Goal: Information Seeking & Learning: Learn about a topic

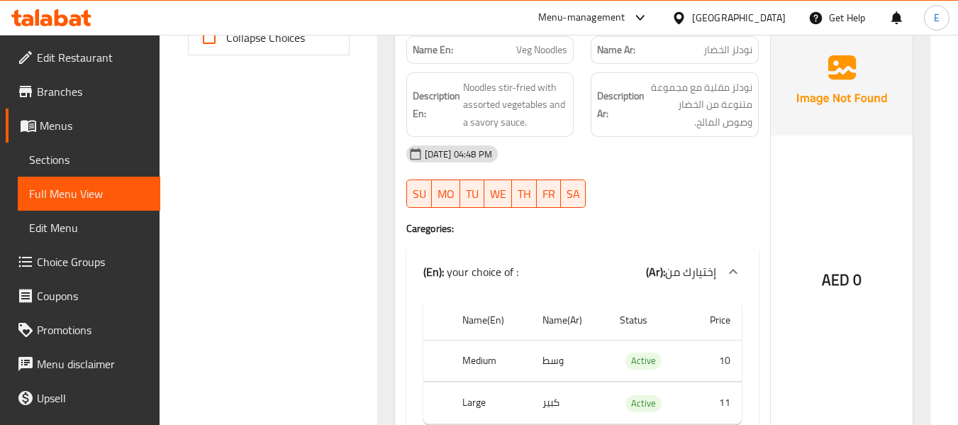
scroll to position [656, 0]
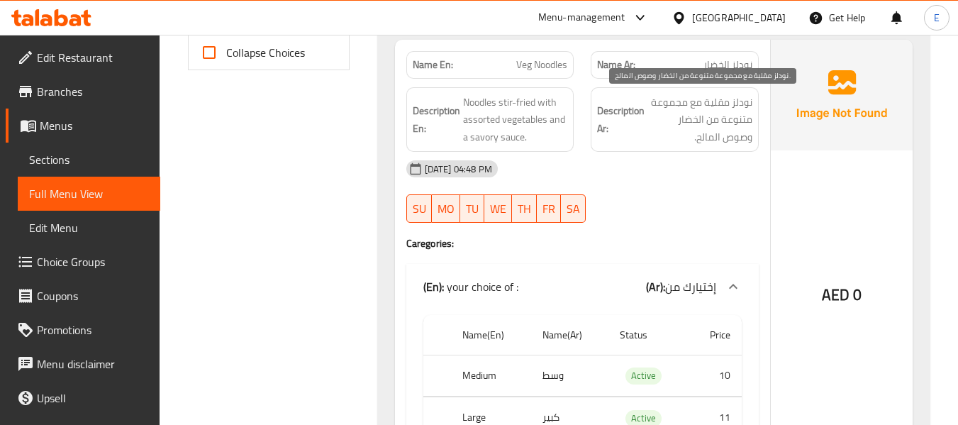
click at [731, 109] on span "نودلز مقلية مع مجموعة متنوعة من الخضار وصوص المالح." at bounding box center [700, 120] width 105 height 52
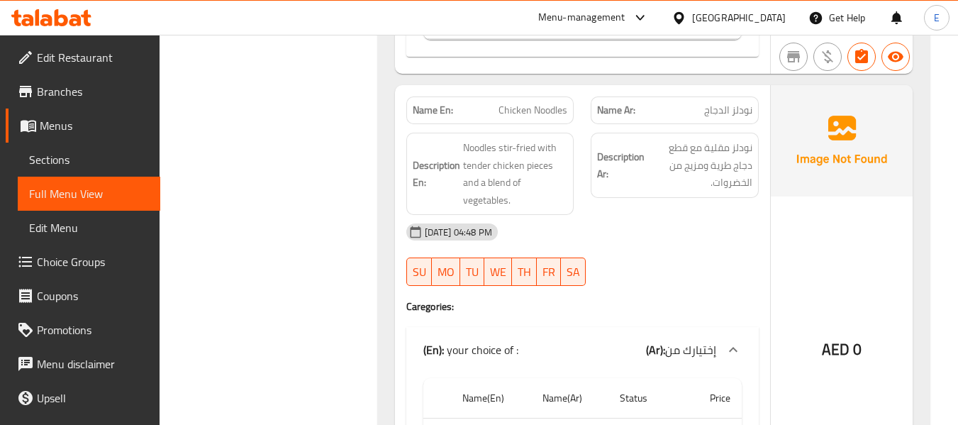
scroll to position [1507, 0]
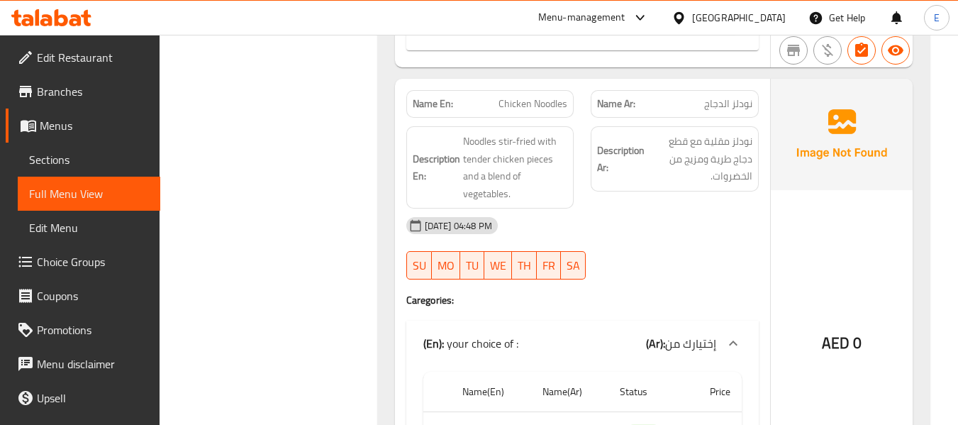
click at [536, 116] on div "Name En: Chicken Noodles" at bounding box center [490, 104] width 168 height 28
click at [734, 97] on span "نودلز الدجاج" at bounding box center [728, 103] width 48 height 15
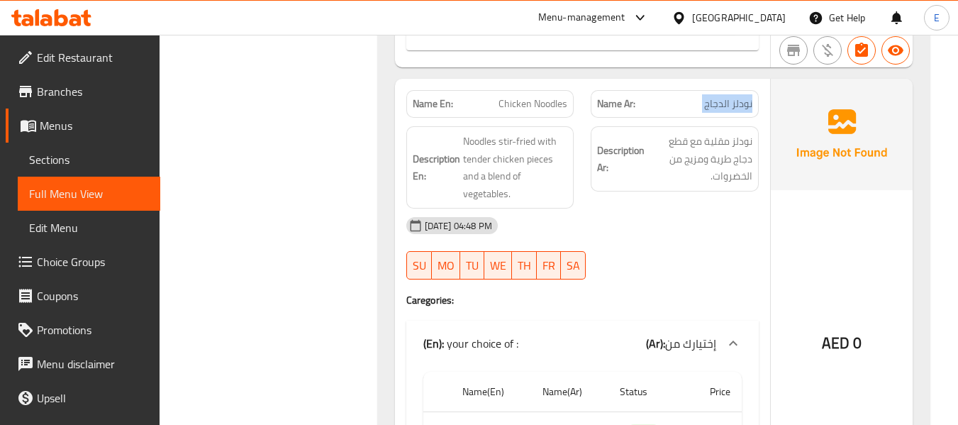
click at [734, 97] on span "نودلز الدجاج" at bounding box center [728, 103] width 48 height 15
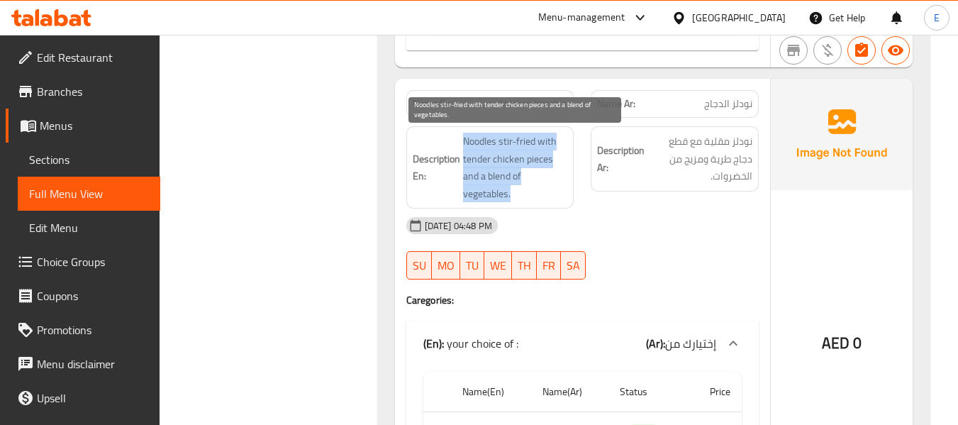
drag, startPoint x: 455, startPoint y: 137, endPoint x: 538, endPoint y: 192, distance: 99.3
click at [538, 192] on h6 "Description En: Noodles stir-fried with tender chicken pieces and a blend of ve…" at bounding box center [490, 168] width 155 height 70
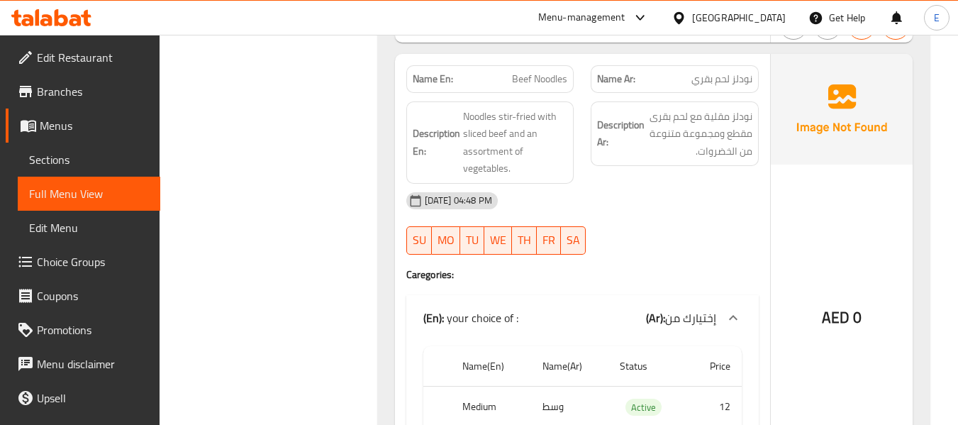
scroll to position [2004, 0]
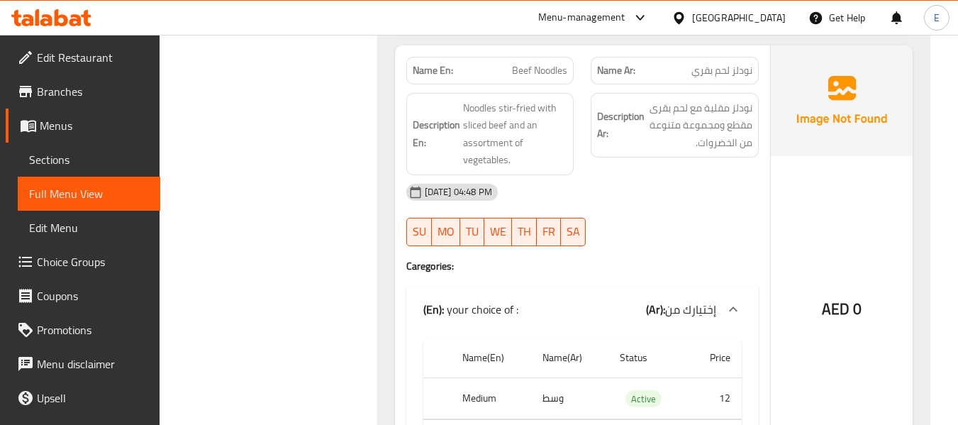
click at [738, 65] on span "نودلز لحم بقري" at bounding box center [722, 70] width 61 height 15
click at [525, 67] on span "Beef Noodles" at bounding box center [539, 70] width 55 height 15
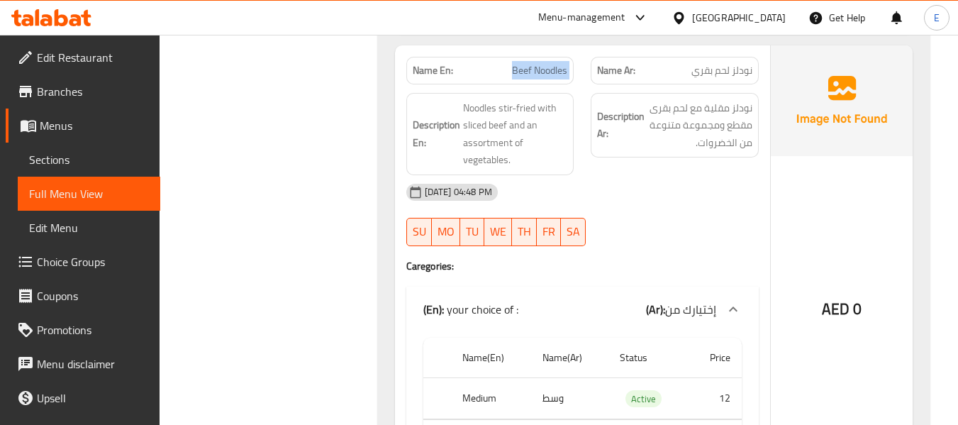
click at [525, 67] on span "Beef Noodles" at bounding box center [539, 70] width 55 height 15
click at [687, 195] on div "[DATE] 04:48 PM" at bounding box center [583, 192] width 370 height 34
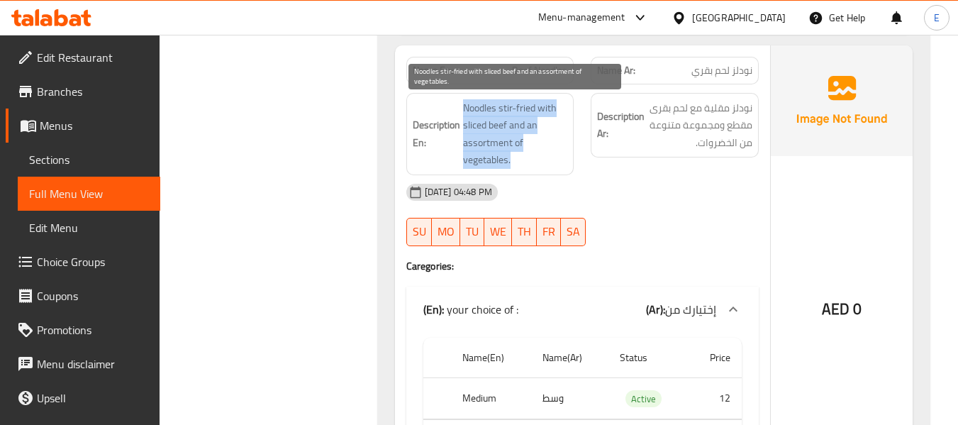
drag, startPoint x: 458, startPoint y: 104, endPoint x: 547, endPoint y: 160, distance: 104.9
click at [547, 160] on h6 "Description En: Noodles stir-fried with sliced beef and an assortment of vegeta…" at bounding box center [490, 134] width 155 height 70
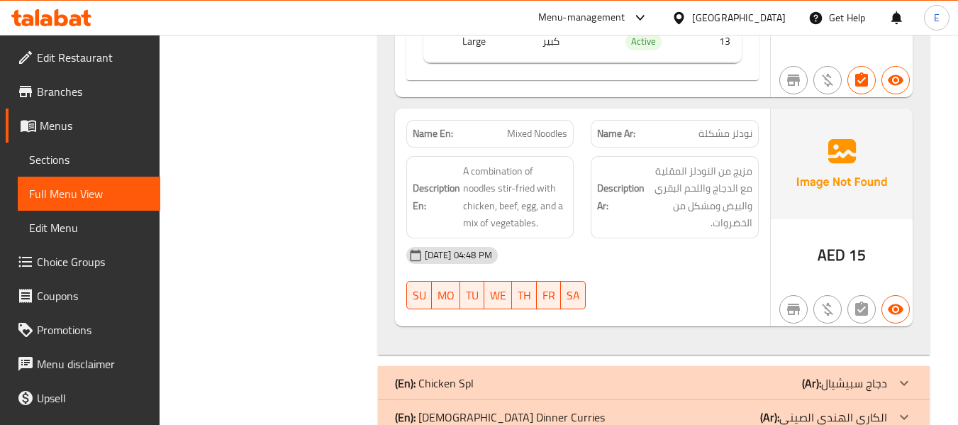
scroll to position [2429, 0]
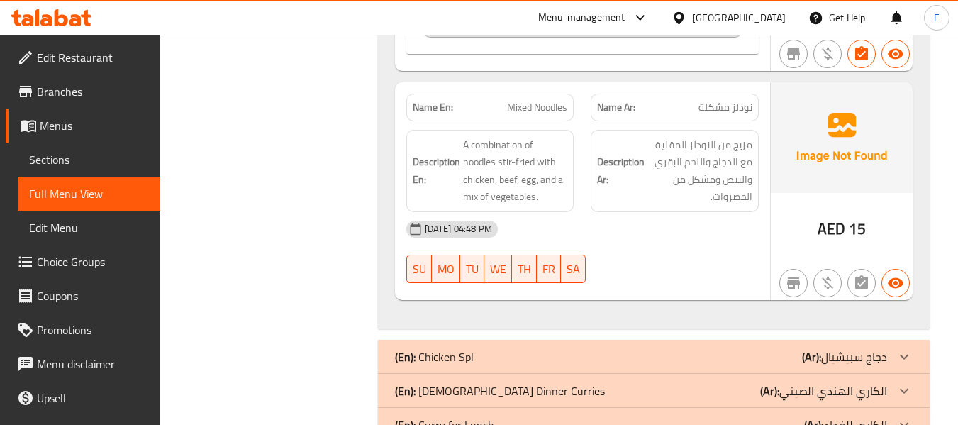
click at [712, 101] on span "نودلز مشكلة" at bounding box center [726, 107] width 54 height 15
click at [560, 103] on span "Mixed Noodles" at bounding box center [537, 107] width 60 height 15
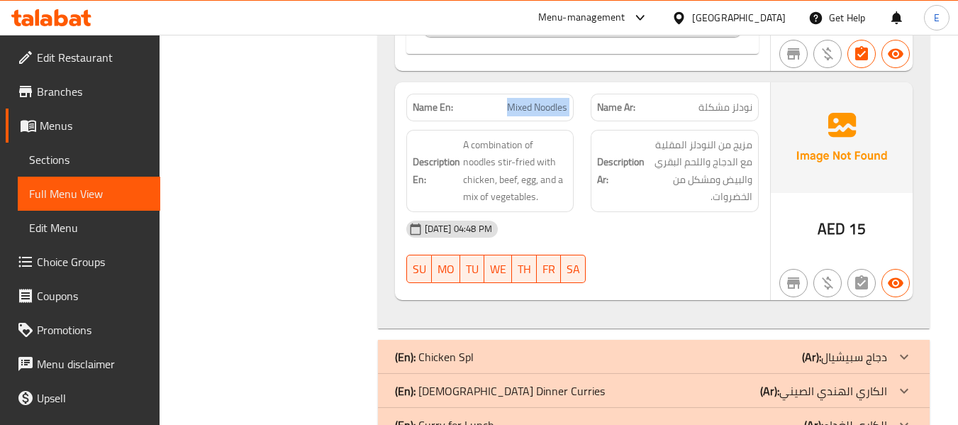
click at [560, 103] on span "Mixed Noodles" at bounding box center [537, 107] width 60 height 15
click at [707, 109] on span "نودلز مشكلة" at bounding box center [726, 107] width 54 height 15
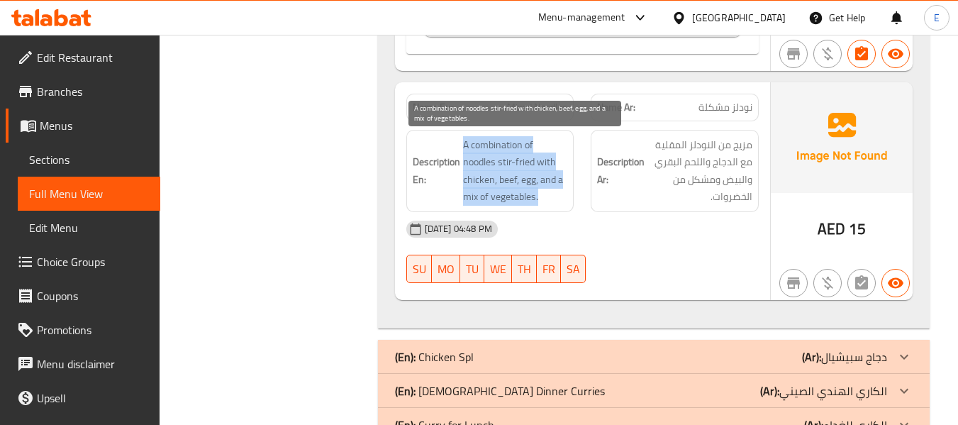
drag, startPoint x: 462, startPoint y: 138, endPoint x: 564, endPoint y: 201, distance: 120.4
click at [564, 201] on h6 "Description En: A combination of noodles stir-fried with chicken, beef, egg, an…" at bounding box center [490, 171] width 155 height 70
click at [564, 201] on span "A combination of noodles stir-fried with chicken, beef, egg, and a mix of veget…" at bounding box center [515, 171] width 105 height 70
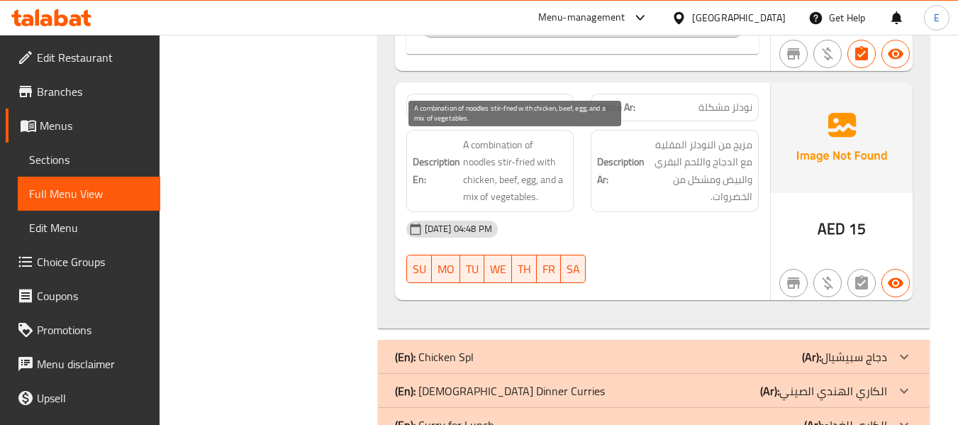
click at [564, 201] on span "A combination of noodles stir-fried with chicken, beef, egg, and a mix of veget…" at bounding box center [515, 171] width 105 height 70
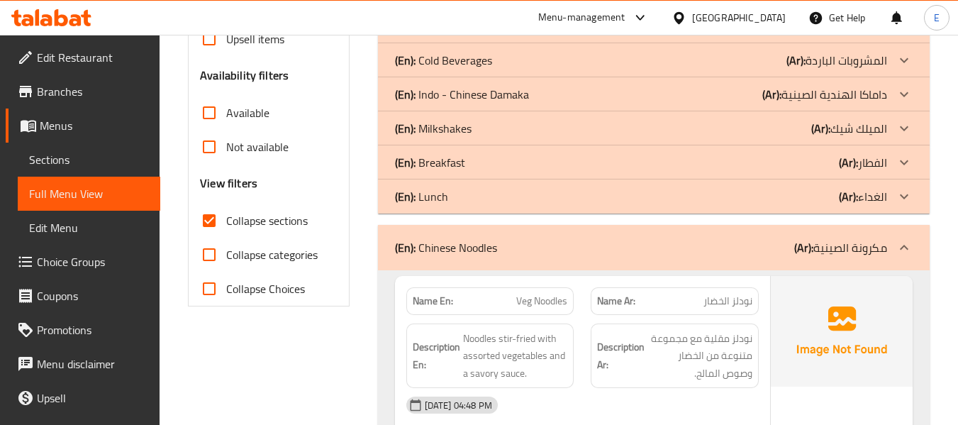
scroll to position [443, 0]
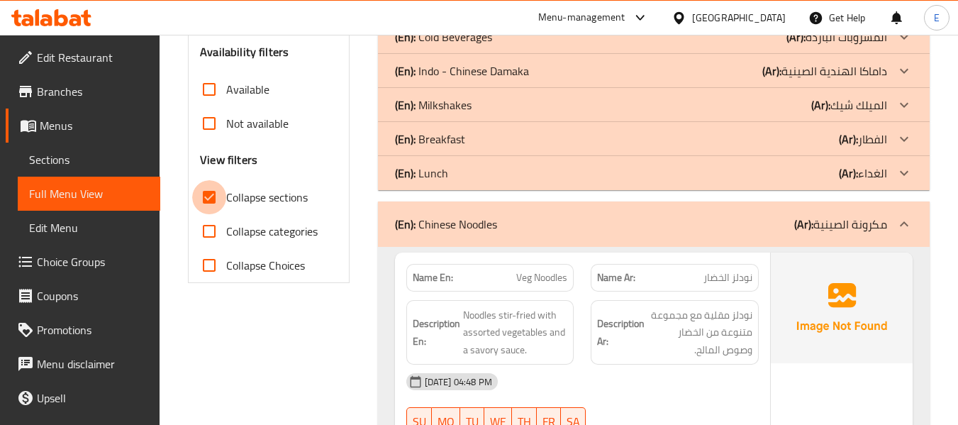
click at [207, 195] on input "Collapse sections" at bounding box center [209, 197] width 34 height 34
checkbox input "false"
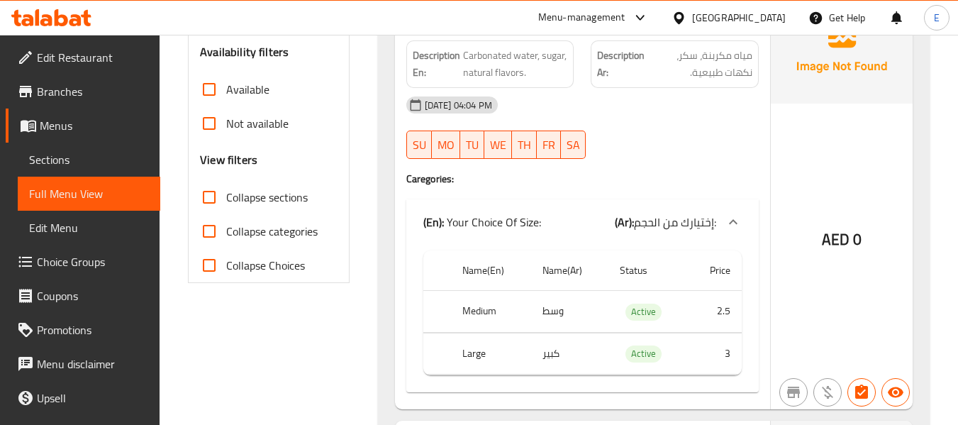
click at [207, 214] on input "Collapse categories" at bounding box center [209, 231] width 34 height 34
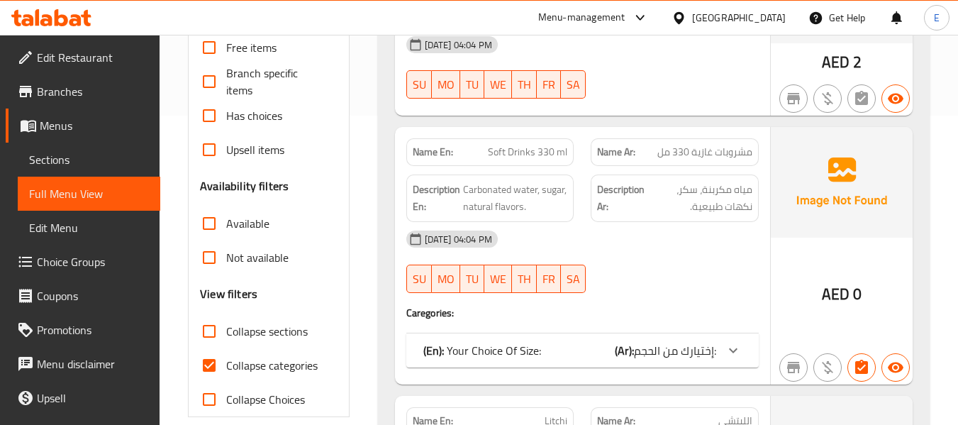
scroll to position [355, 0]
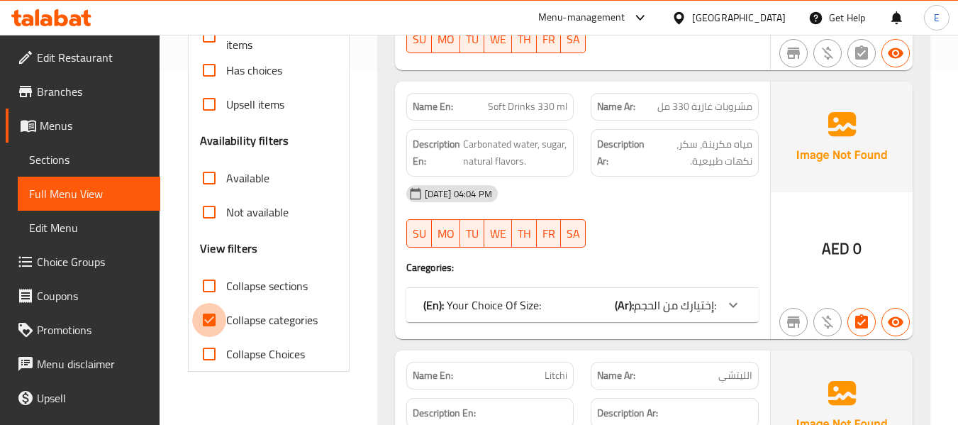
click at [216, 316] on input "Collapse categories" at bounding box center [209, 320] width 34 height 34
checkbox input "false"
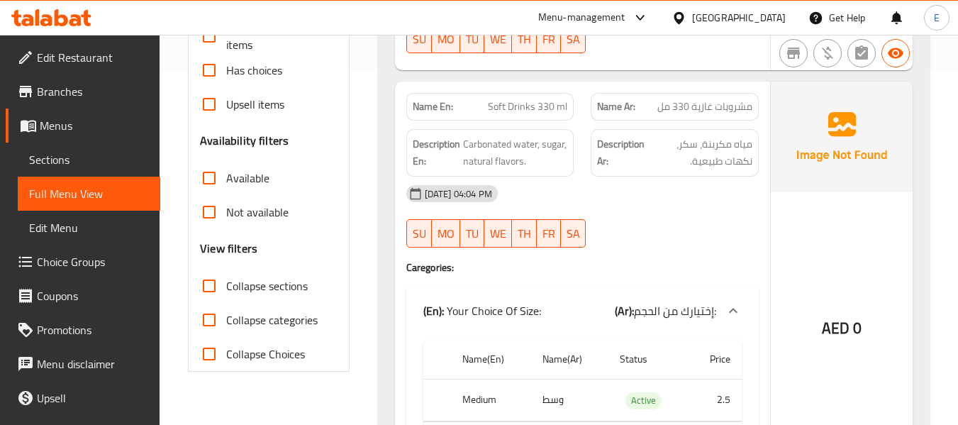
click at [210, 292] on input "Collapse sections" at bounding box center [209, 286] width 34 height 34
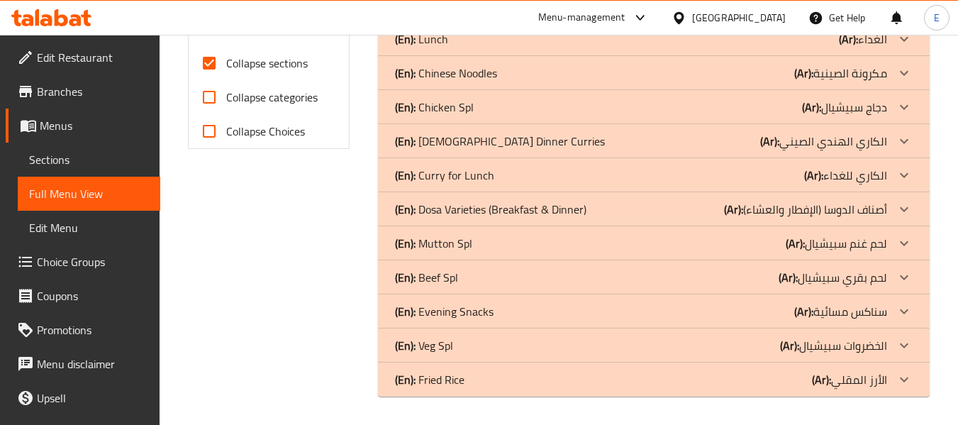
scroll to position [506, 0]
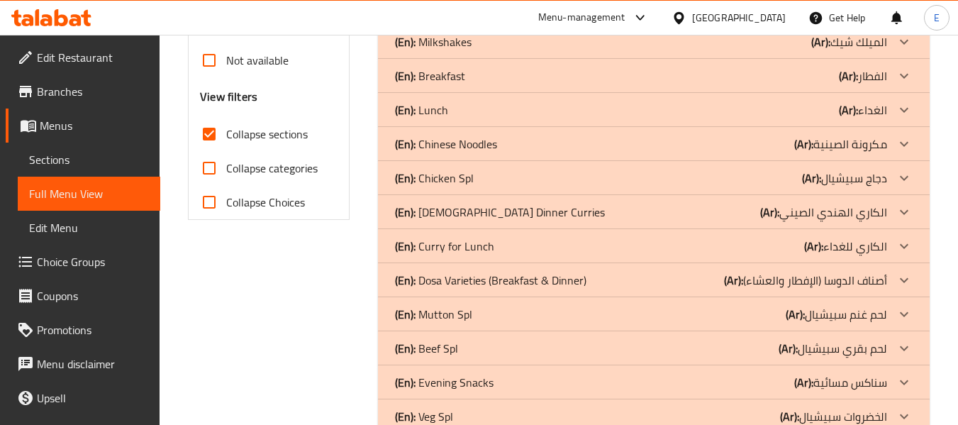
click at [626, 218] on div "(En): [DEMOGRAPHIC_DATA] Dinner Curries (Ar): الكاري الهندي الصيني" at bounding box center [641, 212] width 492 height 17
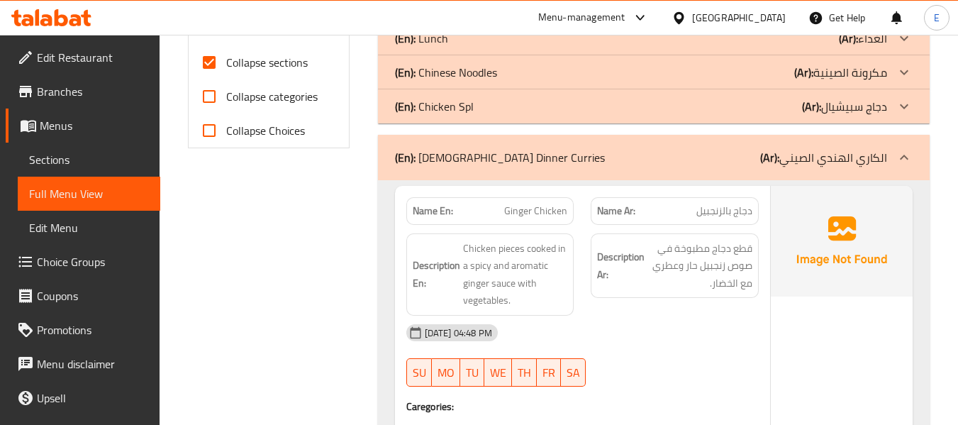
scroll to position [648, 0]
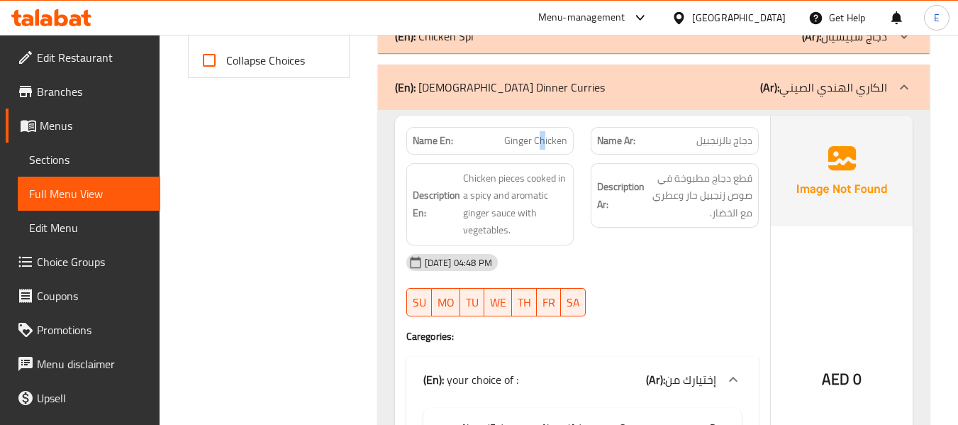
click at [543, 142] on span "Ginger Chicken" at bounding box center [535, 140] width 63 height 15
click at [719, 128] on div "Name Ar: دجاج بالزنجبيل" at bounding box center [675, 141] width 168 height 28
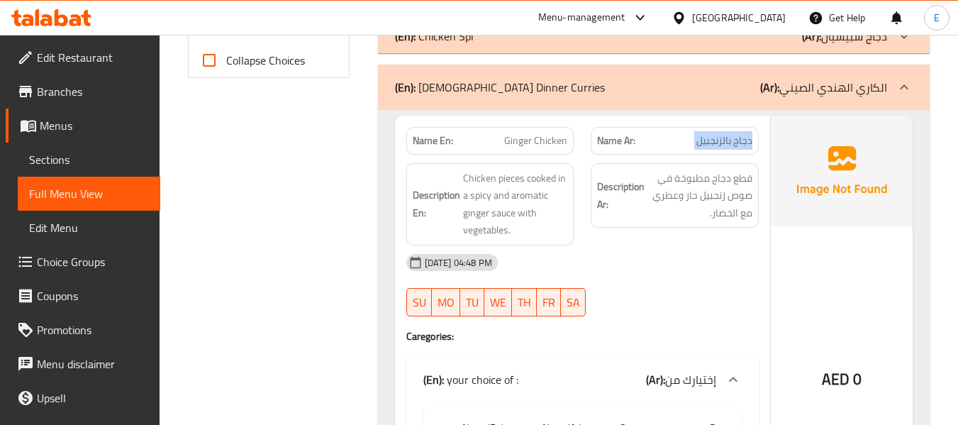
click at [719, 128] on div "Name Ar: دجاج بالزنجبيل" at bounding box center [675, 141] width 168 height 28
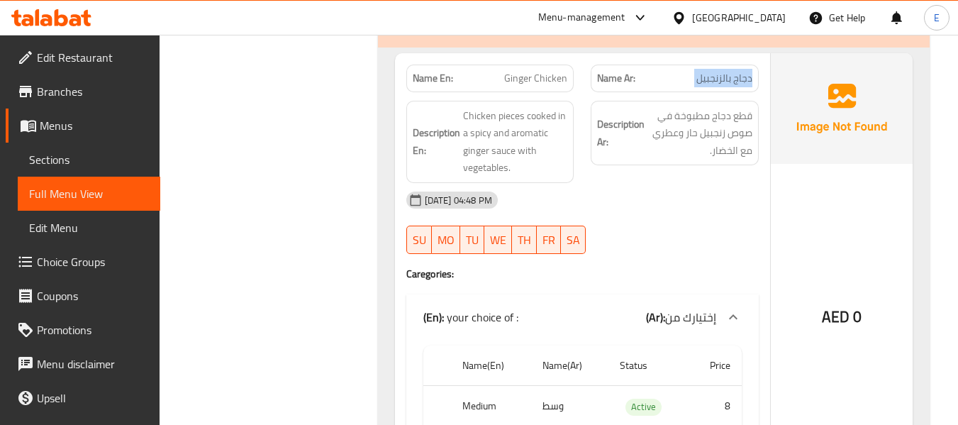
scroll to position [719, 0]
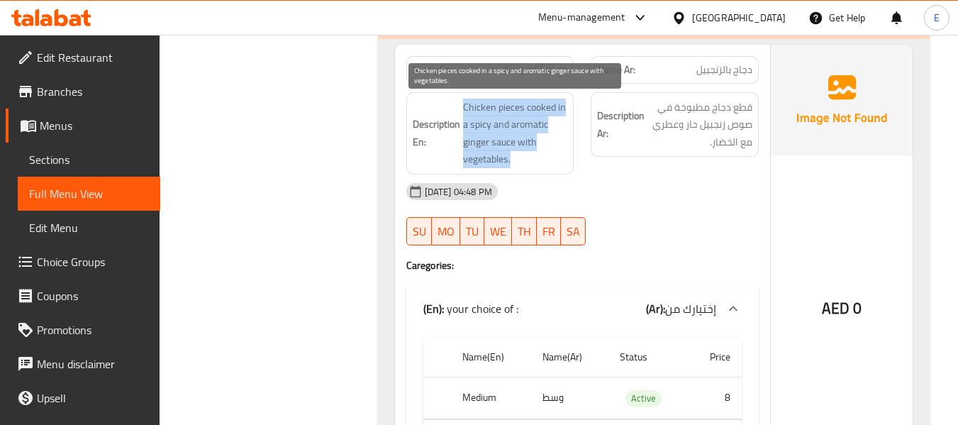
drag, startPoint x: 457, startPoint y: 104, endPoint x: 534, endPoint y: 157, distance: 92.9
click at [534, 157] on h6 "Description En: Chicken pieces cooked in a spicy and aromatic ginger sauce with…" at bounding box center [490, 134] width 155 height 70
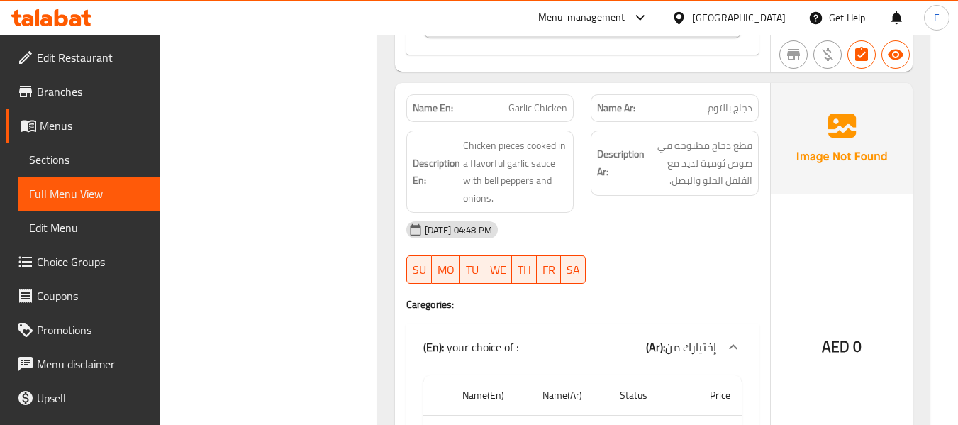
scroll to position [1145, 0]
click at [535, 104] on span "Garlic Chicken" at bounding box center [538, 106] width 59 height 15
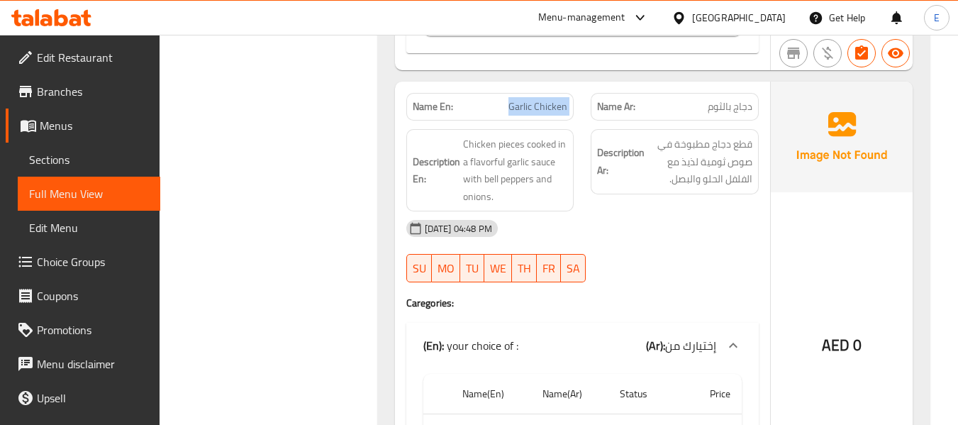
click at [535, 104] on span "Garlic Chicken" at bounding box center [538, 106] width 59 height 15
click at [718, 116] on div "Name Ar: دجاج بالثوم" at bounding box center [675, 107] width 168 height 28
click at [536, 116] on div "Name En: Garlic Chicken" at bounding box center [490, 107] width 168 height 28
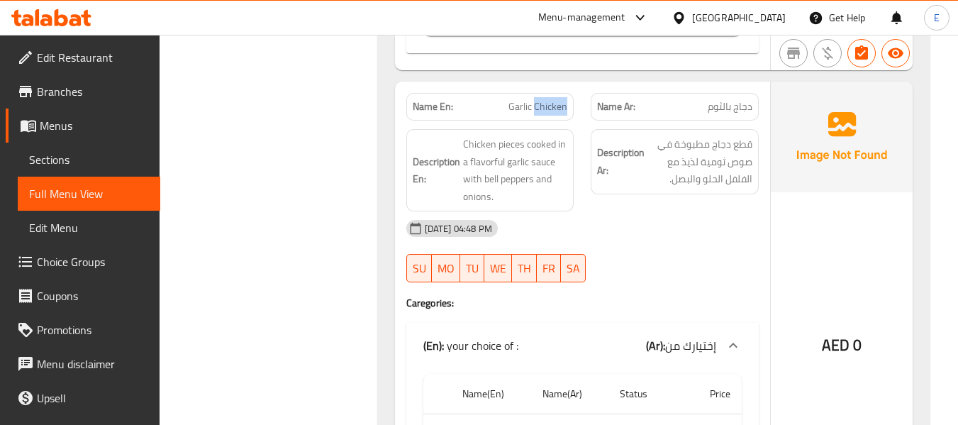
click at [536, 116] on div "Name En: Garlic Chicken" at bounding box center [490, 107] width 168 height 28
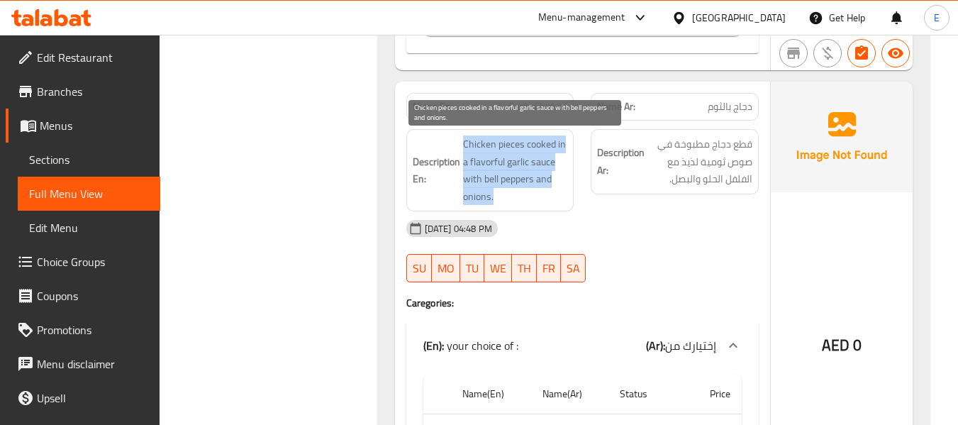
drag, startPoint x: 455, startPoint y: 140, endPoint x: 557, endPoint y: 191, distance: 114.5
click at [557, 191] on h6 "Description En: Chicken pieces cooked in a flavorful garlic sauce with bell pep…" at bounding box center [490, 170] width 155 height 70
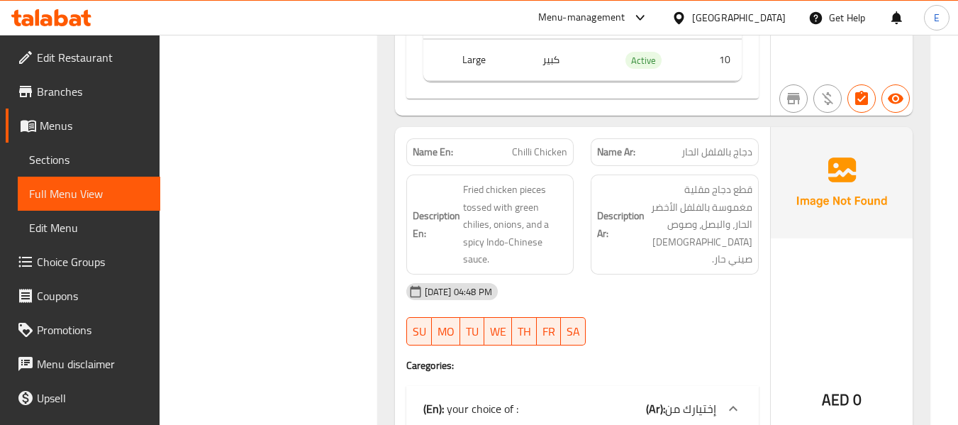
scroll to position [1570, 0]
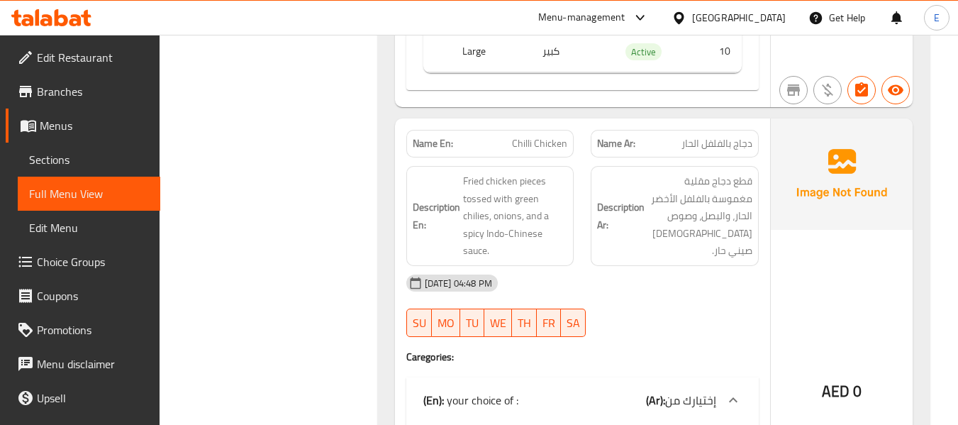
click at [695, 136] on span "دجاج بالفلفل الحار" at bounding box center [717, 143] width 71 height 15
click at [596, 141] on div "Name Ar: دجاج بالفلفل الحار" at bounding box center [675, 144] width 168 height 28
click at [528, 141] on span "Chilli Chicken" at bounding box center [539, 143] width 55 height 15
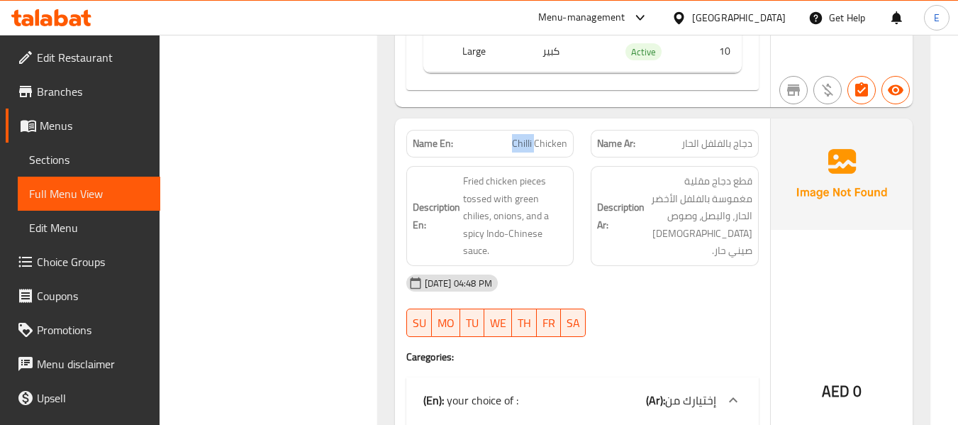
click at [528, 141] on span "Chilli Chicken" at bounding box center [539, 143] width 55 height 15
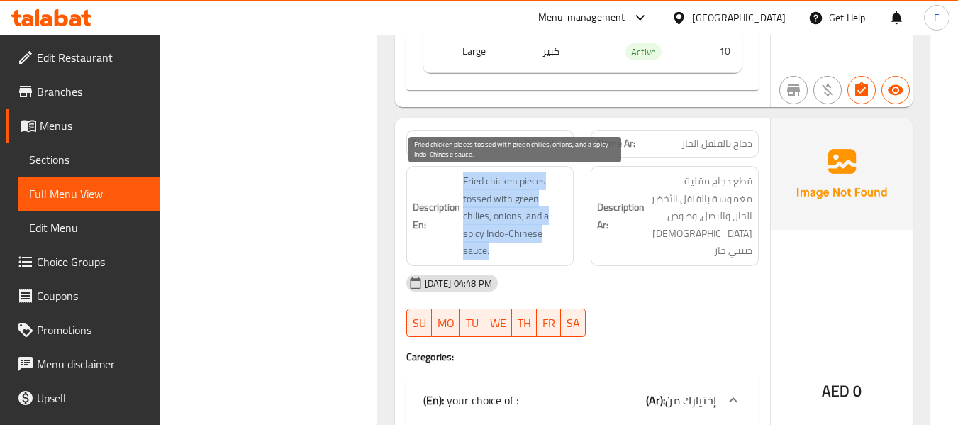
drag, startPoint x: 459, startPoint y: 177, endPoint x: 553, endPoint y: 245, distance: 115.9
click at [553, 245] on h6 "Description En: Fried chicken pieces tossed with green chilies, onions, and a s…" at bounding box center [490, 215] width 155 height 87
click at [553, 245] on span "Fried chicken pieces tossed with green chilies, onions, and a spicy Indo-Chines…" at bounding box center [515, 215] width 105 height 87
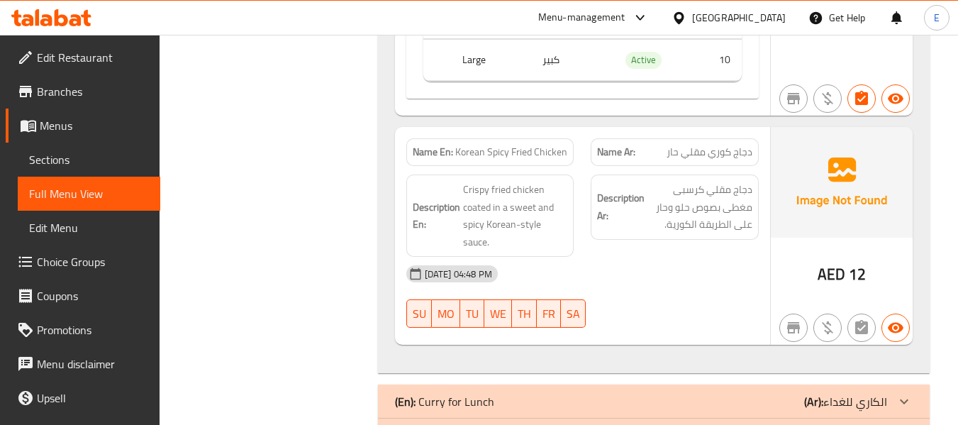
scroll to position [2067, 0]
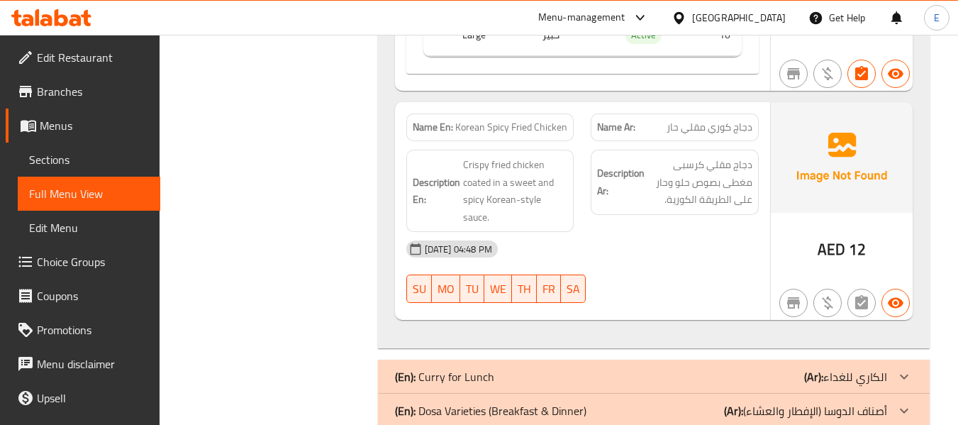
click at [737, 120] on span "دجاج كوري مقلي حار" at bounding box center [710, 127] width 86 height 15
click at [504, 130] on span "Korean Spicy Fried Chicken" at bounding box center [511, 127] width 112 height 15
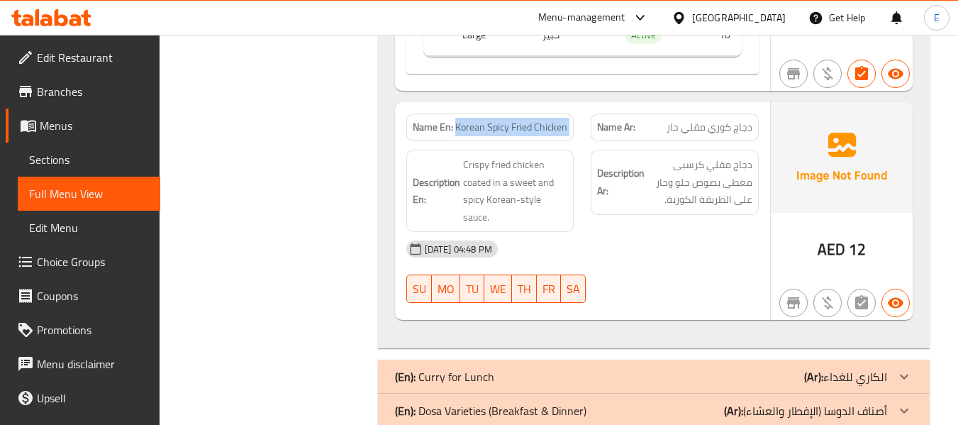
click at [504, 130] on span "Korean Spicy Fried Chicken" at bounding box center [511, 127] width 112 height 15
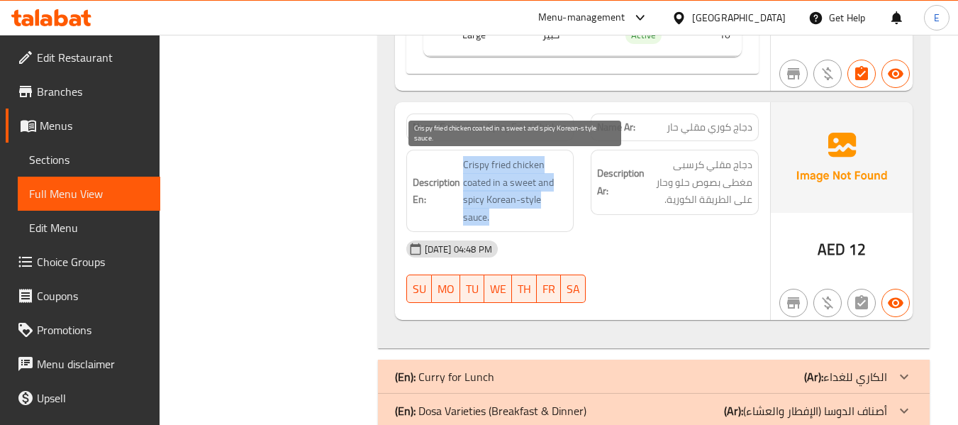
drag, startPoint x: 462, startPoint y: 165, endPoint x: 548, endPoint y: 211, distance: 98.4
click at [548, 211] on h6 "Description En: Crispy fried chicken coated in a sweet and spicy Korean-style s…" at bounding box center [490, 191] width 155 height 70
click at [548, 211] on span "Crispy fried chicken coated in a sweet and spicy Korean-style sauce." at bounding box center [515, 191] width 105 height 70
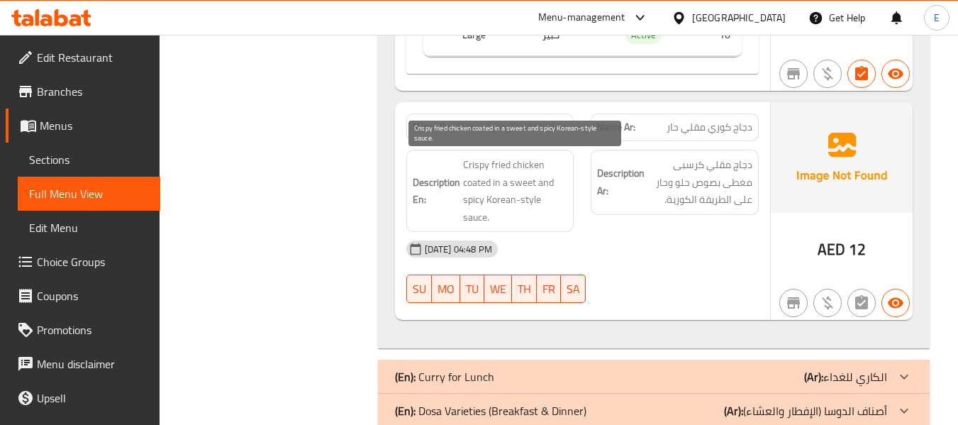
click at [548, 211] on span "Crispy fried chicken coated in a sweet and spicy Korean-style sauce." at bounding box center [515, 191] width 105 height 70
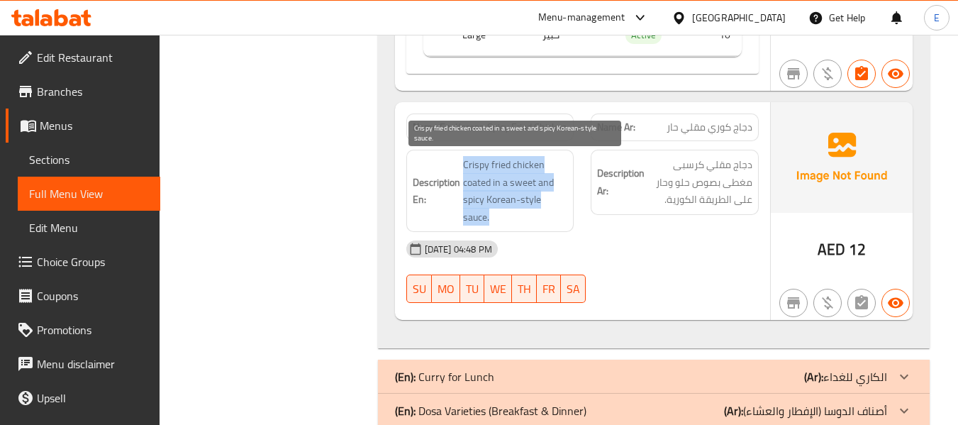
click at [548, 211] on span "Crispy fried chicken coated in a sweet and spicy Korean-style sauce." at bounding box center [515, 191] width 105 height 70
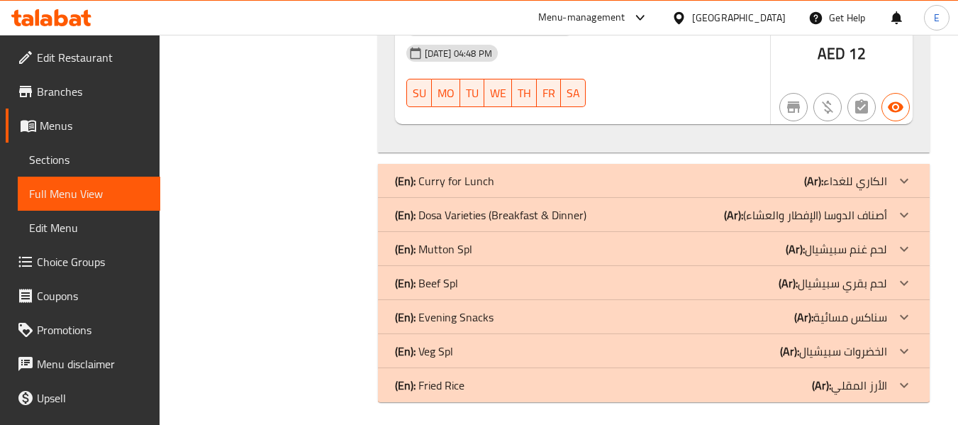
scroll to position [2268, 0]
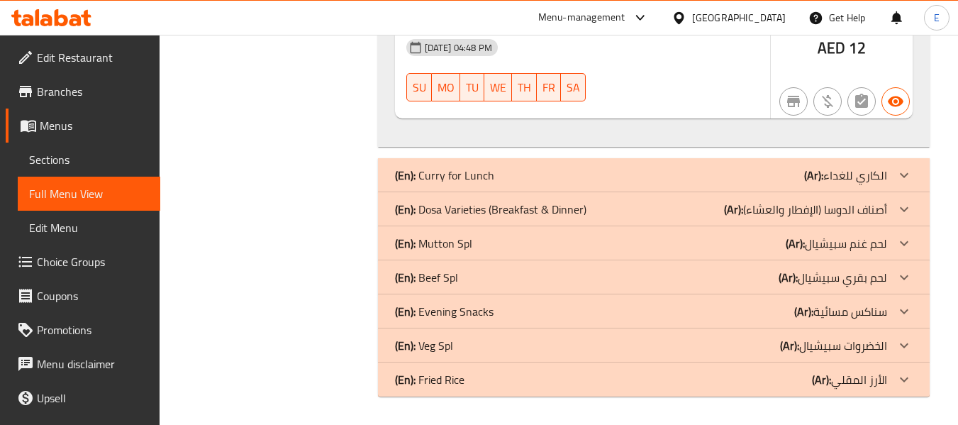
drag, startPoint x: 794, startPoint y: 170, endPoint x: 755, endPoint y: 276, distance: 113.6
click at [794, 170] on div "(En): Curry for Lunch (Ar): الكاري للغداء" at bounding box center [641, 175] width 492 height 17
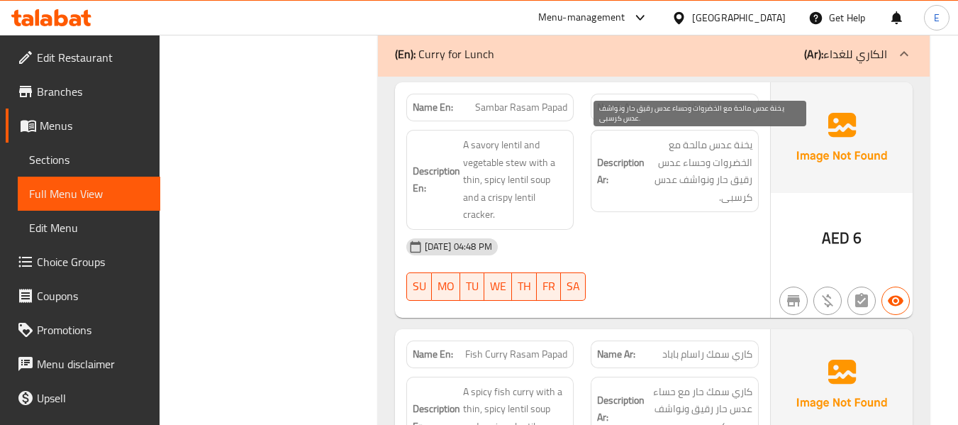
scroll to position [2410, 0]
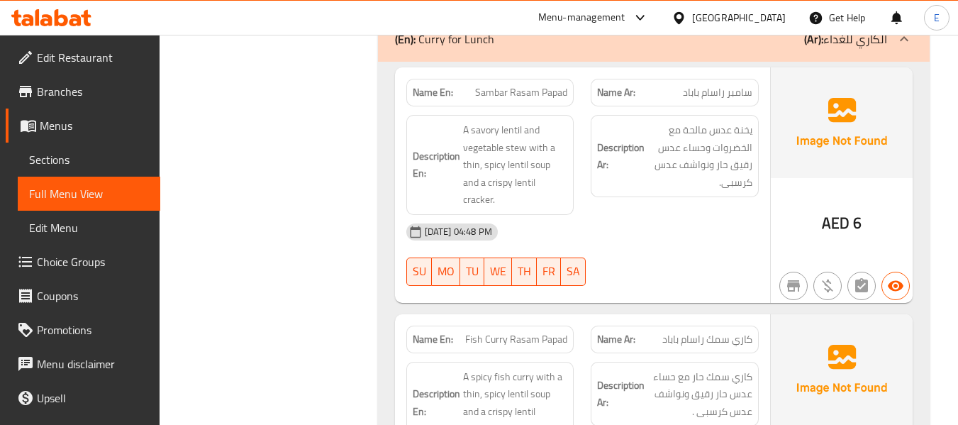
click at [556, 89] on span "Sambar Rasam Papad" at bounding box center [521, 92] width 92 height 15
click at [726, 91] on span "سامبر راسام باباد" at bounding box center [718, 92] width 70 height 15
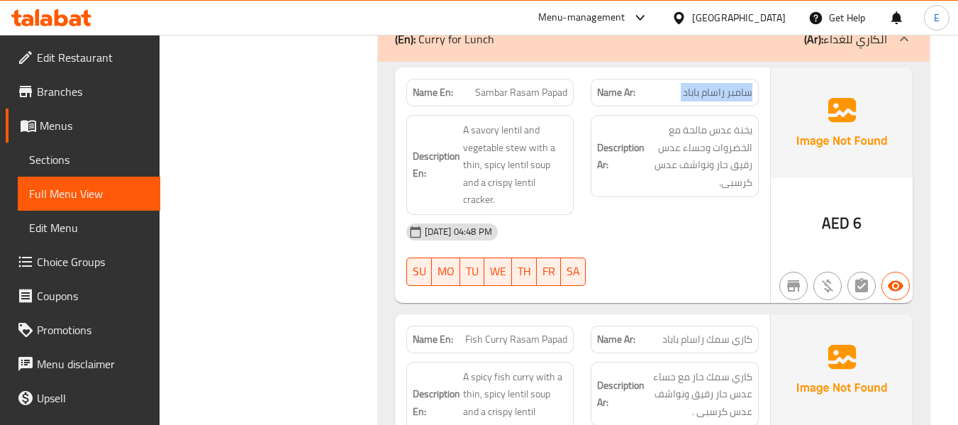
click at [726, 91] on span "سامبر راسام باباد" at bounding box center [718, 92] width 70 height 15
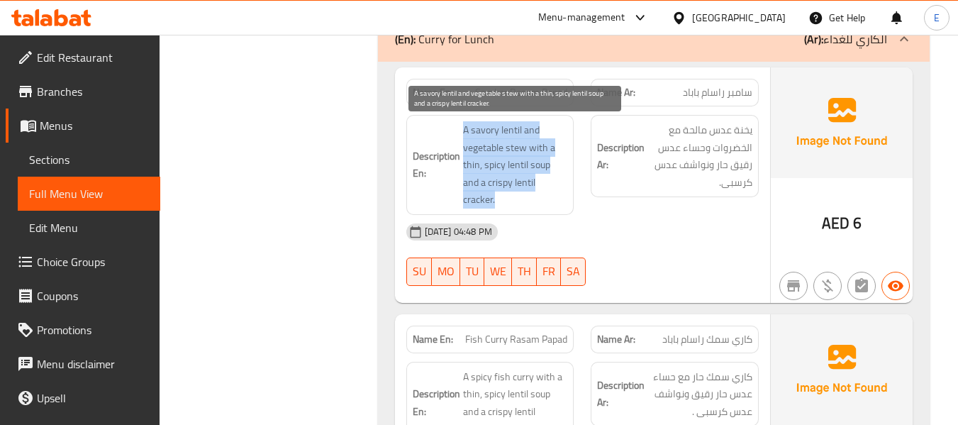
drag, startPoint x: 457, startPoint y: 125, endPoint x: 559, endPoint y: 182, distance: 116.6
click at [559, 182] on h6 "Description En: A savory lentil and vegetable stew with a thin, spicy lentil so…" at bounding box center [490, 164] width 155 height 87
click at [559, 182] on span "A savory lentil and vegetable stew with a thin, spicy lentil soup and a crispy …" at bounding box center [515, 164] width 105 height 87
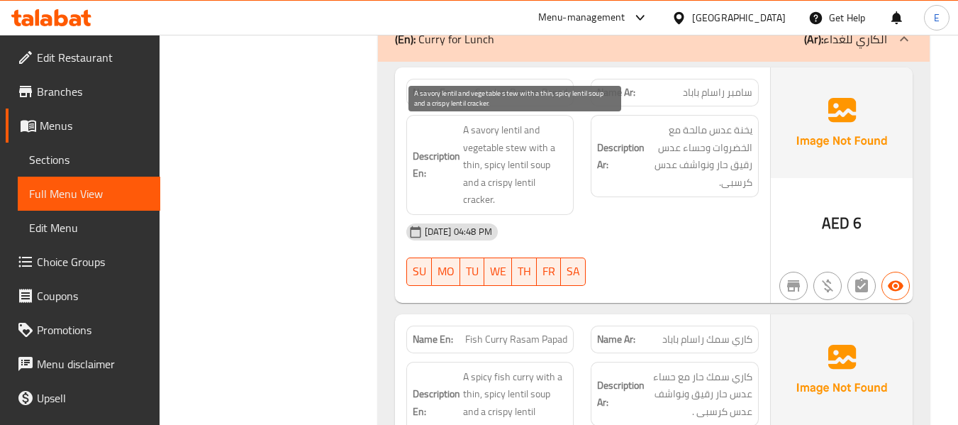
click at [559, 182] on span "A savory lentil and vegetable stew with a thin, spicy lentil soup and a crispy …" at bounding box center [515, 164] width 105 height 87
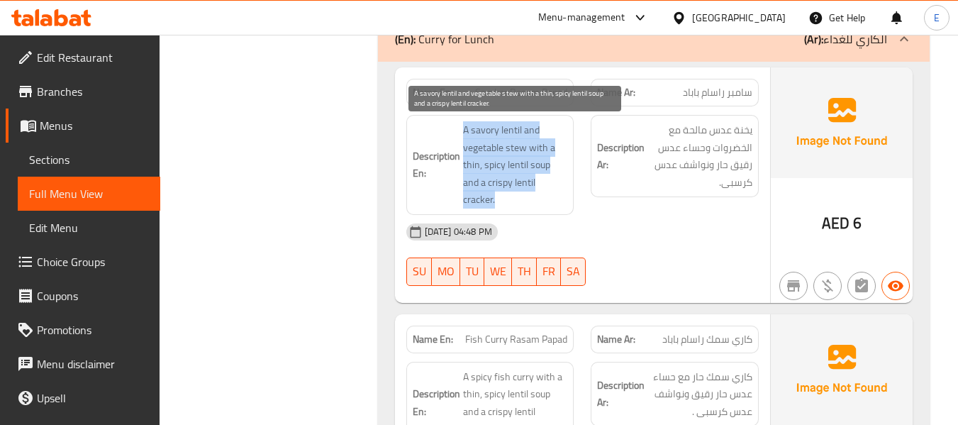
click at [559, 182] on span "A savory lentil and vegetable stew with a thin, spicy lentil soup and a crispy …" at bounding box center [515, 164] width 105 height 87
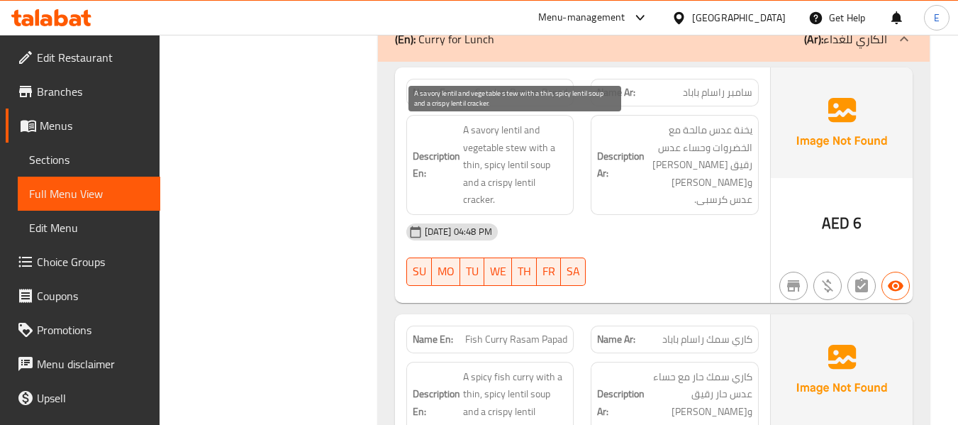
click at [559, 182] on span "A savory lentil and vegetable stew with a thin, spicy lentil soup and a crispy …" at bounding box center [515, 164] width 105 height 87
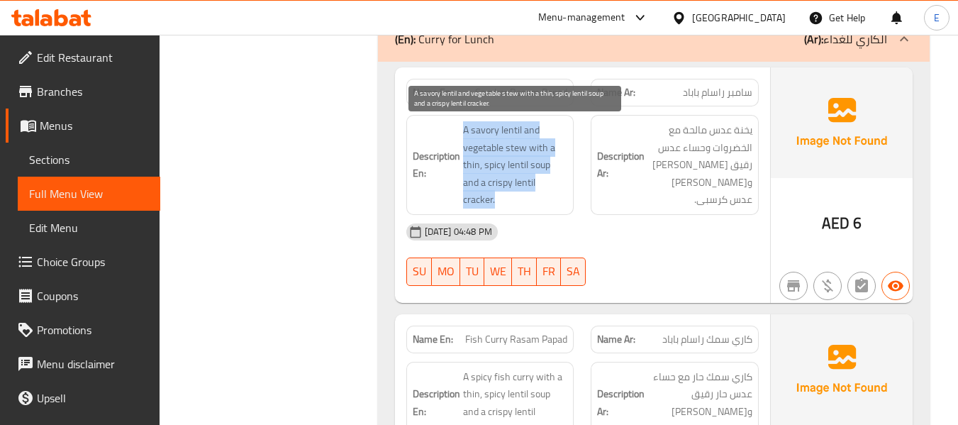
click at [559, 182] on span "A savory lentil and vegetable stew with a thin, spicy lentil soup and a crispy …" at bounding box center [515, 164] width 105 height 87
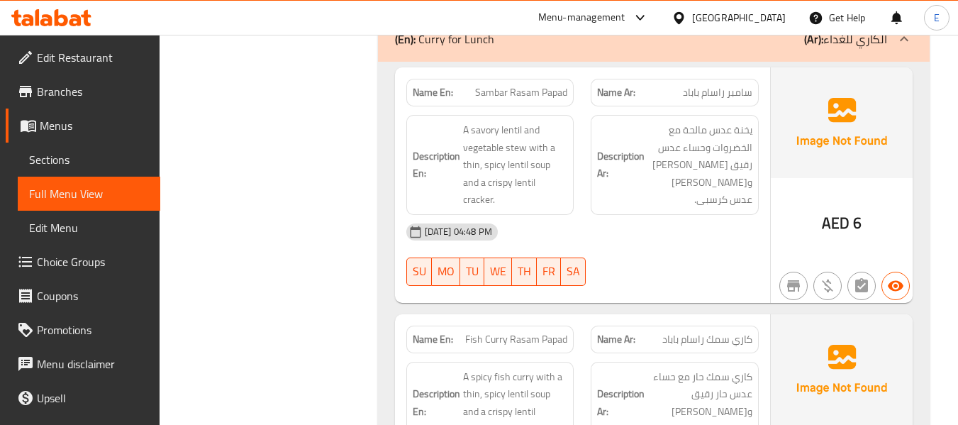
click at [666, 222] on div "[DATE] 04:48 PM" at bounding box center [583, 232] width 370 height 34
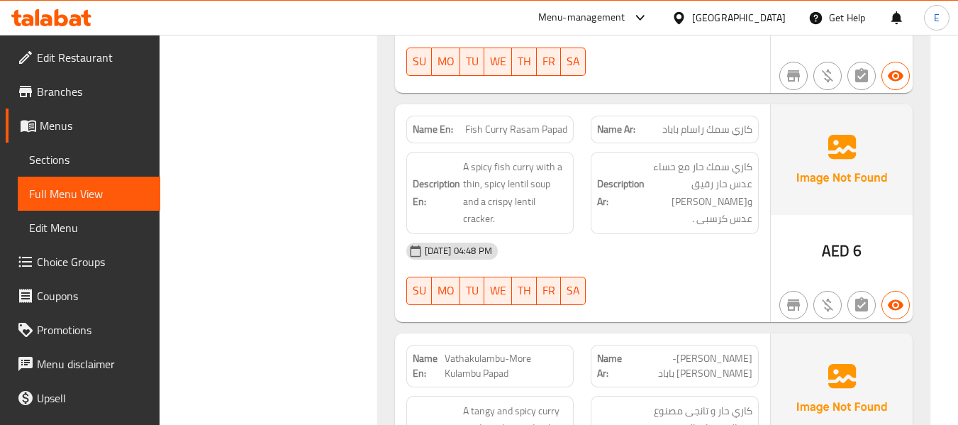
scroll to position [2623, 0]
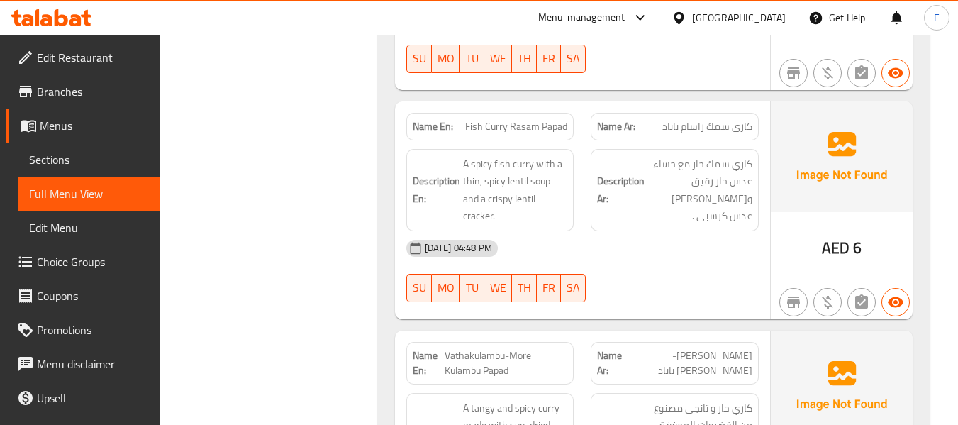
click at [517, 113] on div "Name En: Fish Curry Rasam Papad" at bounding box center [490, 127] width 168 height 28
click at [701, 119] on span "كاري سمك راسام باباد" at bounding box center [707, 126] width 90 height 15
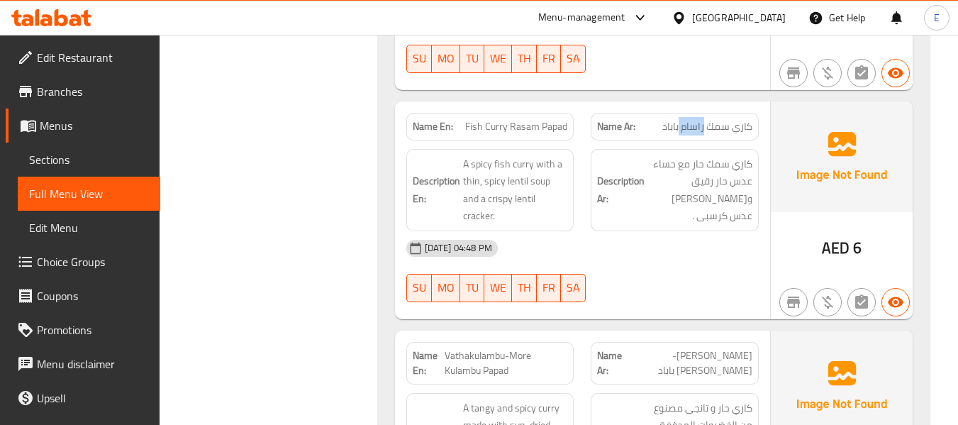
click at [701, 119] on span "كاري سمك راسام باباد" at bounding box center [707, 126] width 90 height 15
click at [699, 233] on div "[DATE] 04:48 PM SU MO TU WE TH FR SA" at bounding box center [583, 270] width 370 height 79
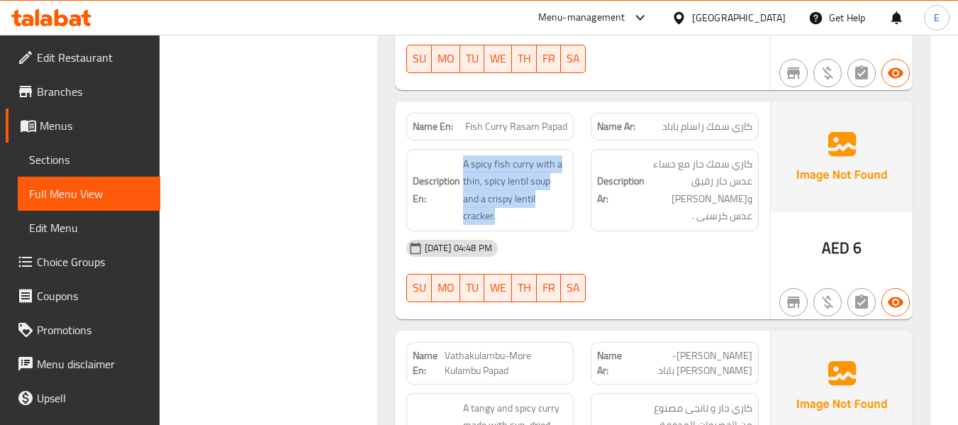
drag, startPoint x: 462, startPoint y: 140, endPoint x: 569, endPoint y: 178, distance: 113.7
click at [569, 178] on div "Description En: A spicy fish curry with a thin, spicy lentil soup and a crispy …" at bounding box center [490, 190] width 168 height 82
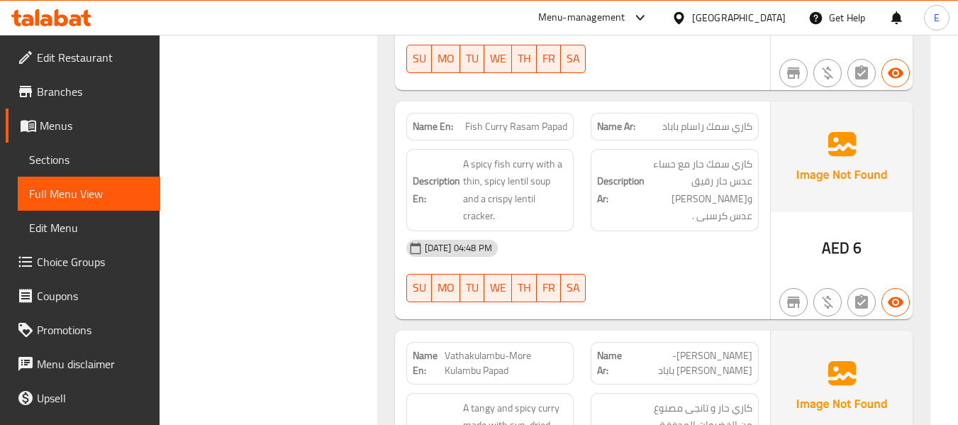
click at [569, 178] on div "Description En: A spicy fish curry with a thin, spicy lentil soup and a crispy …" at bounding box center [490, 190] width 168 height 82
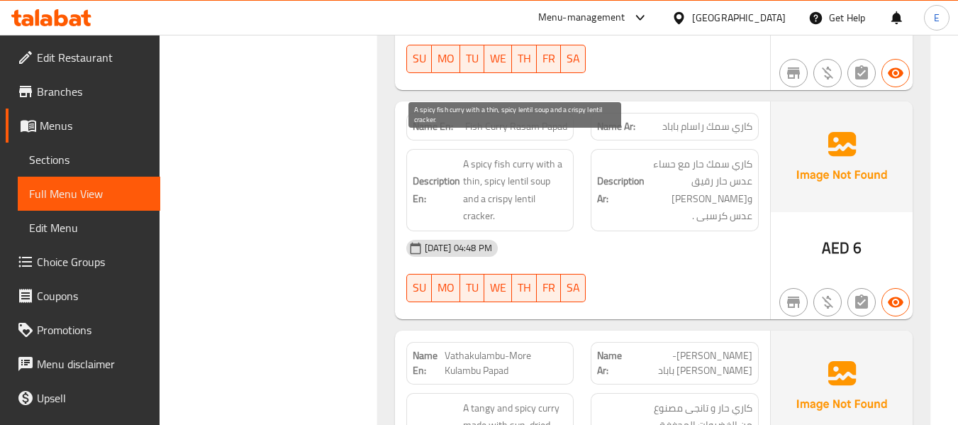
click at [536, 181] on span "A spicy fish curry with a thin, spicy lentil soup and a crispy lentil cracker." at bounding box center [515, 190] width 105 height 70
copy span "cracker"
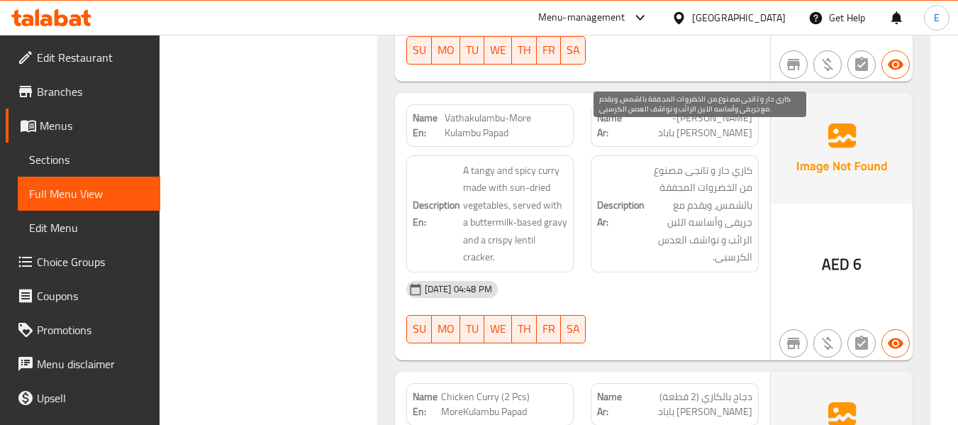
scroll to position [2836, 0]
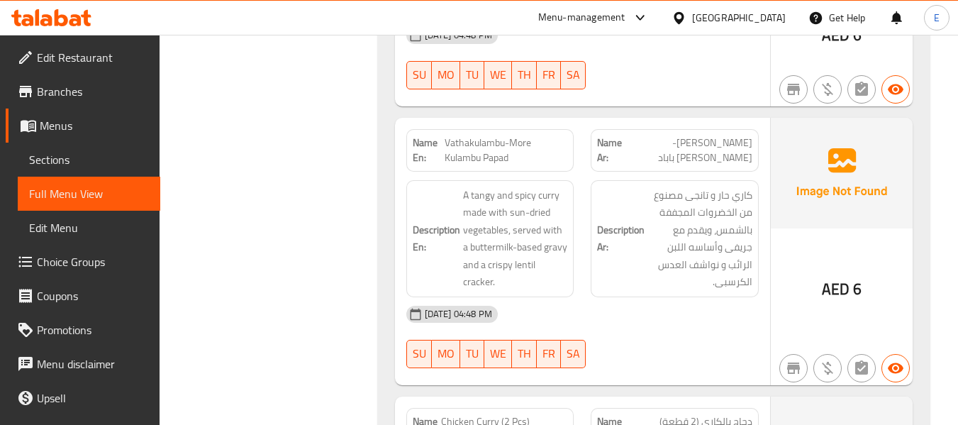
click at [709, 135] on span "[PERSON_NAME]-[PERSON_NAME] باباد" at bounding box center [689, 150] width 127 height 30
drag, startPoint x: 442, startPoint y: 101, endPoint x: 530, endPoint y: 123, distance: 90.7
click at [530, 135] on p "Name En: Vathakulambu-More Kulambu Papad" at bounding box center [490, 150] width 155 height 30
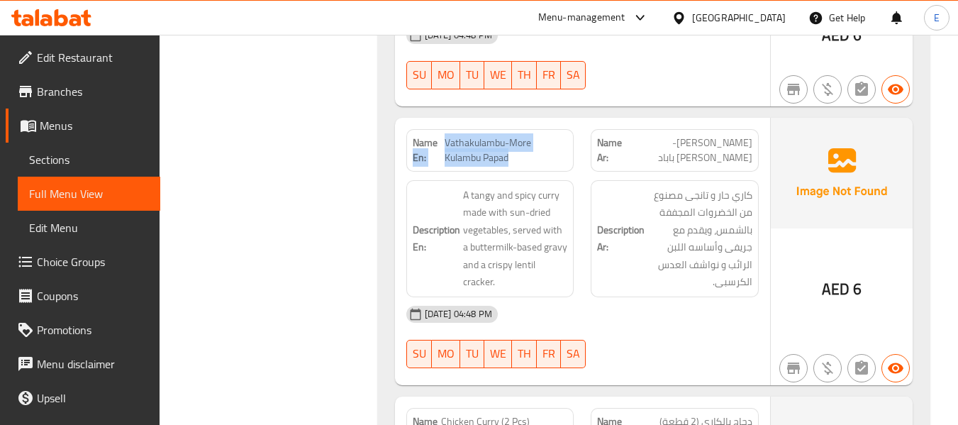
click at [530, 135] on span "Vathakulambu-More Kulambu Papad" at bounding box center [506, 150] width 123 height 30
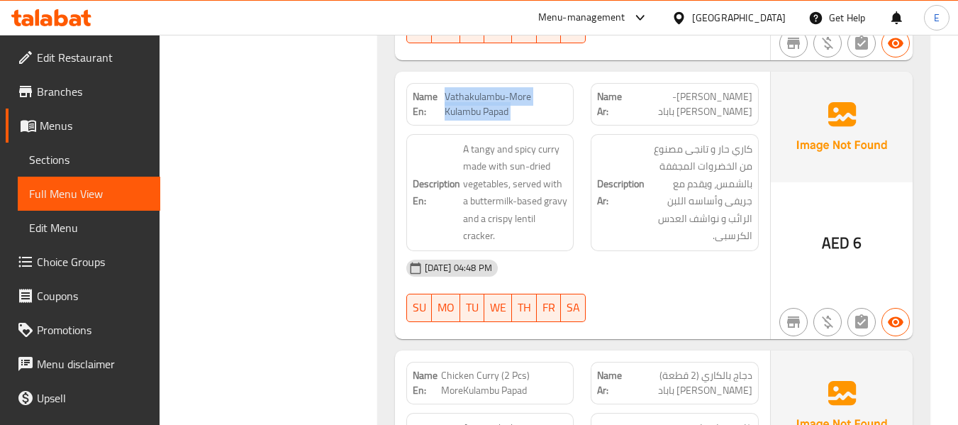
scroll to position [2907, 0]
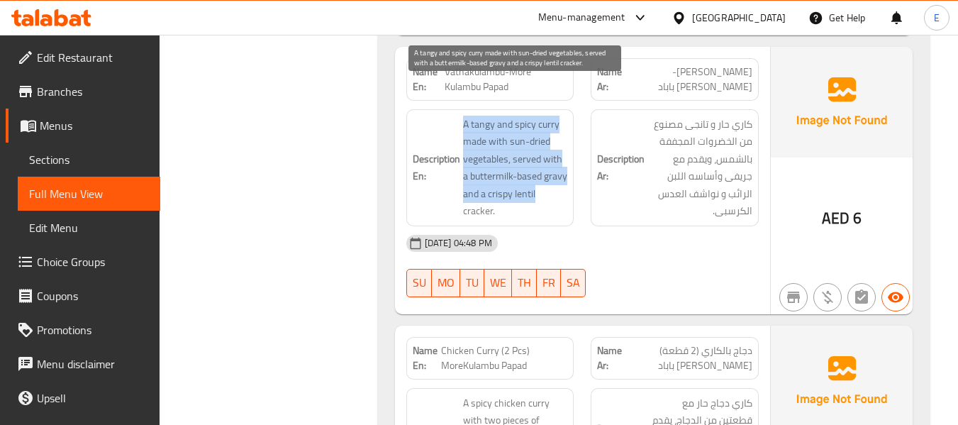
drag, startPoint x: 460, startPoint y: 88, endPoint x: 554, endPoint y: 166, distance: 122.4
click at [554, 166] on h6 "Description En: A tangy and spicy curry made with sun-dried vegetables, served …" at bounding box center [490, 168] width 155 height 104
click at [554, 166] on span "A tangy and spicy curry made with sun-dried vegetables, served with a buttermil…" at bounding box center [515, 168] width 105 height 104
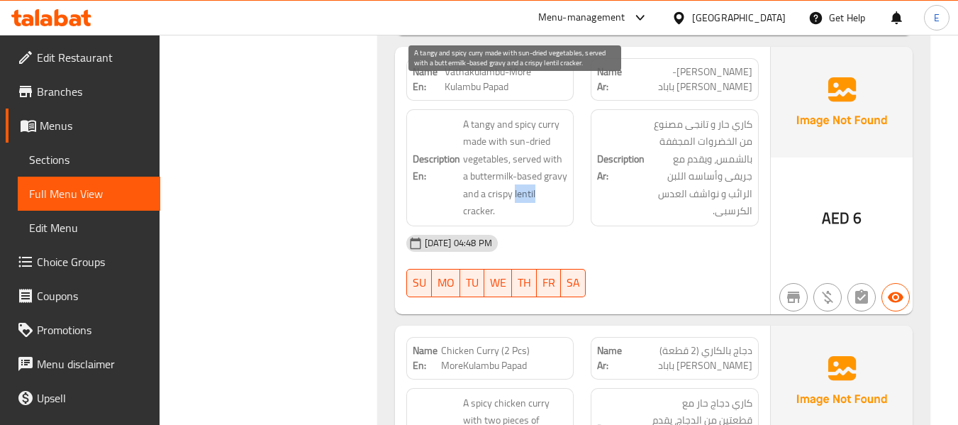
click at [554, 166] on span "A tangy and spicy curry made with sun-dried vegetables, served with a buttermil…" at bounding box center [515, 168] width 105 height 104
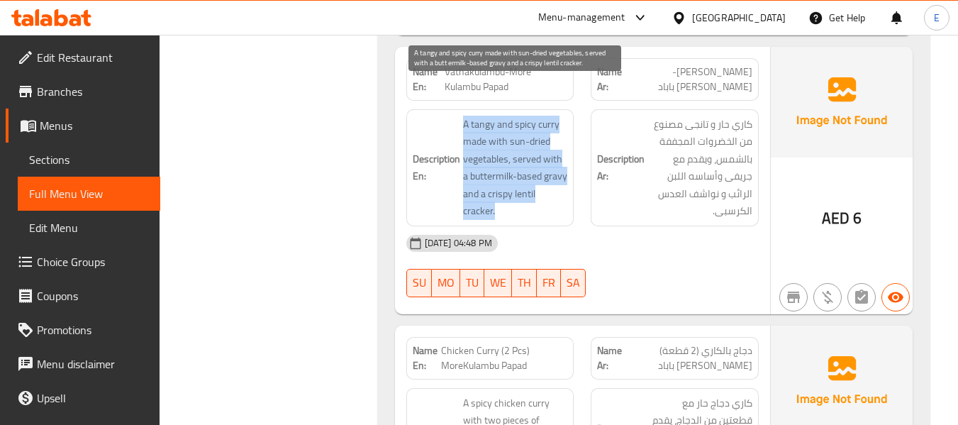
click at [554, 166] on span "A tangy and spicy curry made with sun-dried vegetables, served with a buttermil…" at bounding box center [515, 168] width 105 height 104
click at [504, 144] on span "A tangy and spicy curry made with sun-dried vegetables, served with a buttermil…" at bounding box center [515, 168] width 105 height 104
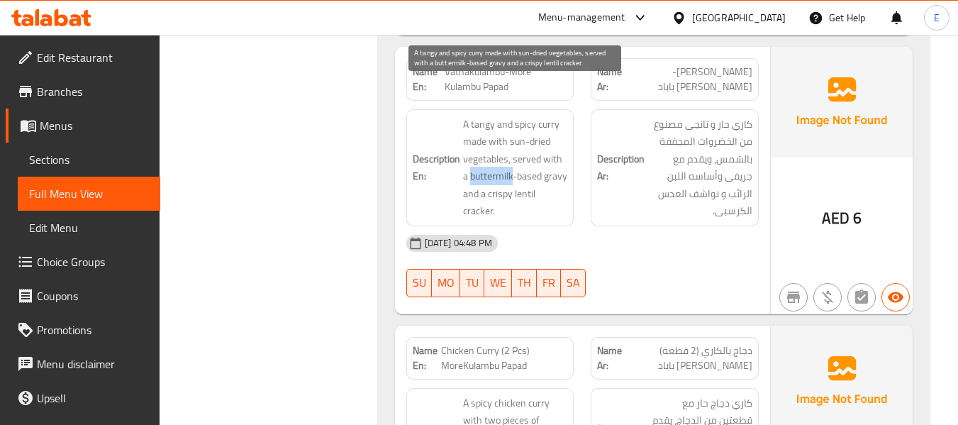
click at [504, 144] on span "A tangy and spicy curry made with sun-dried vegetables, served with a buttermil…" at bounding box center [515, 168] width 105 height 104
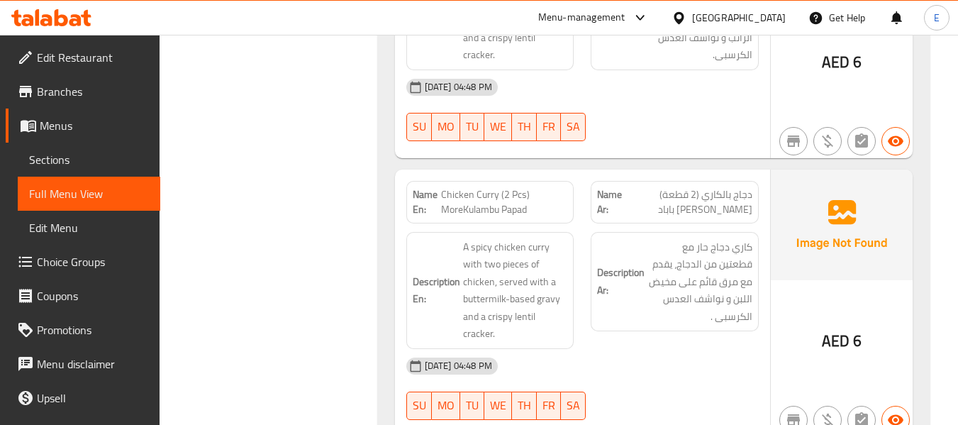
scroll to position [3119, 0]
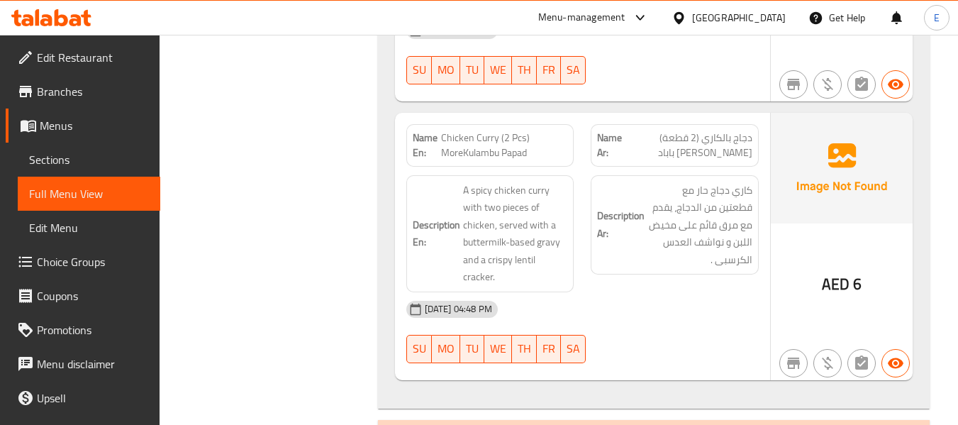
click at [467, 131] on span "Chicken Curry (2 Pcs) MoreKulambu Papad" at bounding box center [504, 146] width 126 height 30
click at [455, 131] on span "Chicken Curry (2 Pcs) MoreKulambu Papad" at bounding box center [504, 146] width 126 height 30
drag, startPoint x: 441, startPoint y: 100, endPoint x: 537, endPoint y: 111, distance: 96.4
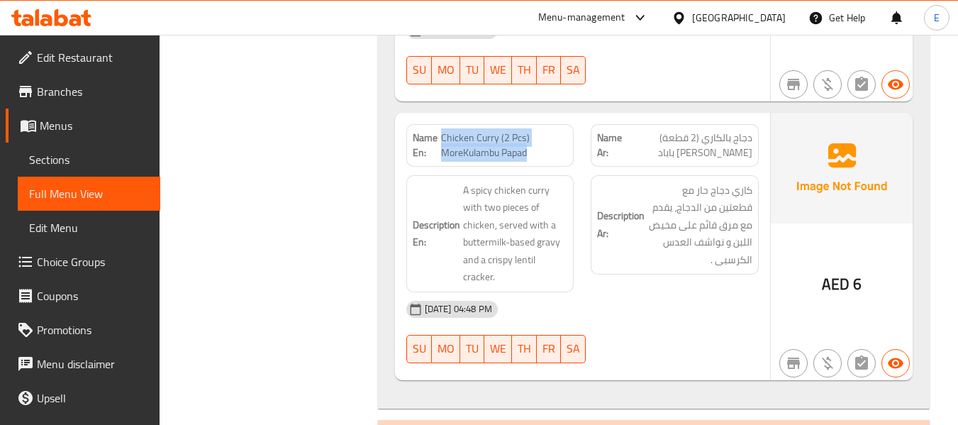
click at [537, 131] on span "Chicken Curry (2 Pcs) MoreKulambu Papad" at bounding box center [504, 146] width 126 height 30
click at [715, 252] on div "Description Ar: كاري دجاج حار مع قطعتين من الدجاج، يقدم مع مرق قائم على مخيض ال…" at bounding box center [674, 234] width 185 height 134
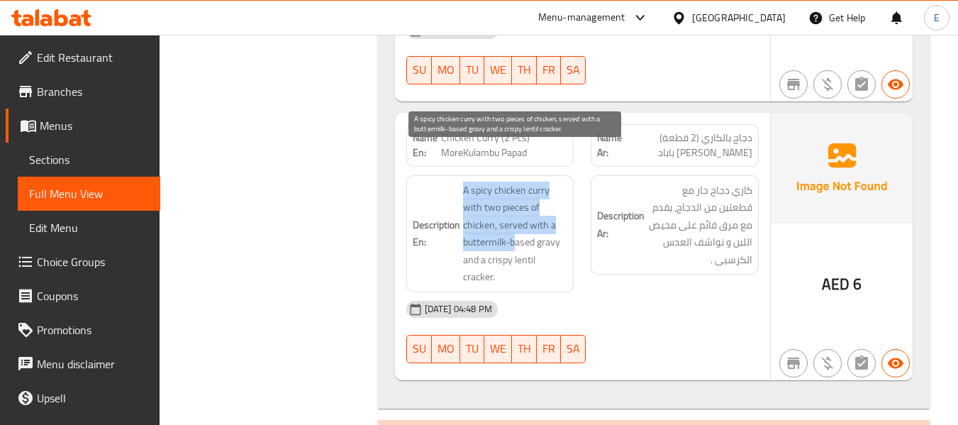
drag, startPoint x: 449, startPoint y: 152, endPoint x: 515, endPoint y: 206, distance: 85.2
click at [515, 206] on h6 "Description En: A spicy chicken curry with two pieces of chicken, served with a…" at bounding box center [490, 234] width 155 height 104
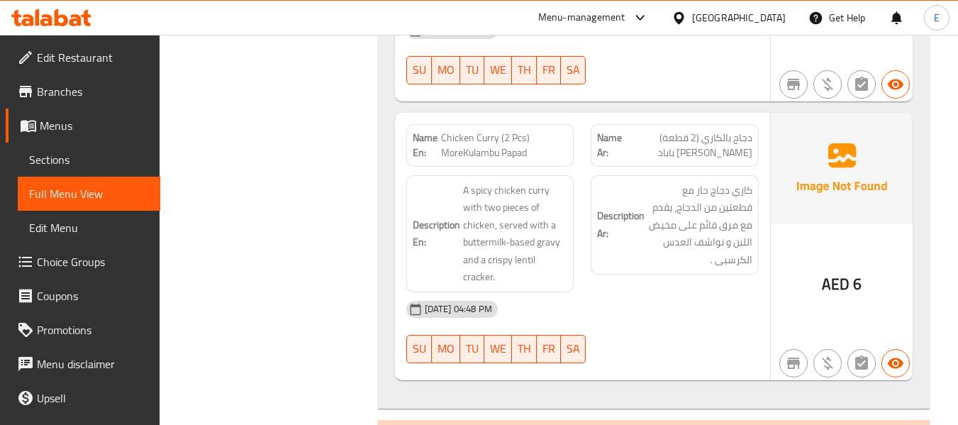
click at [712, 131] on span "دجاج بالكاري (2 قطعة) [PERSON_NAME] باباد" at bounding box center [687, 146] width 129 height 30
drag, startPoint x: 648, startPoint y: 224, endPoint x: 466, endPoint y: 74, distance: 235.8
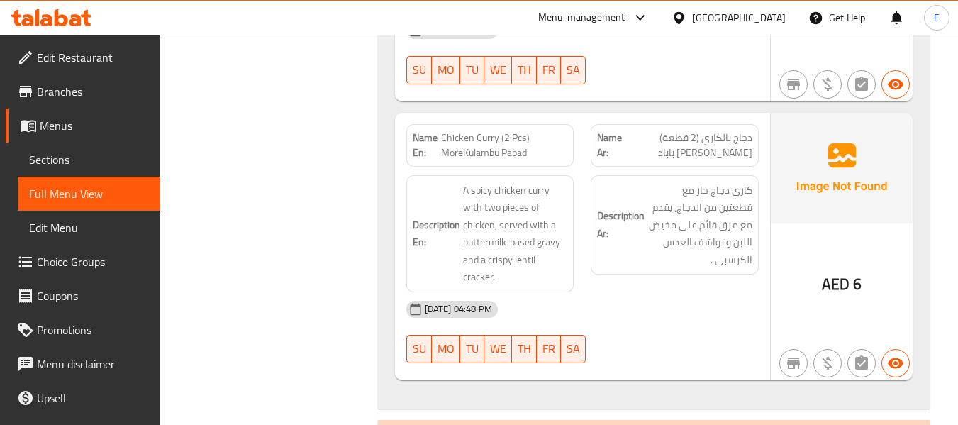
click at [628, 224] on div "Description Ar: كاري دجاج حار مع قطعتين من الدجاج، يقدم مع مرق قائم على مخيض ال…" at bounding box center [674, 234] width 185 height 134
drag, startPoint x: 444, startPoint y: 95, endPoint x: 538, endPoint y: 110, distance: 95.5
click at [538, 131] on span "Chicken Curry (2 Pcs) MoreKulambu Papad" at bounding box center [504, 146] width 126 height 30
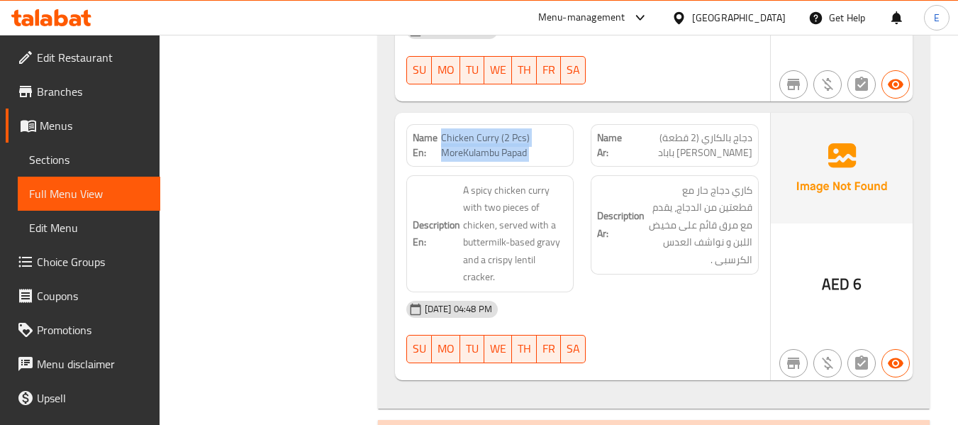
click at [538, 131] on span "Chicken Curry (2 Pcs) MoreKulambu Papad" at bounding box center [504, 146] width 126 height 30
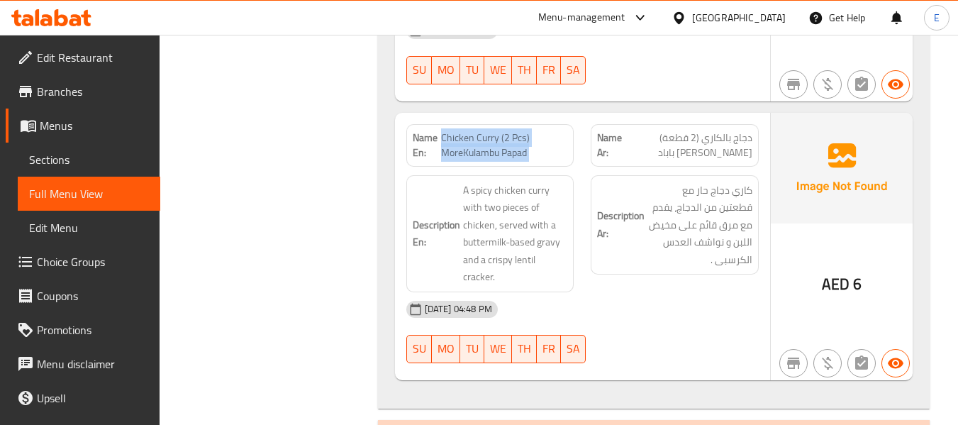
click at [752, 292] on div "[DATE] 04:48 PM" at bounding box center [583, 309] width 370 height 34
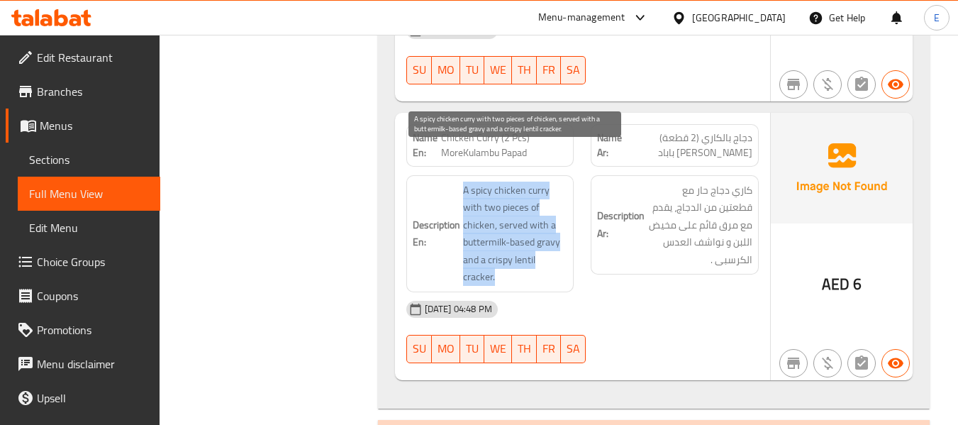
drag, startPoint x: 454, startPoint y: 148, endPoint x: 540, endPoint y: 237, distance: 123.9
click at [540, 237] on h6 "Description En: A spicy chicken curry with two pieces of chicken, served with a…" at bounding box center [490, 234] width 155 height 104
click at [540, 237] on span "A spicy chicken curry with two pieces of chicken, served with a buttermilk-base…" at bounding box center [515, 234] width 105 height 104
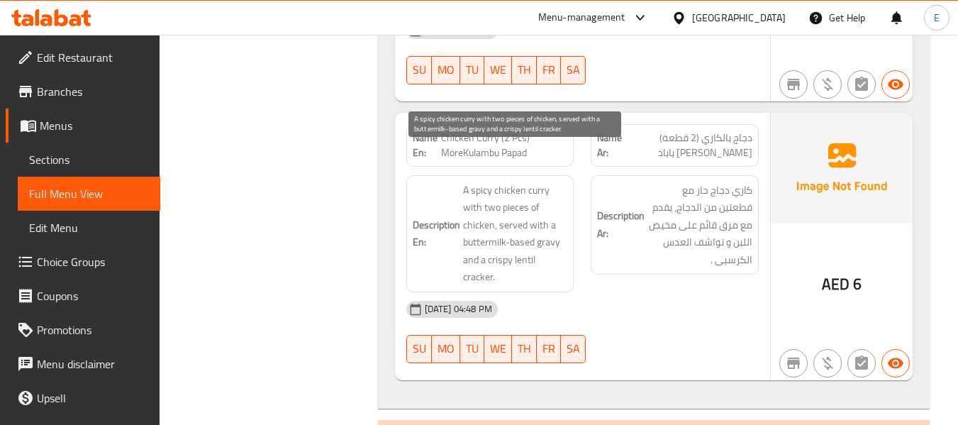
click at [540, 237] on span "A spicy chicken curry with two pieces of chicken, served with a buttermilk-base…" at bounding box center [515, 234] width 105 height 104
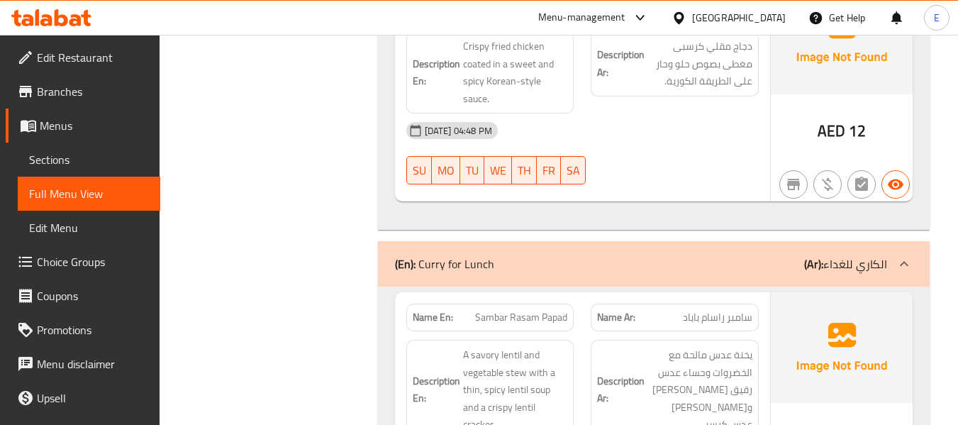
scroll to position [2248, 0]
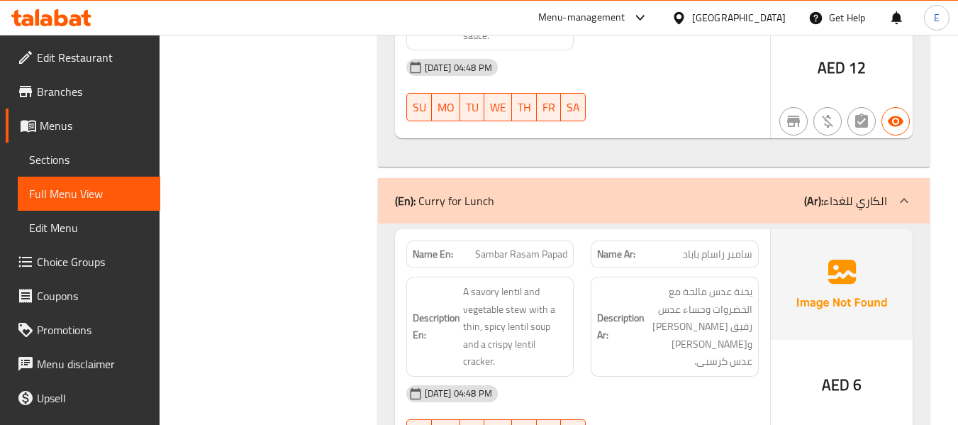
drag, startPoint x: 668, startPoint y: 209, endPoint x: 624, endPoint y: 160, distance: 66.3
click at [668, 209] on div "(En): Curry for Lunch (Ar): الكاري للغداء" at bounding box center [641, 200] width 492 height 17
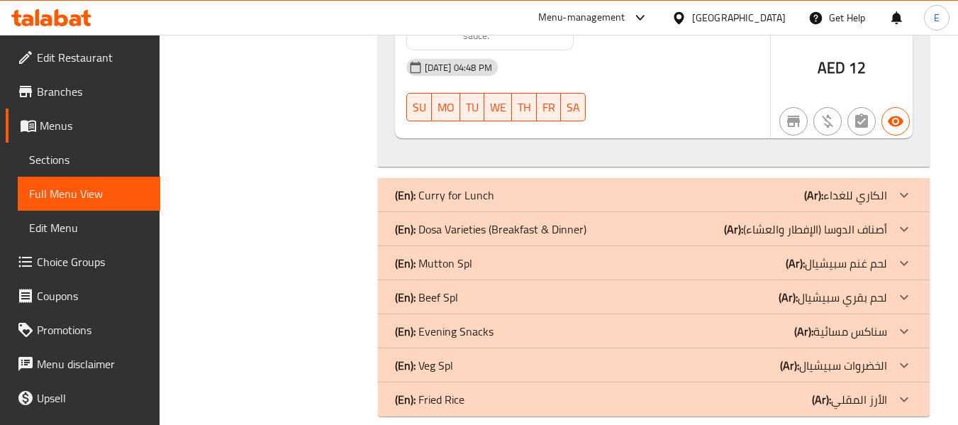
click at [677, 333] on div "(En): Evening Snacks (Ar): سناكس مسائية" at bounding box center [641, 331] width 492 height 17
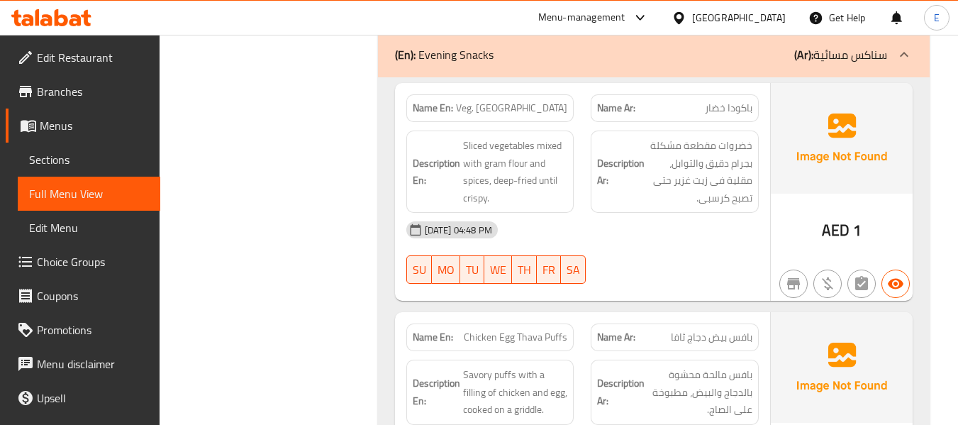
scroll to position [2603, 0]
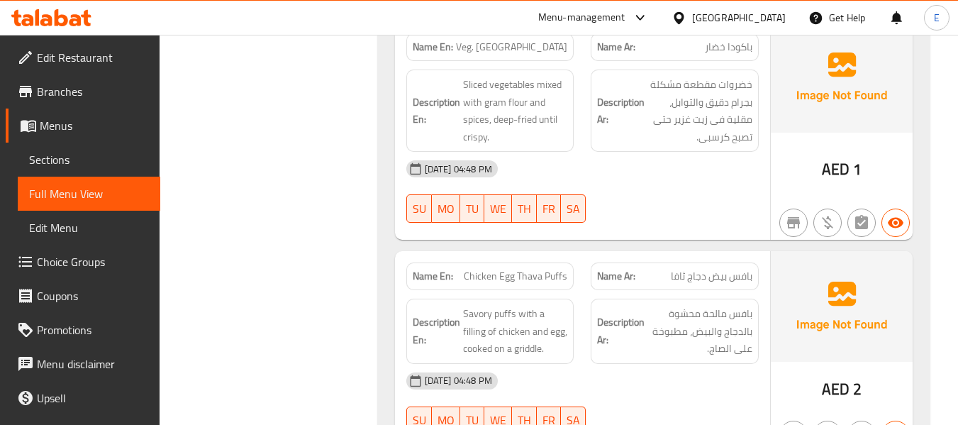
click at [548, 52] on span "Veg. [GEOGRAPHIC_DATA]" at bounding box center [511, 47] width 111 height 15
click at [727, 47] on span "باكودا خضار" at bounding box center [729, 47] width 48 height 15
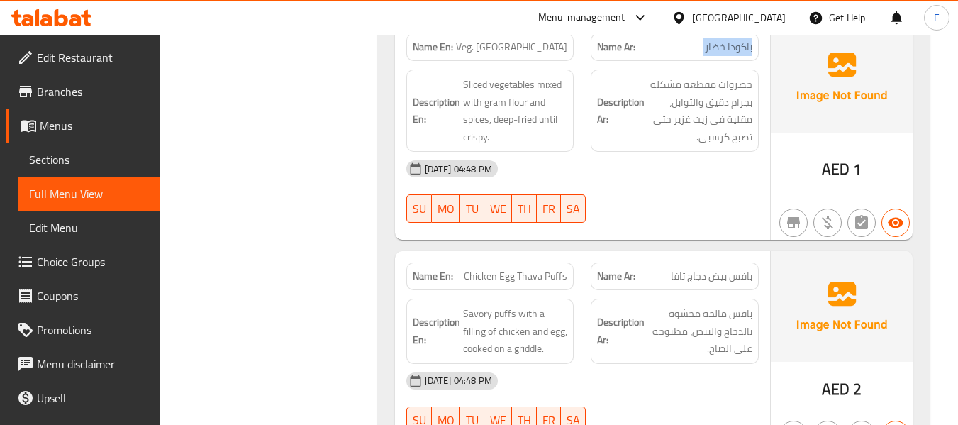
click at [727, 47] on span "باكودا خضار" at bounding box center [729, 47] width 48 height 15
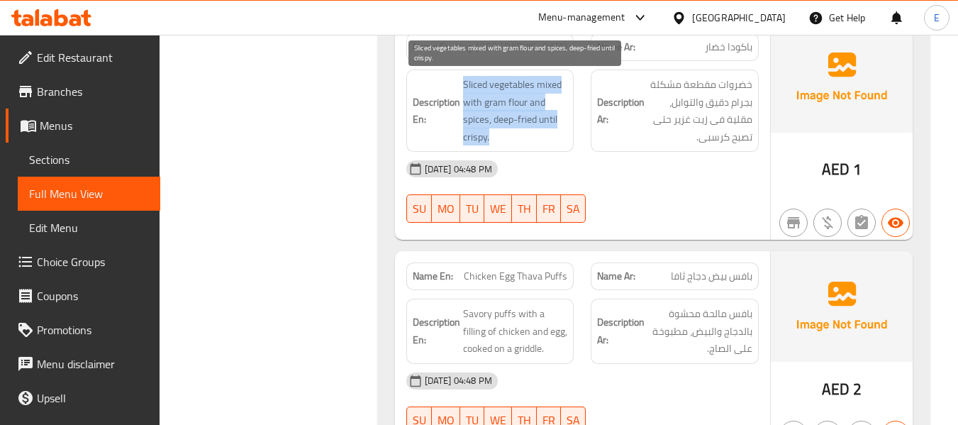
drag, startPoint x: 461, startPoint y: 77, endPoint x: 560, endPoint y: 134, distance: 114.7
click at [560, 134] on h6 "Description En: Sliced vegetables mixed with gram flour and spices, deep-fried …" at bounding box center [490, 111] width 155 height 70
click at [560, 134] on span "Sliced vegetables mixed with gram flour and spices, deep-fried until crispy." at bounding box center [515, 111] width 105 height 70
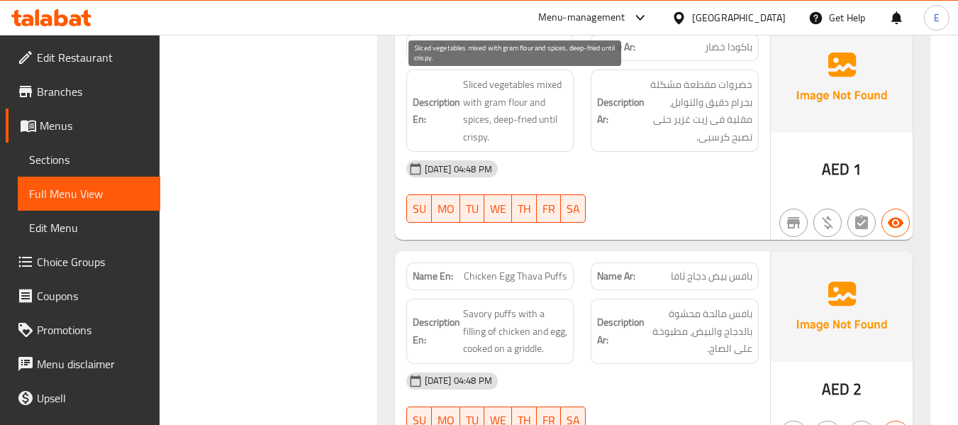
click at [560, 134] on span "Sliced vegetables mixed with gram flour and spices, deep-fried until crispy." at bounding box center [515, 111] width 105 height 70
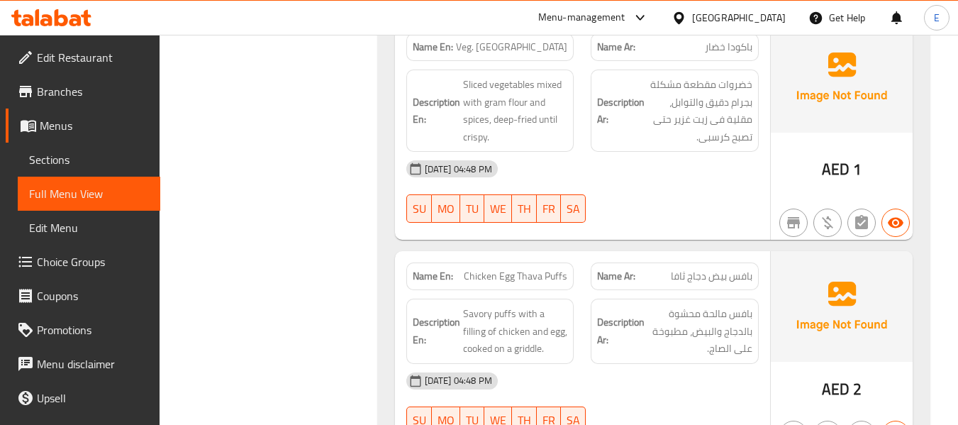
click at [660, 197] on div "[DATE] 04:48 PM SU MO TU WE TH FR SA" at bounding box center [583, 191] width 370 height 79
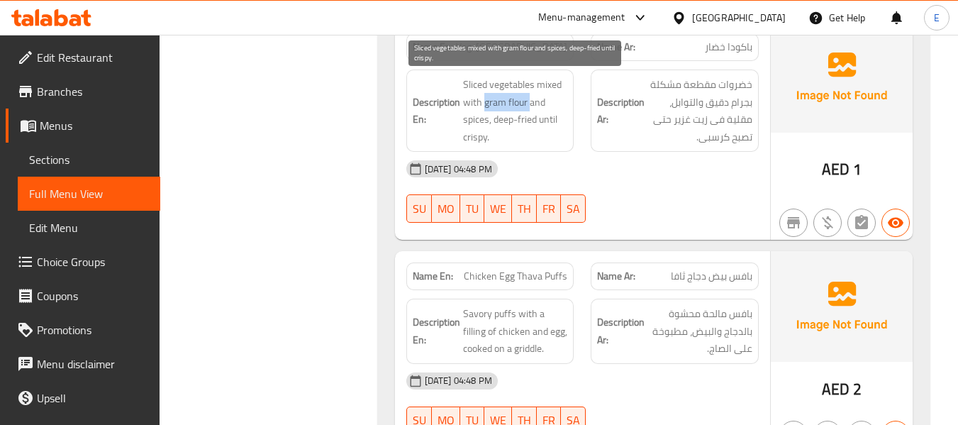
drag, startPoint x: 484, startPoint y: 96, endPoint x: 529, endPoint y: 96, distance: 45.4
click at [529, 96] on span "Sliced vegetables mixed with gram flour and spices, deep-fried until crispy." at bounding box center [515, 111] width 105 height 70
copy span "gram flour"
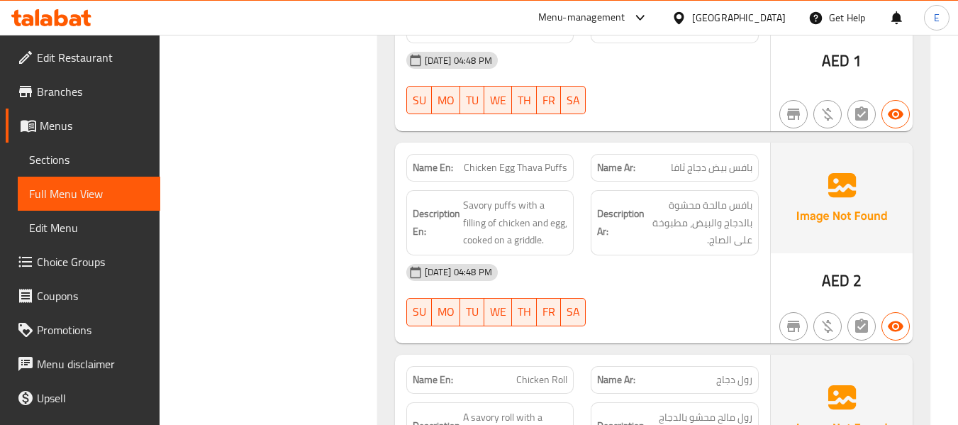
scroll to position [2816, 0]
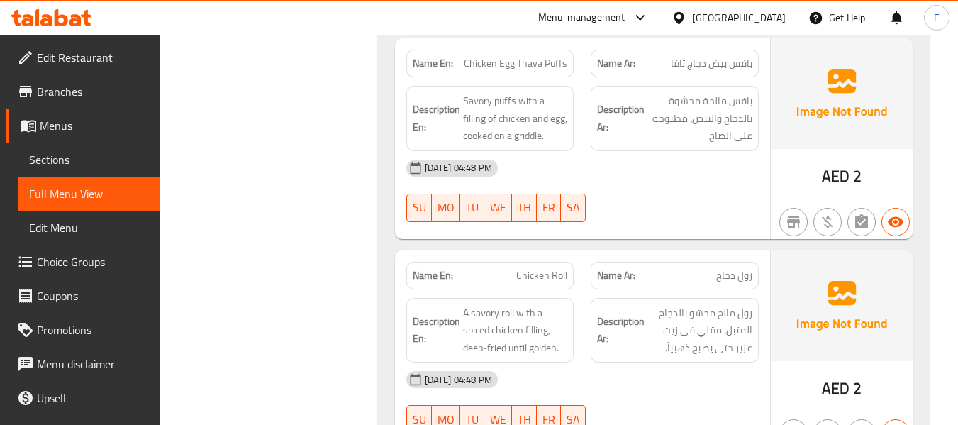
click at [536, 62] on span "Chicken Egg Thava Puffs" at bounding box center [516, 63] width 104 height 15
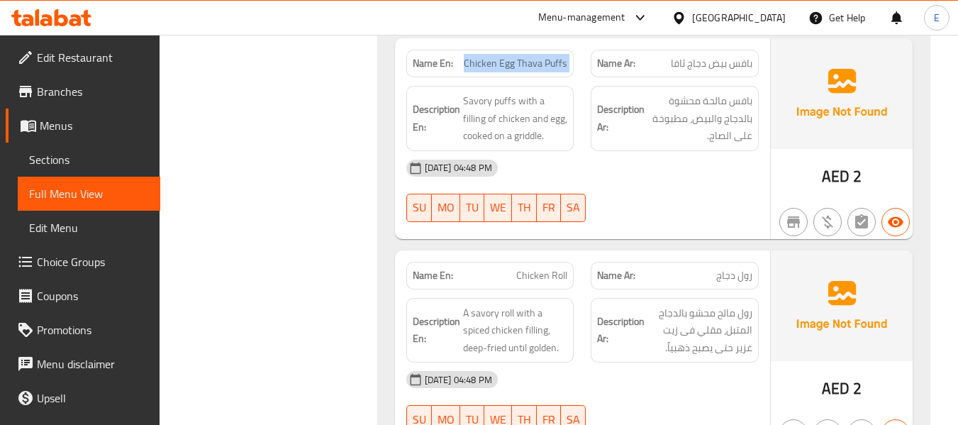
click at [536, 62] on span "Chicken Egg Thava Puffs" at bounding box center [516, 63] width 104 height 15
click at [729, 68] on span "بافس بيض دجاج ثافا" at bounding box center [712, 63] width 82 height 15
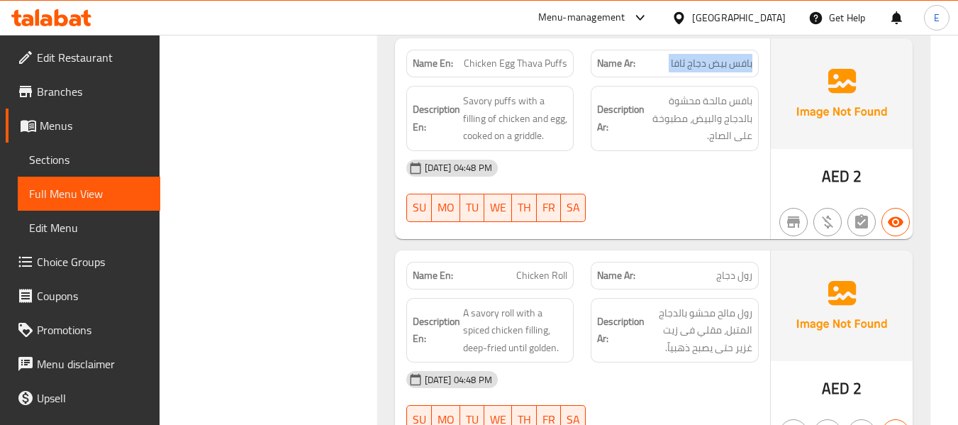
click at [729, 68] on span "بافس بيض دجاج ثافا" at bounding box center [712, 63] width 82 height 15
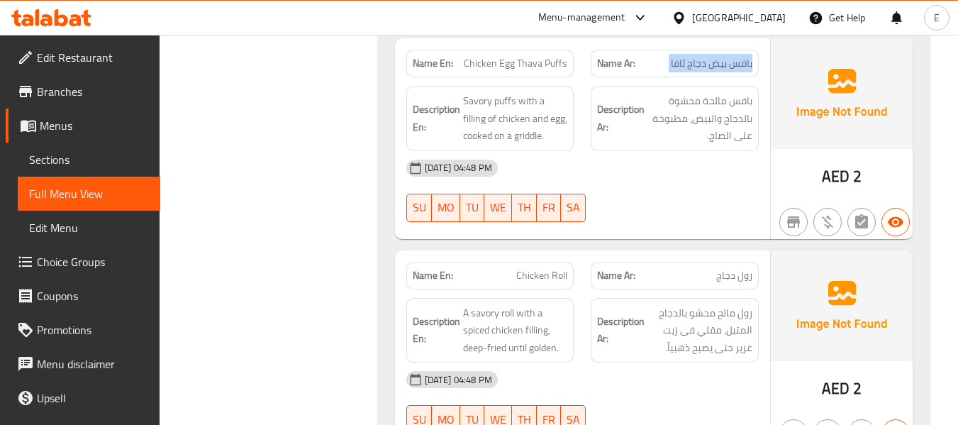
click at [729, 68] on span "بافس بيض دجاج ثافا" at bounding box center [712, 63] width 82 height 15
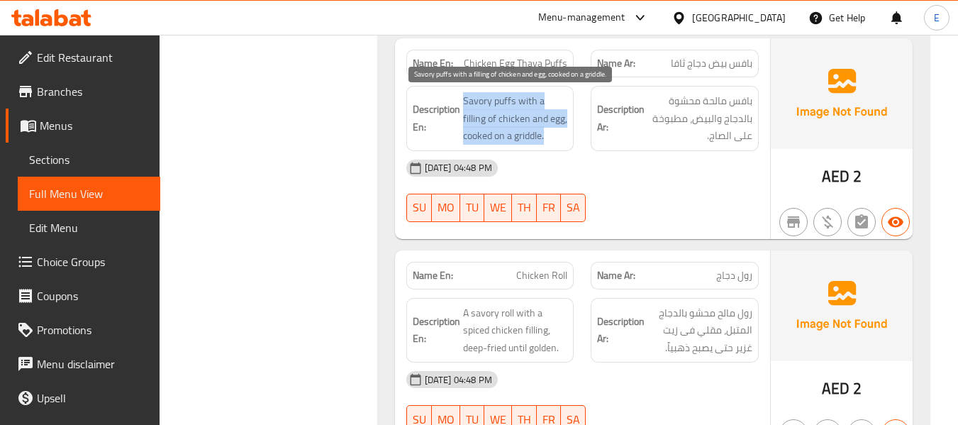
drag, startPoint x: 463, startPoint y: 94, endPoint x: 553, endPoint y: 139, distance: 100.9
click at [553, 139] on span "Savory puffs with a filling of chicken and egg, cooked on a griddle." at bounding box center [515, 118] width 105 height 52
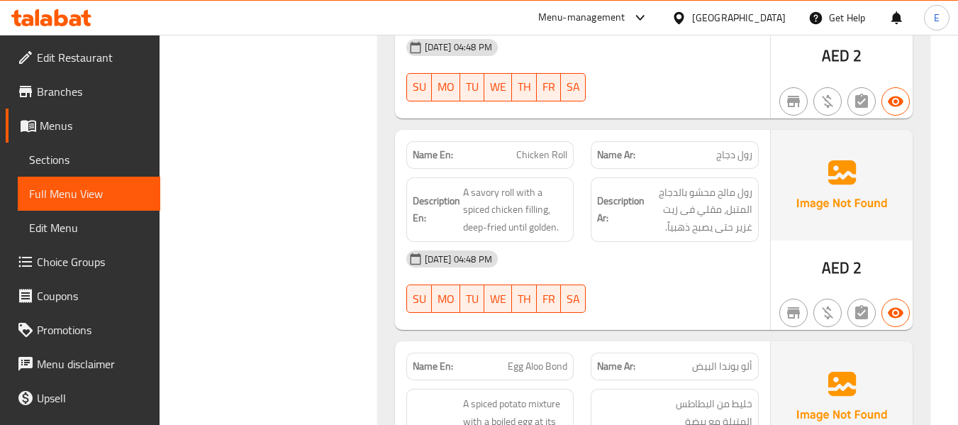
scroll to position [3029, 0]
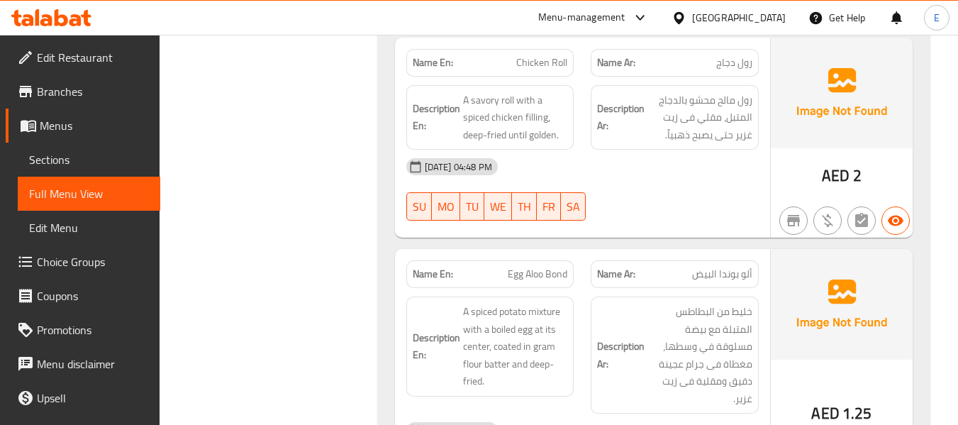
click at [726, 62] on span "رول دجاج" at bounding box center [734, 62] width 36 height 15
click at [562, 65] on span "Chicken Roll" at bounding box center [541, 62] width 51 height 15
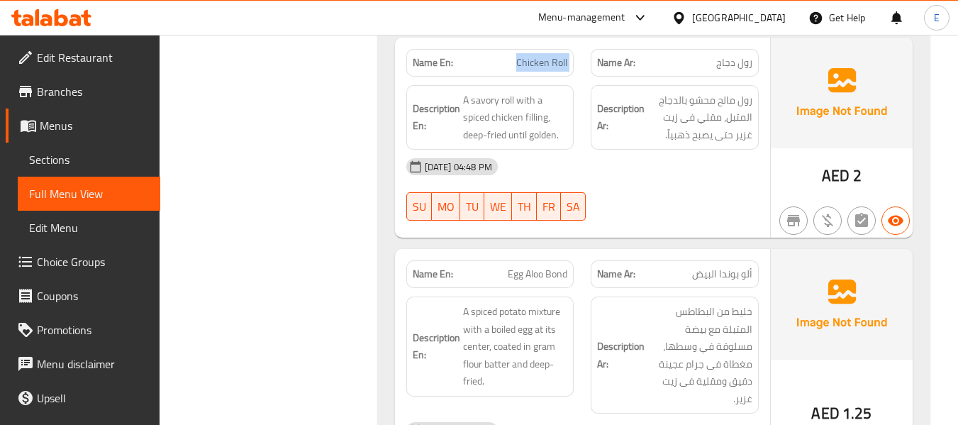
click at [562, 65] on span "Chicken Roll" at bounding box center [541, 62] width 51 height 15
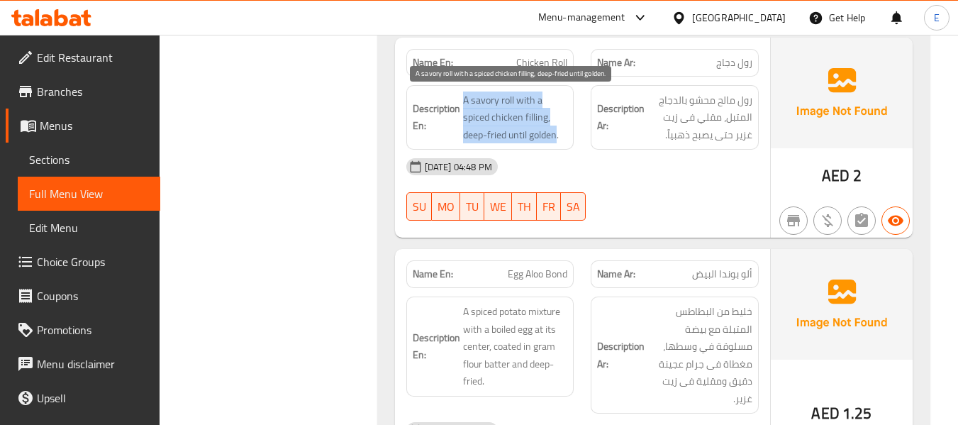
drag, startPoint x: 461, startPoint y: 85, endPoint x: 558, endPoint y: 133, distance: 108.5
click at [558, 133] on div "Description En: A savory roll with a spiced chicken filling, deep-fried until g…" at bounding box center [490, 117] width 168 height 65
click at [558, 133] on span "A savory roll with a spiced chicken filling, deep-fried until golden." at bounding box center [515, 117] width 105 height 52
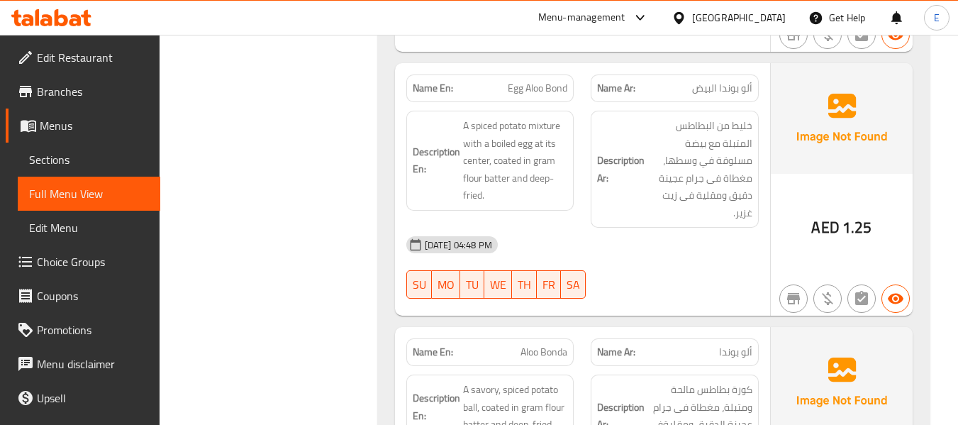
scroll to position [3241, 0]
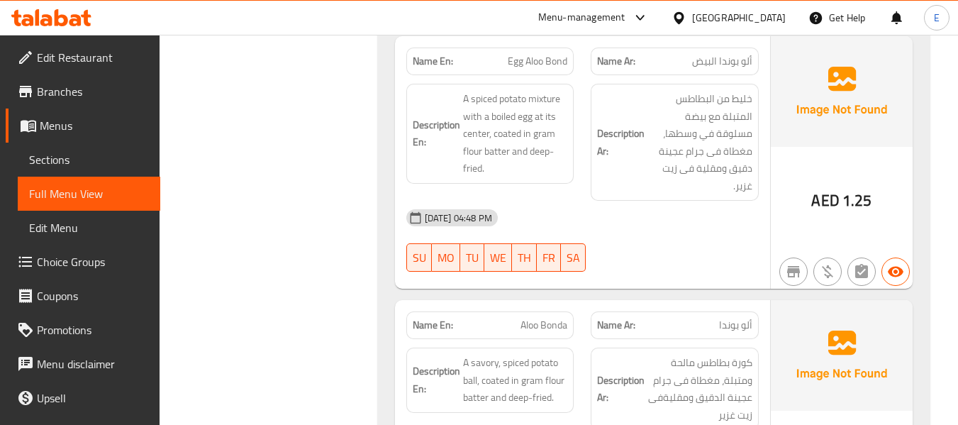
click at [524, 69] on span "Egg Aloo Bond" at bounding box center [538, 61] width 60 height 15
click at [533, 71] on div "Name En: Egg Aloo Bond" at bounding box center [490, 62] width 168 height 28
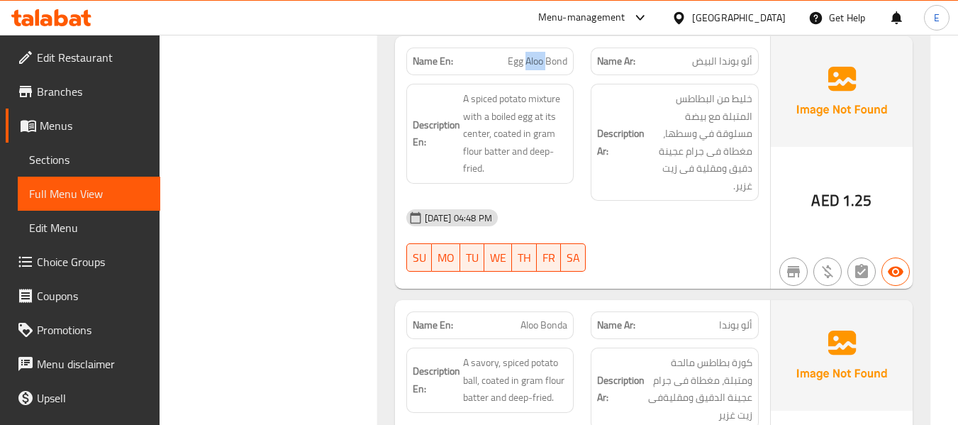
click at [533, 71] on div "Name En: Egg Aloo Bond" at bounding box center [490, 62] width 168 height 28
click at [533, 72] on div "Name En: Egg Aloo Bond" at bounding box center [490, 62] width 168 height 28
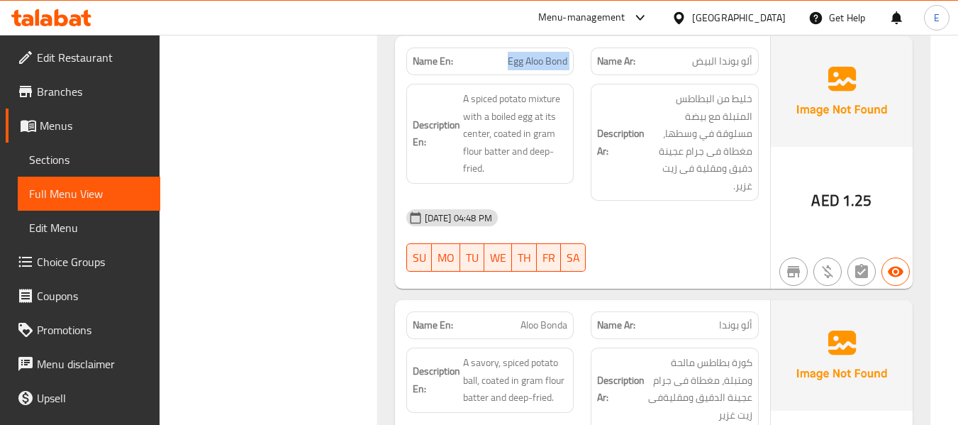
click at [533, 72] on div "Name En: Egg Aloo Bond" at bounding box center [490, 62] width 168 height 28
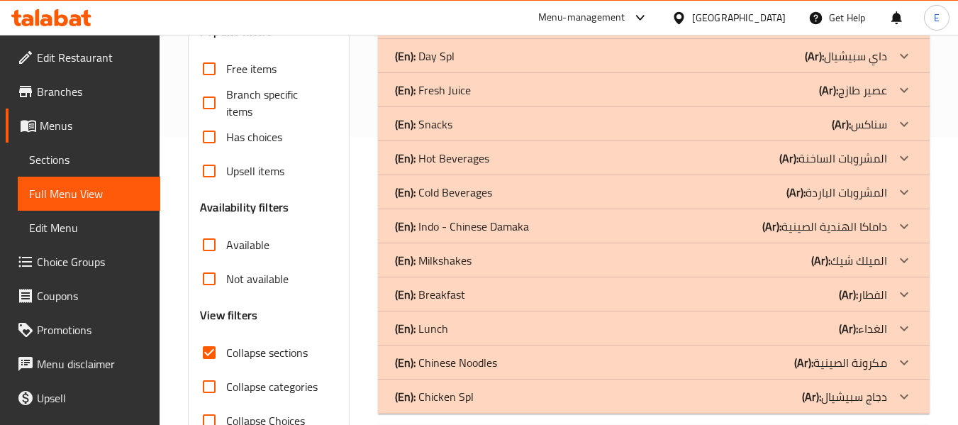
scroll to position [426, 0]
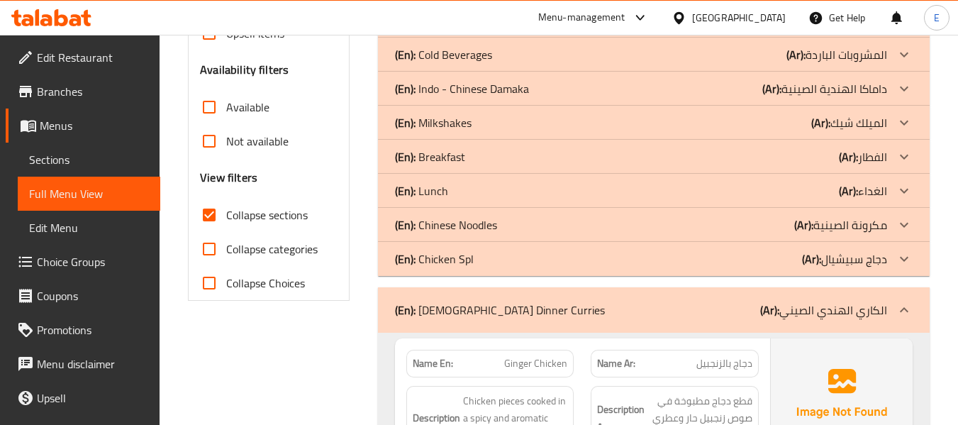
click at [209, 219] on input "Collapse sections" at bounding box center [209, 215] width 34 height 34
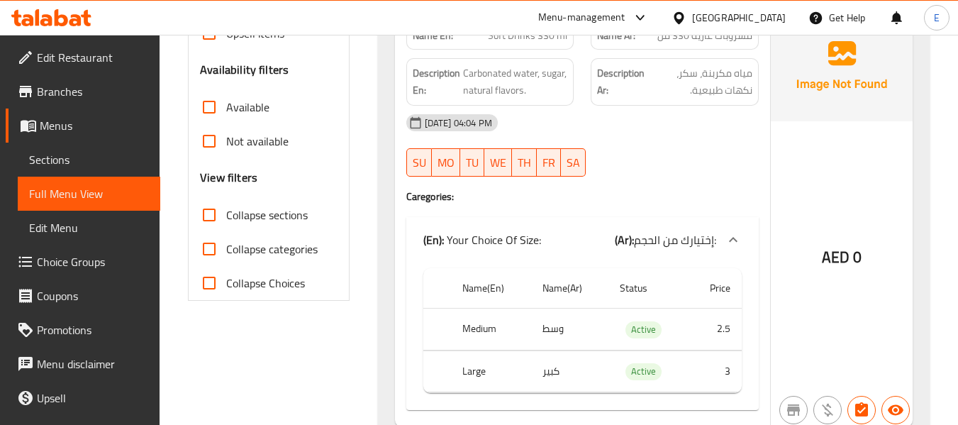
click at [209, 219] on input "Collapse sections" at bounding box center [209, 215] width 34 height 34
checkbox input "true"
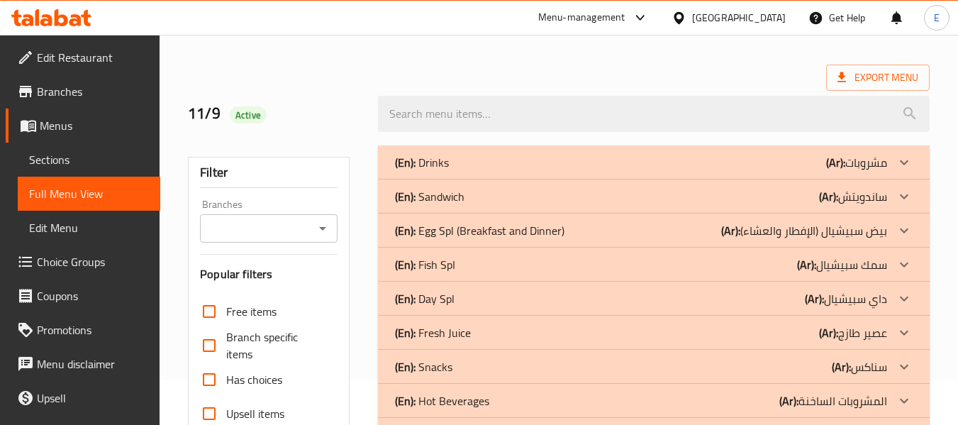
scroll to position [0, 0]
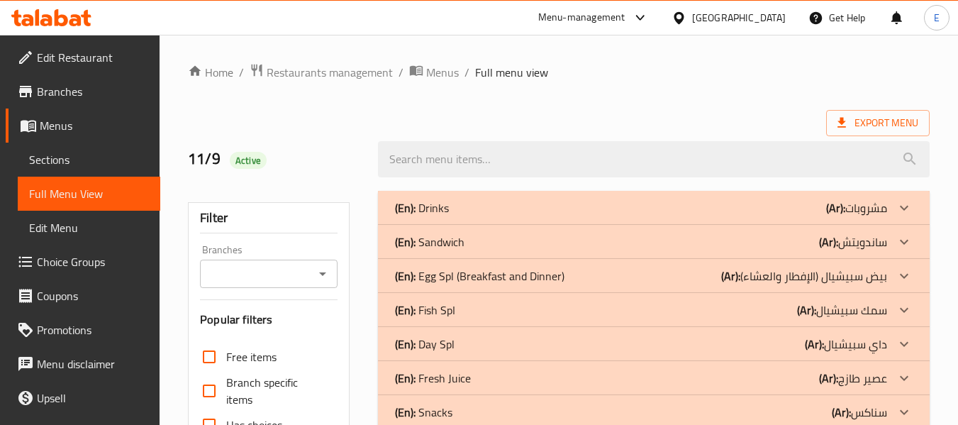
click at [734, 245] on div "(En): Sandwich (Ar): ساندويتش" at bounding box center [641, 241] width 492 height 17
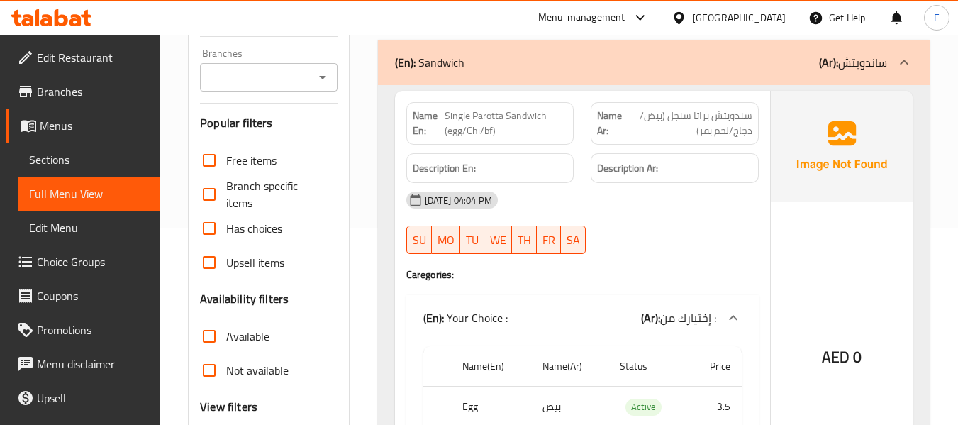
scroll to position [213, 0]
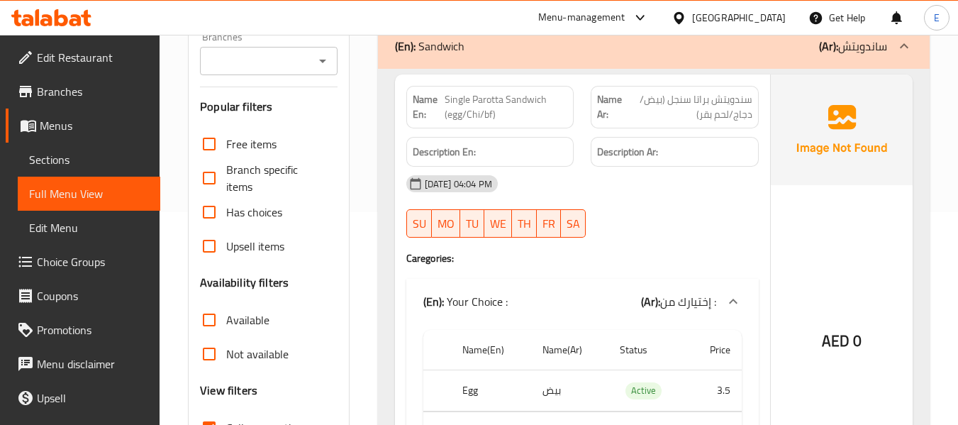
click at [743, 97] on span "سندويتش براتا سنجل (بيض/دجاج/لحم بقر)" at bounding box center [689, 107] width 126 height 30
click at [738, 101] on span "سندويتش براتا سنجل (بيض/دجاج/لحم بقر)" at bounding box center [689, 107] width 126 height 30
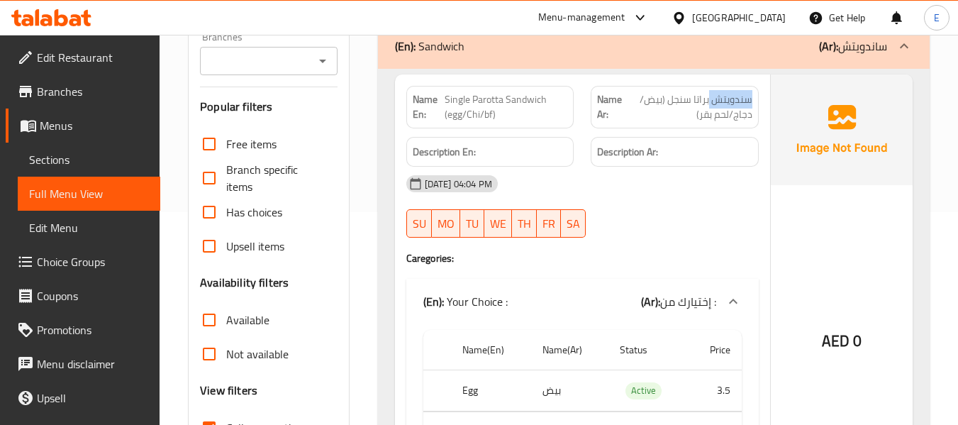
click at [738, 101] on span "سندويتش براتا سنجل (بيض/دجاج/لحم بقر)" at bounding box center [689, 107] width 126 height 30
click at [484, 71] on div "Name En: Single Parotta Sandwich (egg/Chi/bf) Name Ar: سندويتش براتا سنجل (بيض/…" at bounding box center [654, 418] width 552 height 699
click at [477, 92] on span "Single Parotta Sandwich (egg/Chi/bf)" at bounding box center [506, 107] width 123 height 30
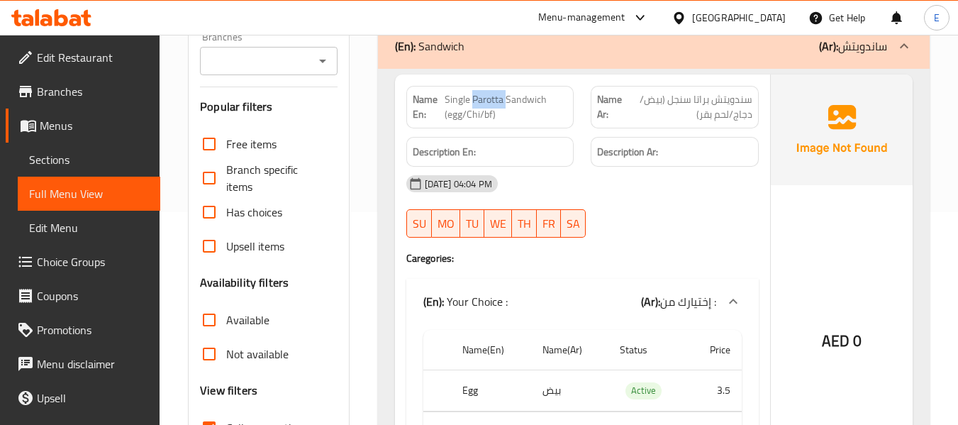
click at [477, 92] on span "Single Parotta Sandwich (egg/Chi/bf)" at bounding box center [506, 107] width 123 height 30
click at [512, 132] on div "Description En:" at bounding box center [490, 152] width 185 height 48
drag, startPoint x: 458, startPoint y: 96, endPoint x: 550, endPoint y: 102, distance: 92.4
click at [550, 102] on p "Name En: Single [PERSON_NAME] (egg/Chi/bf)" at bounding box center [490, 107] width 155 height 30
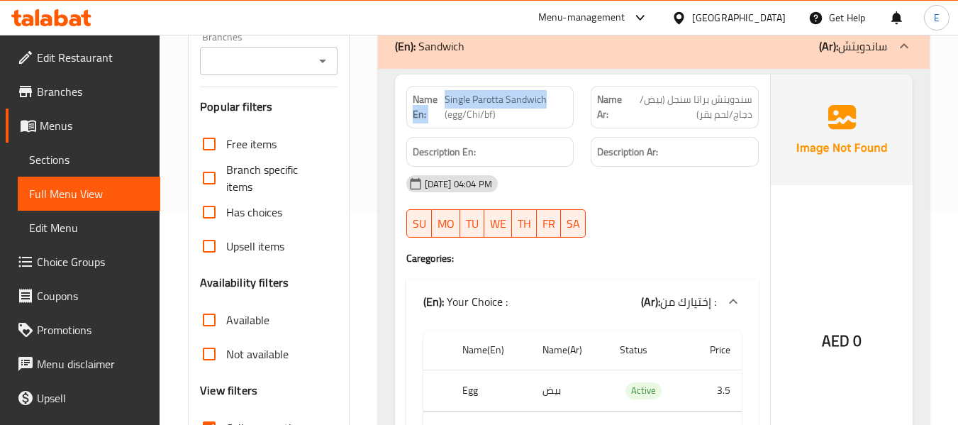
click at [550, 102] on span "Single Parotta Sandwich (egg/Chi/bf)" at bounding box center [506, 107] width 123 height 30
click at [726, 106] on span "سندويتش براتا سنجل (بيض/دجاج/لحم بقر)" at bounding box center [689, 107] width 126 height 30
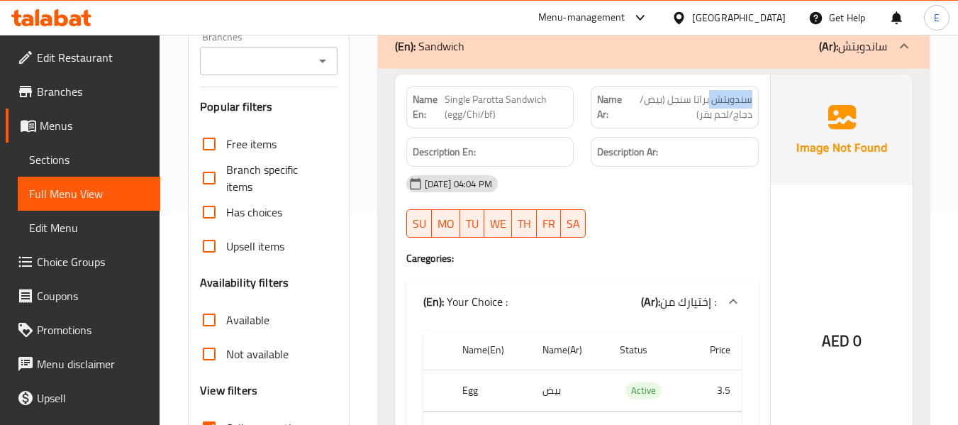
click at [726, 106] on span "سندويتش براتا سنجل (بيض/دجاج/لحم بقر)" at bounding box center [689, 107] width 126 height 30
click at [655, 173] on div "[DATE] 04:04 PM" at bounding box center [583, 184] width 370 height 34
click at [495, 92] on span "Single Parotta Sandwich (egg/Chi/bf)" at bounding box center [506, 107] width 123 height 30
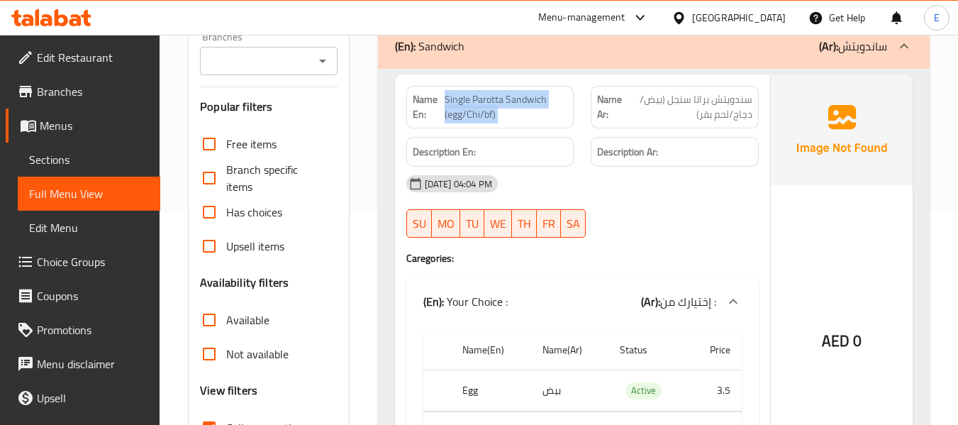
click at [495, 92] on span "Single Parotta Sandwich (egg/Chi/bf)" at bounding box center [506, 107] width 123 height 30
copy span "Single Parotta Sandwich (egg/Chi/bf)"
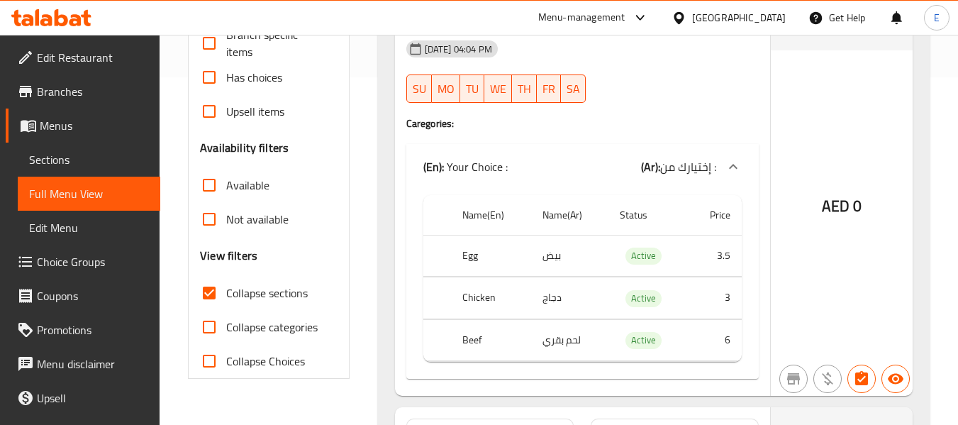
scroll to position [355, 0]
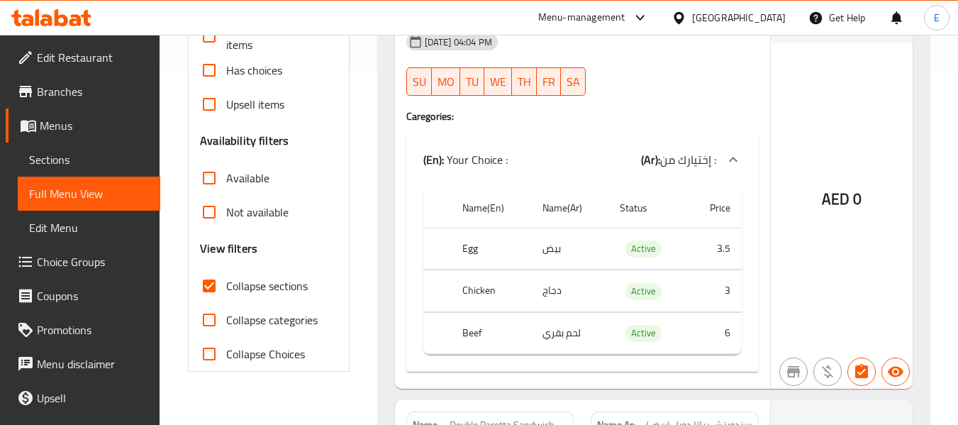
click at [547, 249] on td "بيض" at bounding box center [569, 249] width 77 height 42
click at [562, 295] on td "دجاج" at bounding box center [569, 291] width 77 height 42
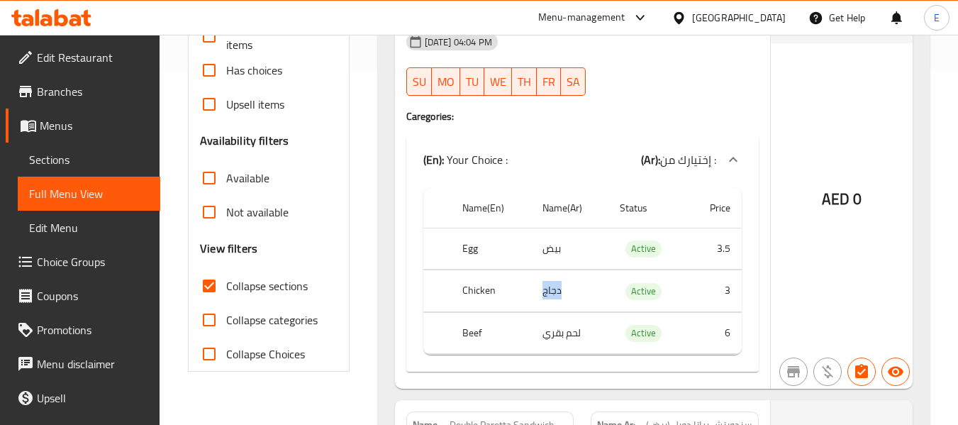
click at [562, 295] on td "دجاج" at bounding box center [569, 291] width 77 height 42
click at [723, 335] on td "6" at bounding box center [715, 333] width 54 height 42
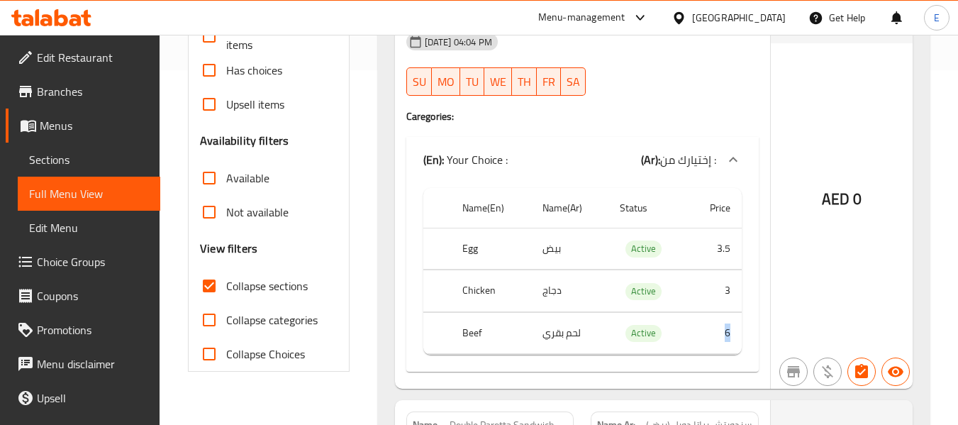
click at [723, 335] on td "6" at bounding box center [715, 333] width 54 height 42
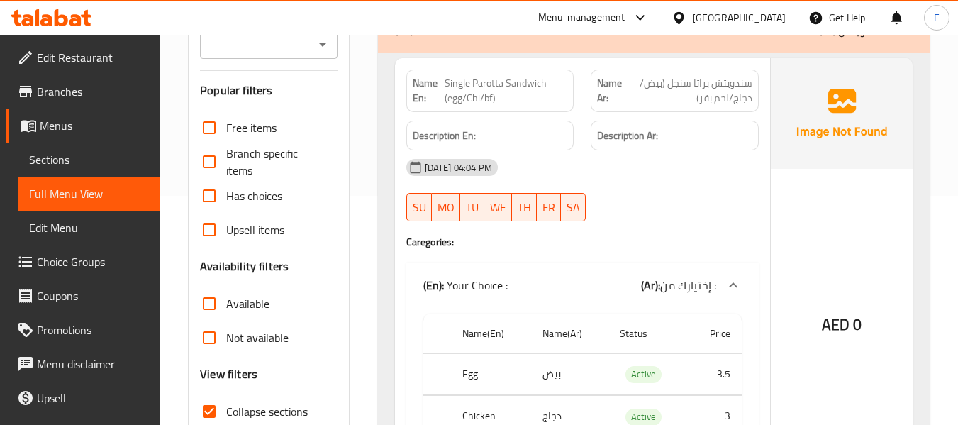
scroll to position [213, 0]
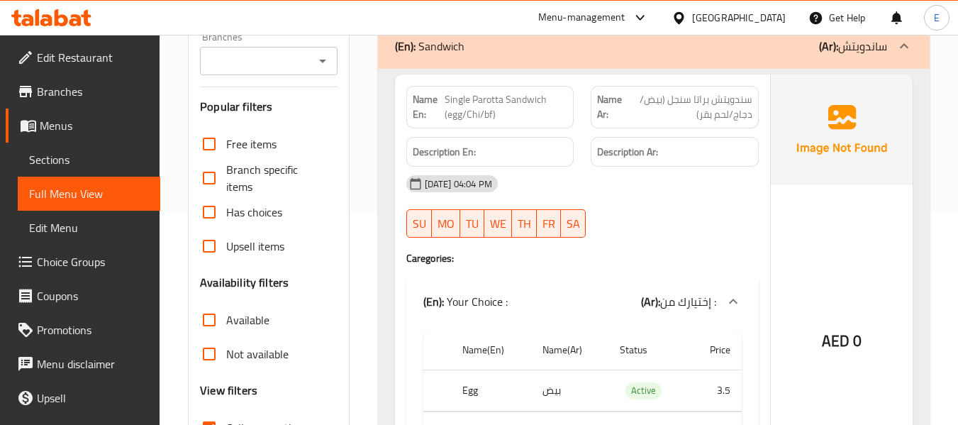
click at [537, 104] on span "Single Parotta Sandwich (egg/Chi/bf)" at bounding box center [506, 107] width 123 height 30
copy span "Single Parotta Sandwich (egg/Chi/bf)"
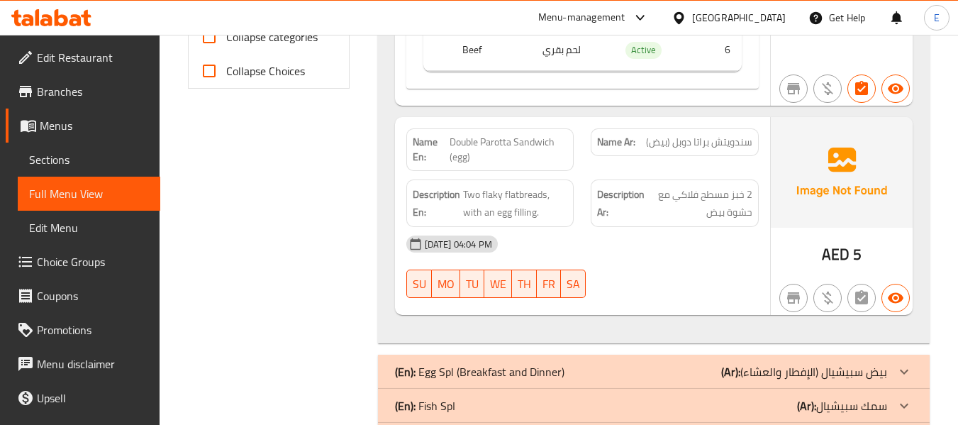
scroll to position [638, 0]
click at [720, 154] on div "Name Ar: سندويتش براتا دوبل (بيض)" at bounding box center [675, 142] width 168 height 28
click at [545, 143] on span "Double Parotta Sandwich (egg)" at bounding box center [509, 149] width 118 height 30
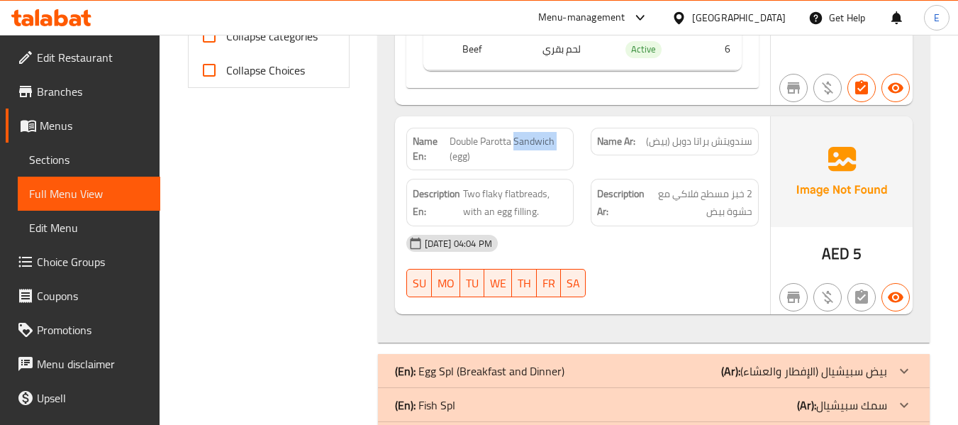
click at [545, 143] on span "Double Parotta Sandwich (egg)" at bounding box center [509, 149] width 118 height 30
click at [635, 245] on div "[DATE] 04:04 PM" at bounding box center [583, 243] width 370 height 34
click at [467, 161] on span "Double Parotta Sandwich (egg)" at bounding box center [509, 149] width 118 height 30
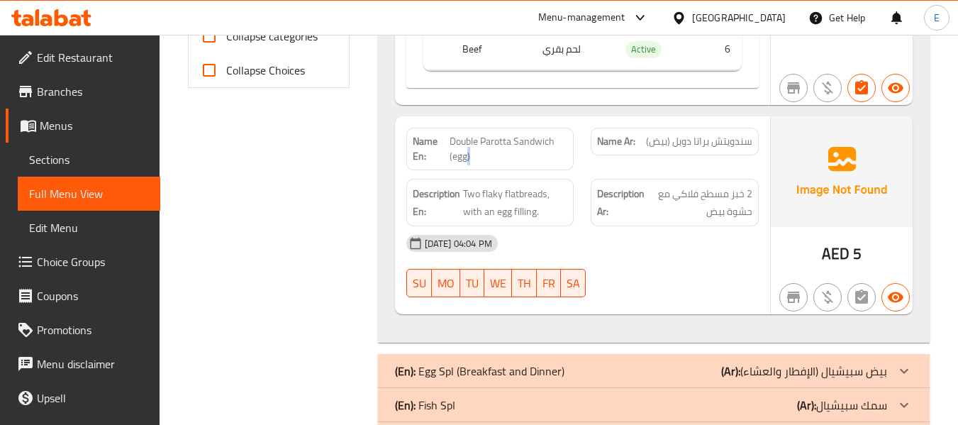
click at [467, 161] on span "Double Parotta Sandwich (egg)" at bounding box center [509, 149] width 118 height 30
click at [700, 157] on div "Name Ar: سندويتش براتا دوبل (بيض)" at bounding box center [674, 149] width 185 height 60
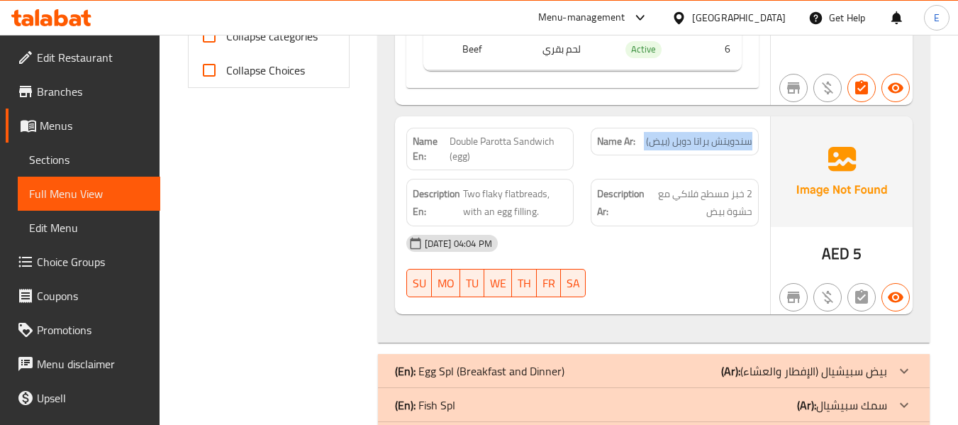
click at [700, 157] on div "Name Ar: سندويتش براتا دوبل (بيض)" at bounding box center [674, 149] width 185 height 60
click at [682, 290] on div at bounding box center [674, 297] width 185 height 17
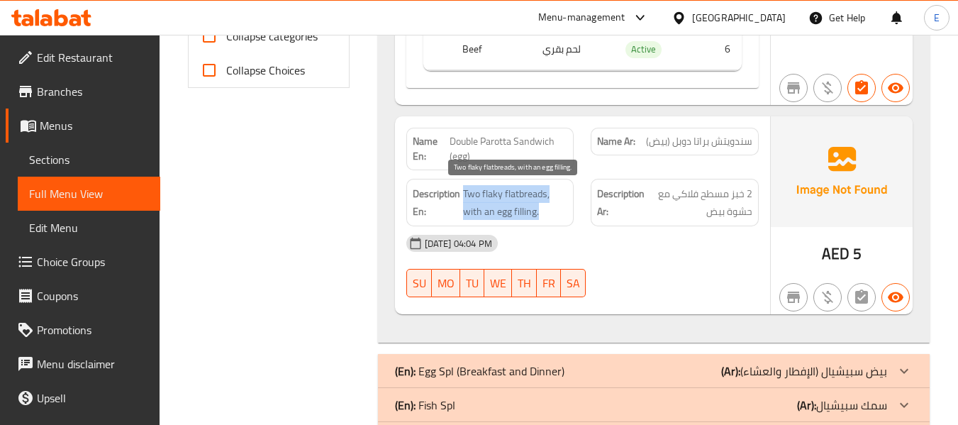
drag, startPoint x: 462, startPoint y: 189, endPoint x: 543, endPoint y: 209, distance: 83.8
click at [543, 209] on h6 "Description En: Two flaky flatbreads, with an egg filling." at bounding box center [490, 202] width 155 height 35
click at [543, 209] on span "Two flaky flatbreads, with an egg filling." at bounding box center [515, 202] width 105 height 35
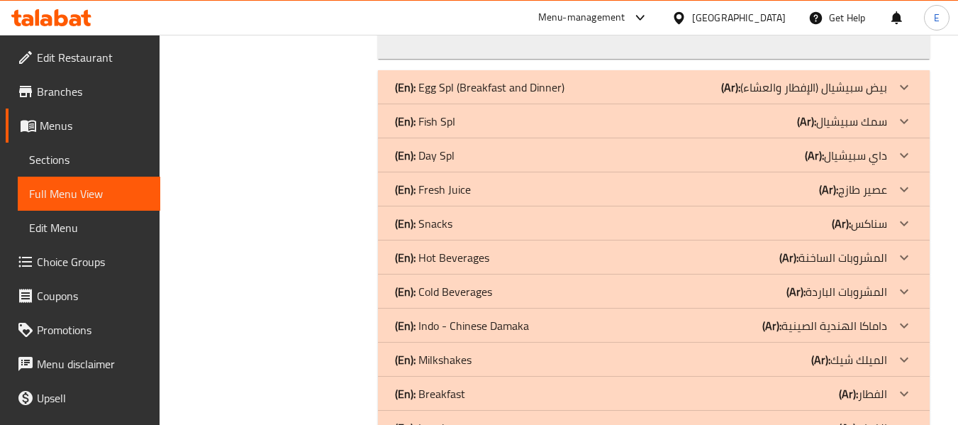
scroll to position [851, 0]
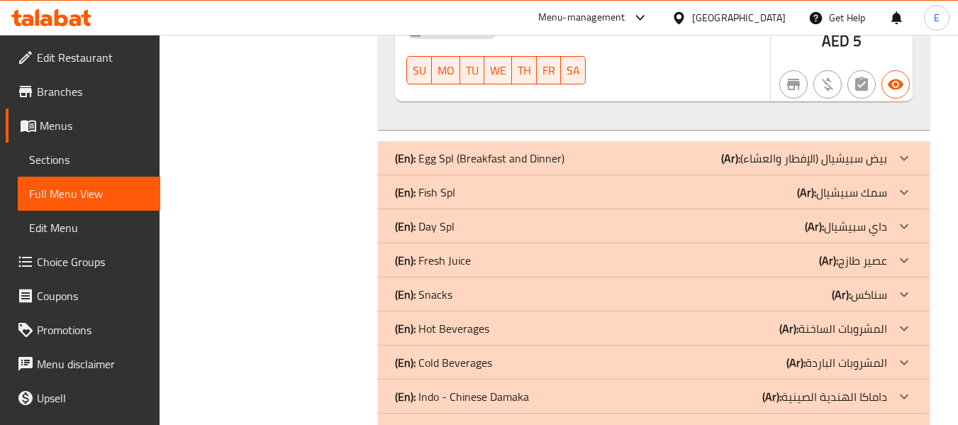
click at [652, 151] on div "(En): Egg Spl (Breakfast and Dinner) (Ar): بيض سبيشيال (الإفطار والعشاء)" at bounding box center [641, 158] width 492 height 17
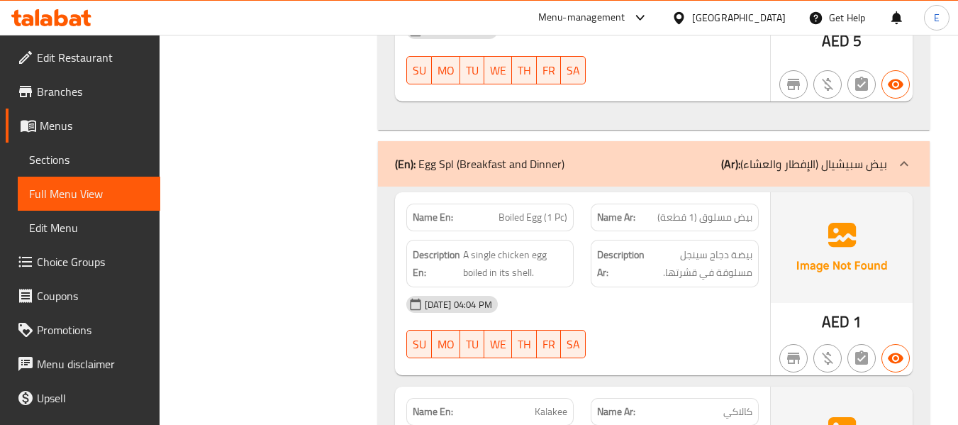
scroll to position [922, 0]
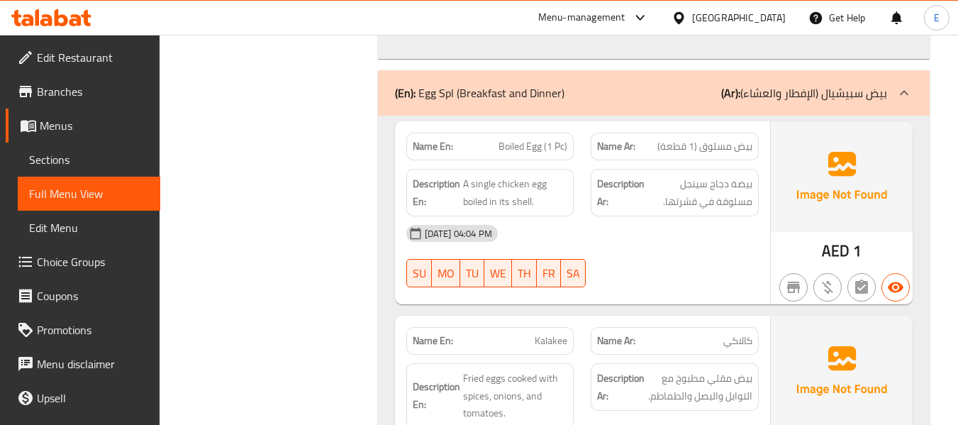
click at [714, 148] on span "بيض مسلوق (1 قطعة)" at bounding box center [704, 146] width 95 height 15
click at [541, 153] on span "Boiled Egg (1 Pc)" at bounding box center [533, 146] width 69 height 15
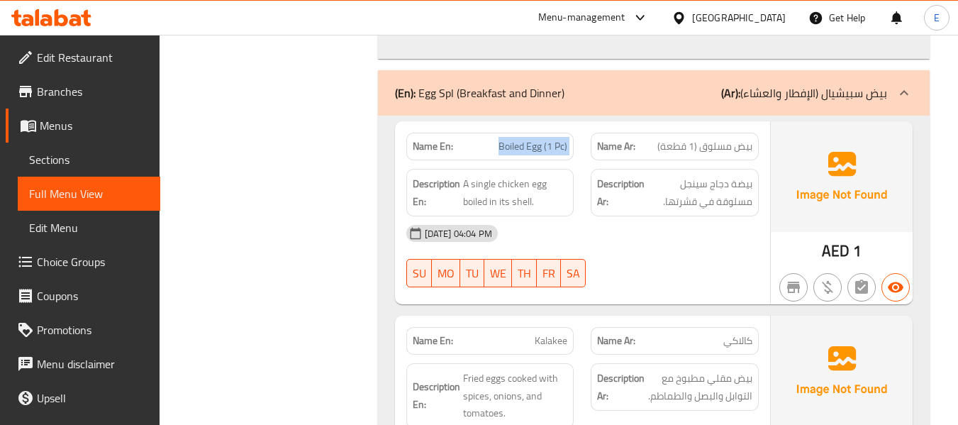
click at [540, 153] on span "Boiled Egg (1 Pc)" at bounding box center [533, 146] width 69 height 15
click at [724, 159] on div "Name Ar: بيض مسلوق (1 قطعة)" at bounding box center [675, 147] width 168 height 28
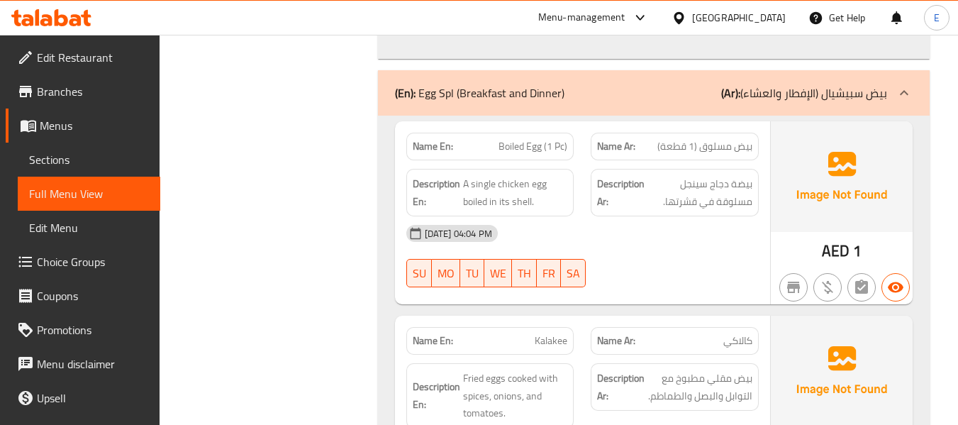
drag, startPoint x: 674, startPoint y: 259, endPoint x: 555, endPoint y: 199, distance: 133.5
click at [665, 259] on div "[DATE] 04:04 PM SU MO TU WE TH FR SA" at bounding box center [583, 255] width 370 height 79
click at [542, 154] on span "Boiled Egg (1 Pc)" at bounding box center [533, 146] width 69 height 15
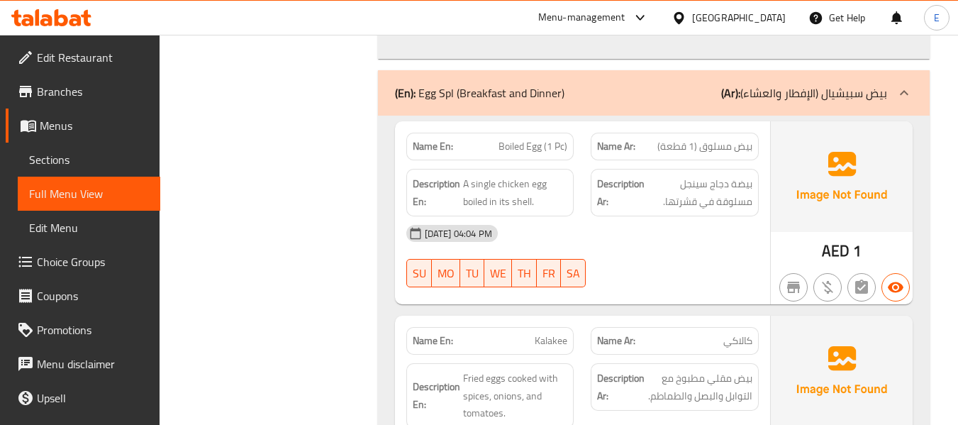
click at [724, 139] on span "بيض مسلوق (1 قطعة)" at bounding box center [704, 146] width 95 height 15
click at [535, 140] on span "Boiled Egg (1 Pc)" at bounding box center [533, 146] width 69 height 15
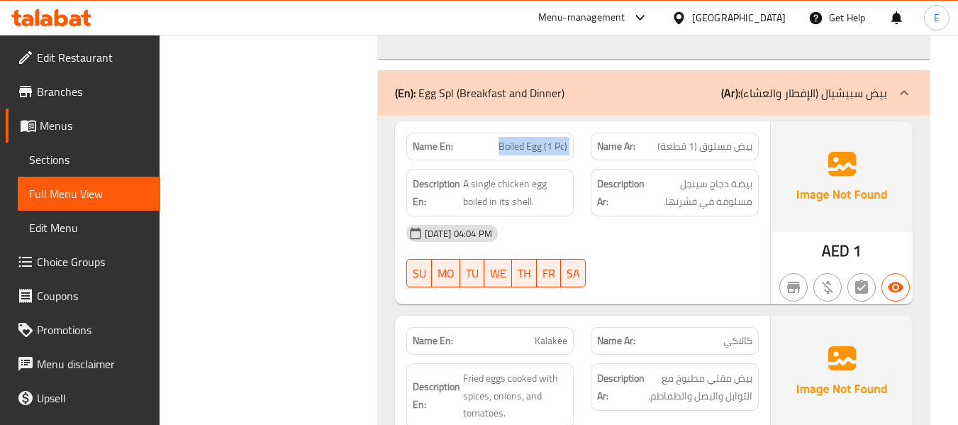
click at [535, 140] on span "Boiled Egg (1 Pc)" at bounding box center [533, 146] width 69 height 15
click at [692, 260] on div "[DATE] 04:04 PM SU MO TU WE TH FR SA" at bounding box center [583, 255] width 370 height 79
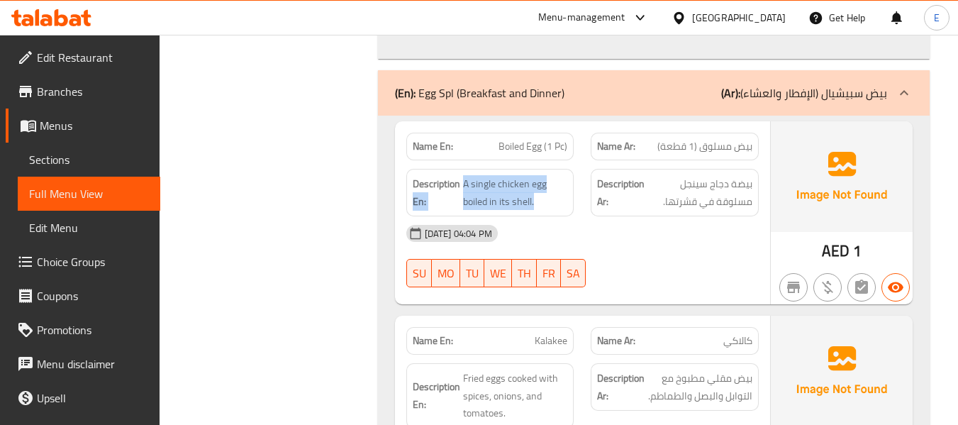
drag, startPoint x: 459, startPoint y: 178, endPoint x: 552, endPoint y: 212, distance: 99.0
click at [552, 212] on div "Description En: A single chicken egg boiled in its shell." at bounding box center [490, 193] width 168 height 48
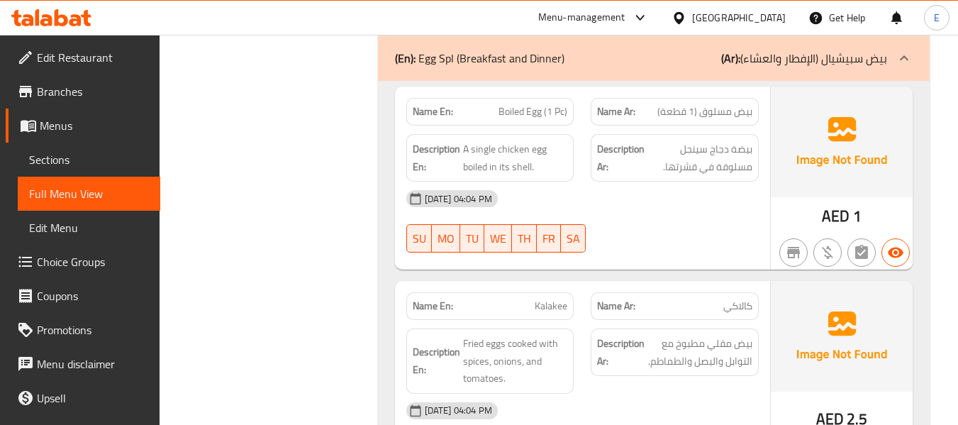
scroll to position [993, 0]
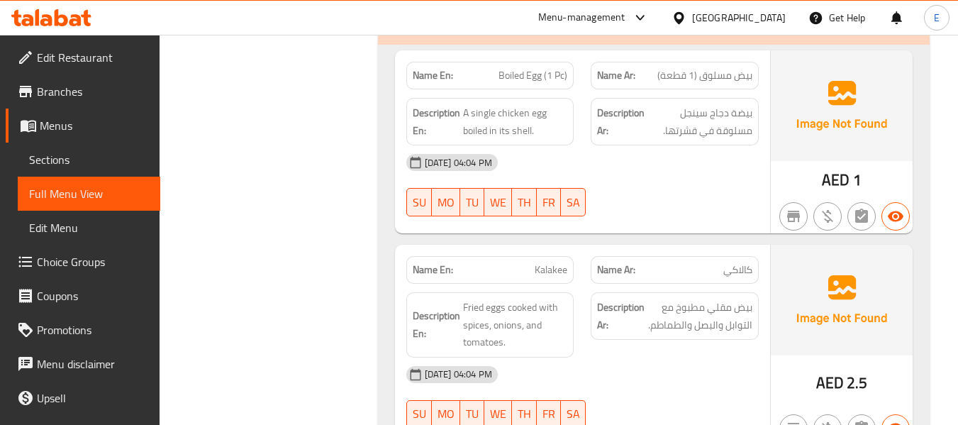
click at [704, 68] on span "بيض مسلوق (1 قطعة)" at bounding box center [704, 75] width 95 height 15
click at [516, 77] on span "Boiled Egg (1 Pc)" at bounding box center [533, 75] width 69 height 15
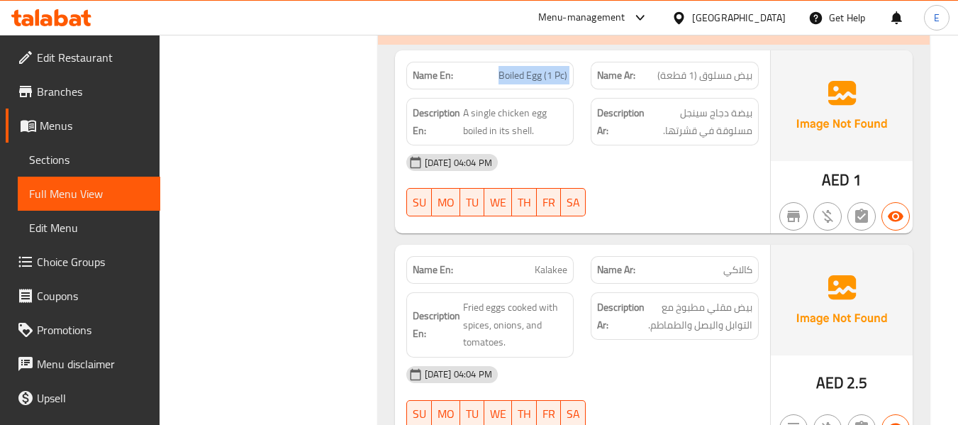
click at [516, 77] on span "Boiled Egg (1 Pc)" at bounding box center [533, 75] width 69 height 15
click at [714, 162] on div "[DATE] 04:04 PM" at bounding box center [583, 162] width 370 height 34
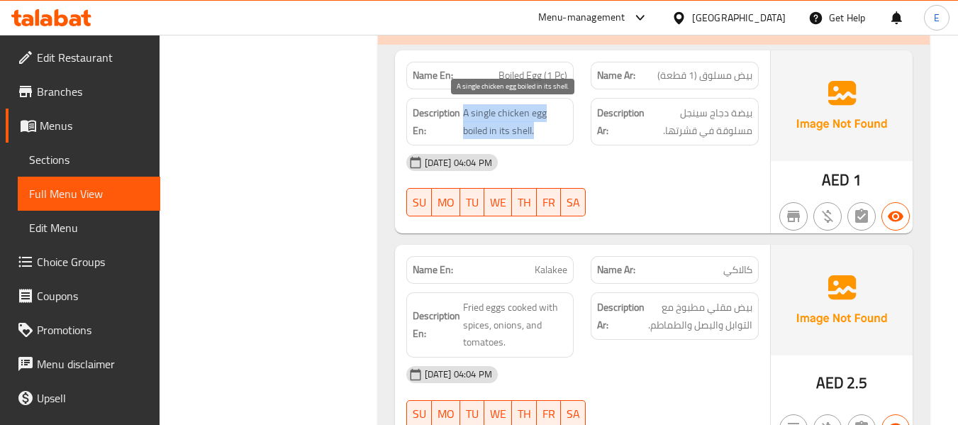
drag, startPoint x: 462, startPoint y: 111, endPoint x: 548, endPoint y: 129, distance: 88.3
click at [548, 129] on h6 "Description En: A single chicken egg boiled in its shell." at bounding box center [490, 121] width 155 height 35
click at [548, 129] on span "A single chicken egg boiled in its shell." at bounding box center [515, 121] width 105 height 35
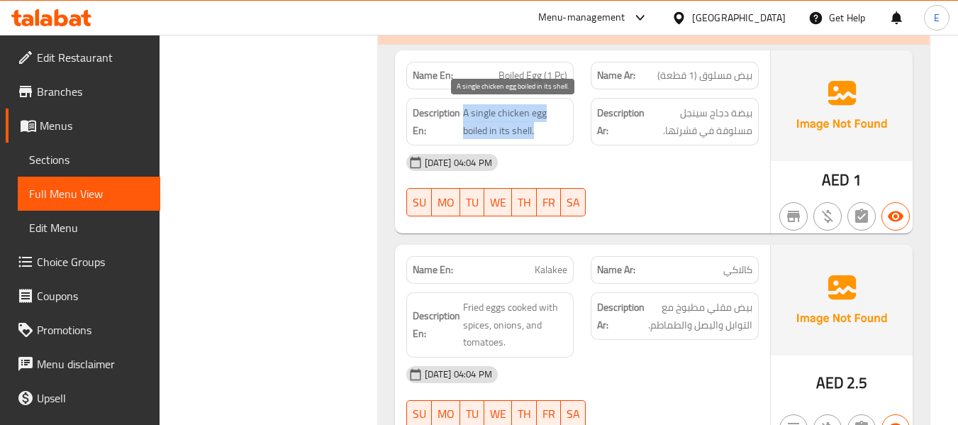
click at [548, 129] on span "A single chicken egg boiled in its shell." at bounding box center [515, 121] width 105 height 35
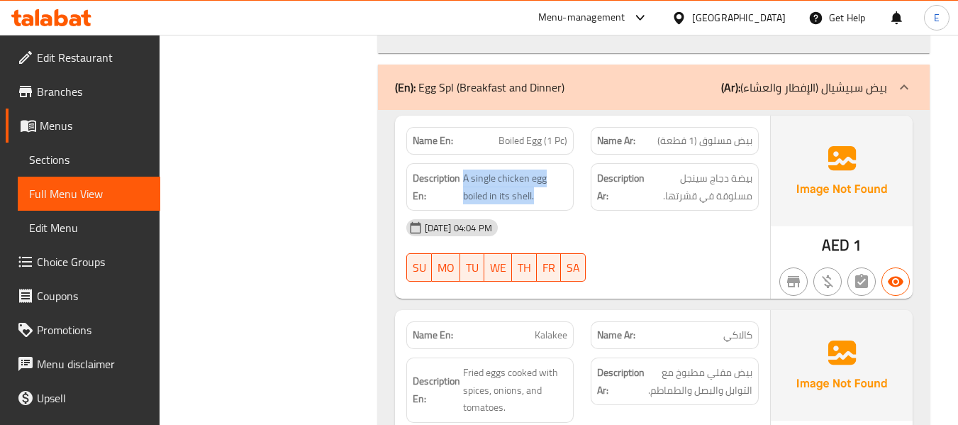
scroll to position [922, 0]
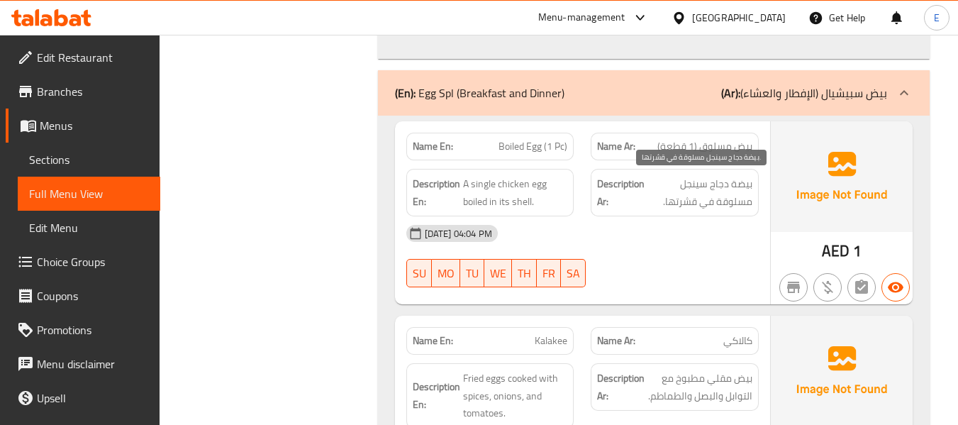
click at [709, 189] on span "بيضة دجاج سينجل مسلوقة في قشرتها." at bounding box center [700, 192] width 105 height 35
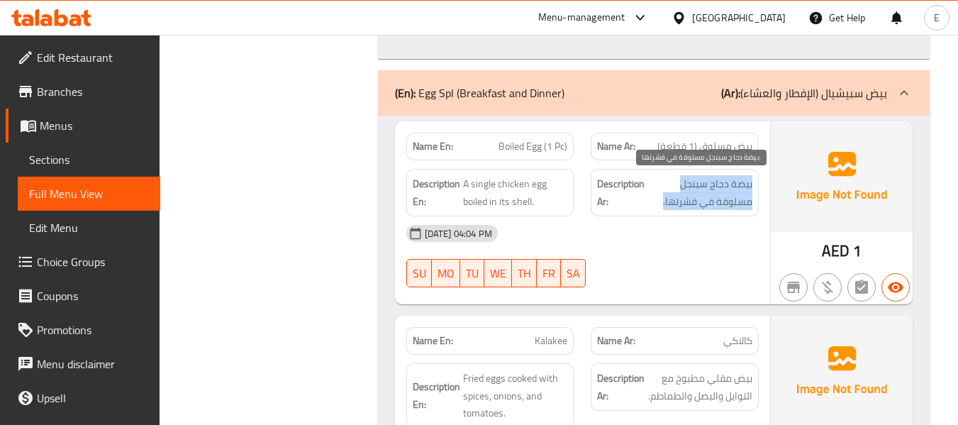
click at [709, 189] on span "بيضة دجاج سينجل مسلوقة في قشرتها." at bounding box center [700, 192] width 105 height 35
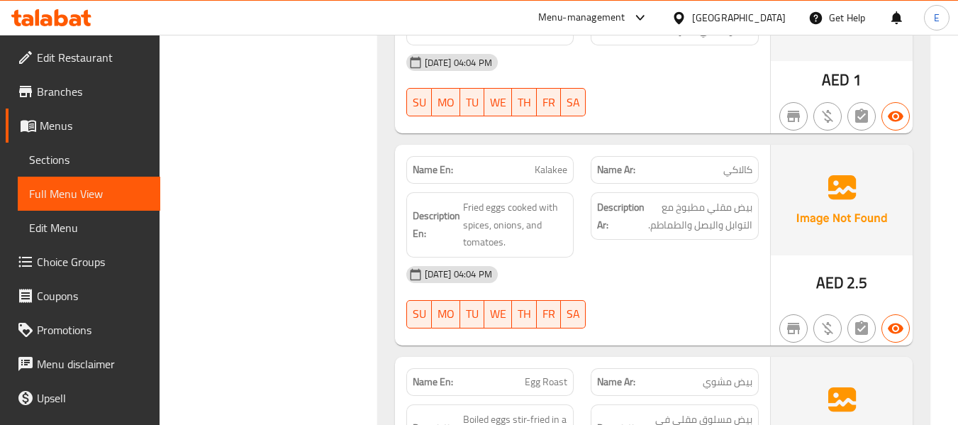
scroll to position [1135, 0]
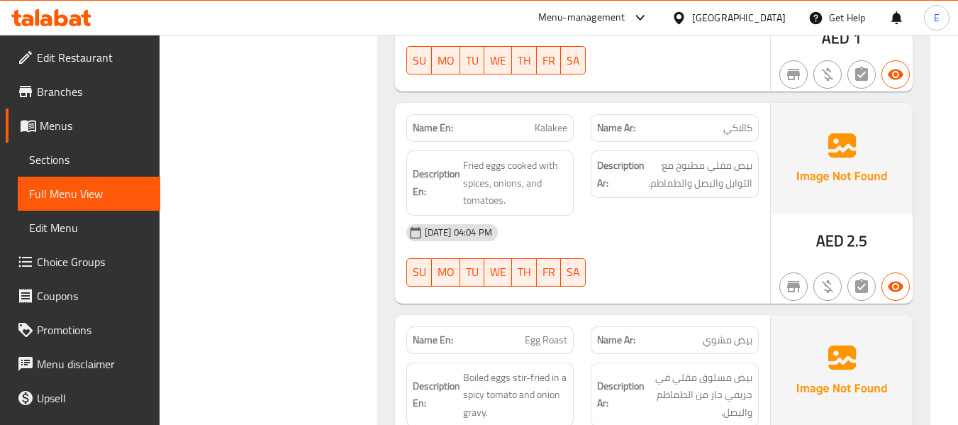
click at [726, 128] on span "كالاكي" at bounding box center [737, 128] width 29 height 15
click at [547, 130] on span "Kalakee" at bounding box center [551, 128] width 33 height 15
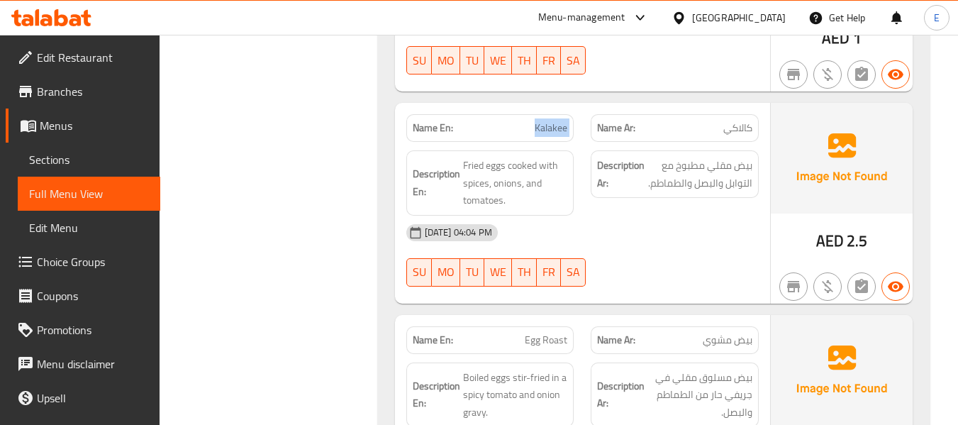
click at [547, 130] on span "Kalakee" at bounding box center [551, 128] width 33 height 15
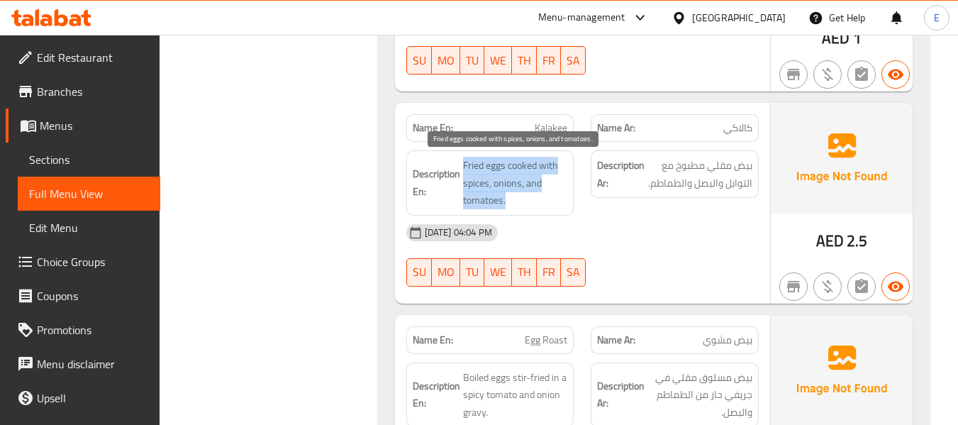
drag, startPoint x: 459, startPoint y: 150, endPoint x: 547, endPoint y: 200, distance: 101.0
click at [547, 200] on div "Description En: Fried eggs cooked with spices, onions, and tomatoes." at bounding box center [490, 182] width 168 height 65
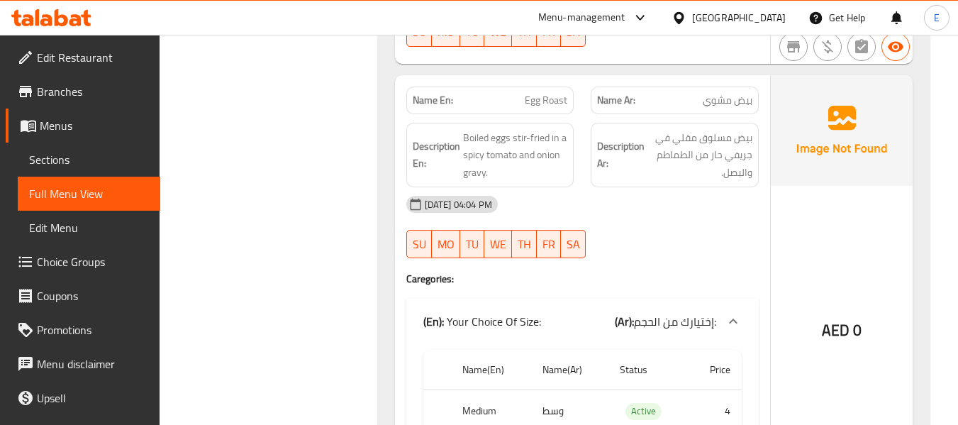
scroll to position [1419, 0]
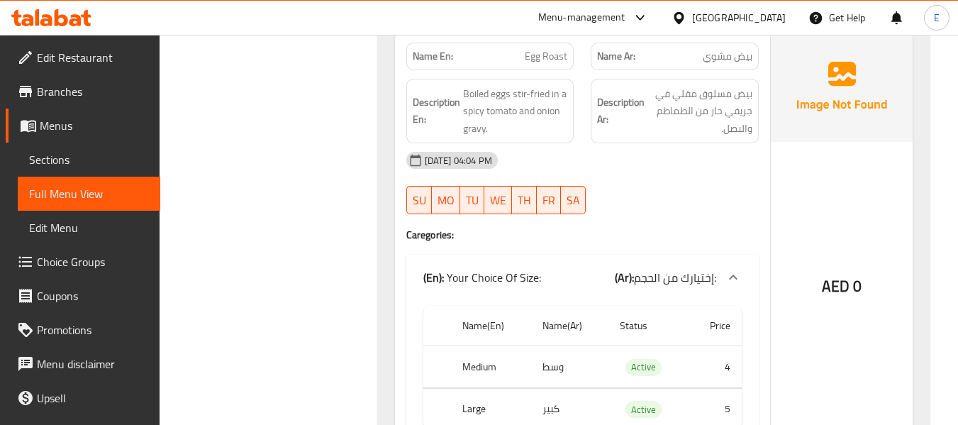
click at [723, 62] on span "بيض مشوي" at bounding box center [728, 56] width 50 height 15
click at [563, 56] on span "Egg Roast" at bounding box center [546, 56] width 43 height 15
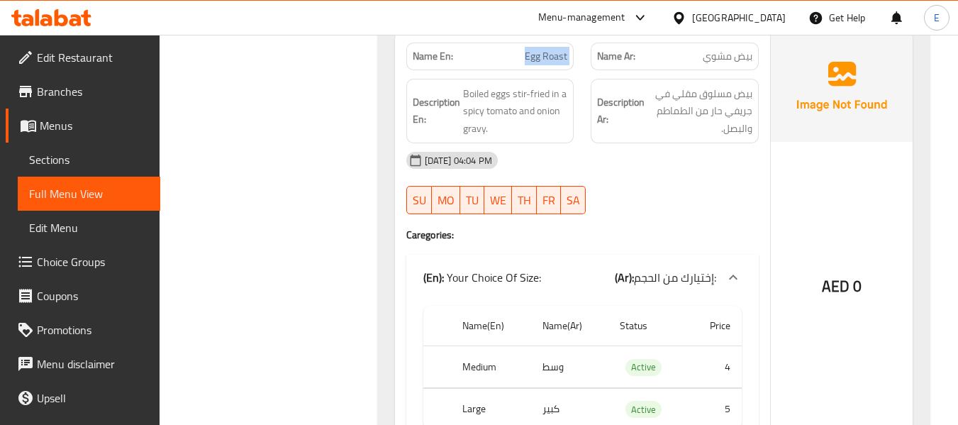
click at [563, 56] on span "Egg Roast" at bounding box center [546, 56] width 43 height 15
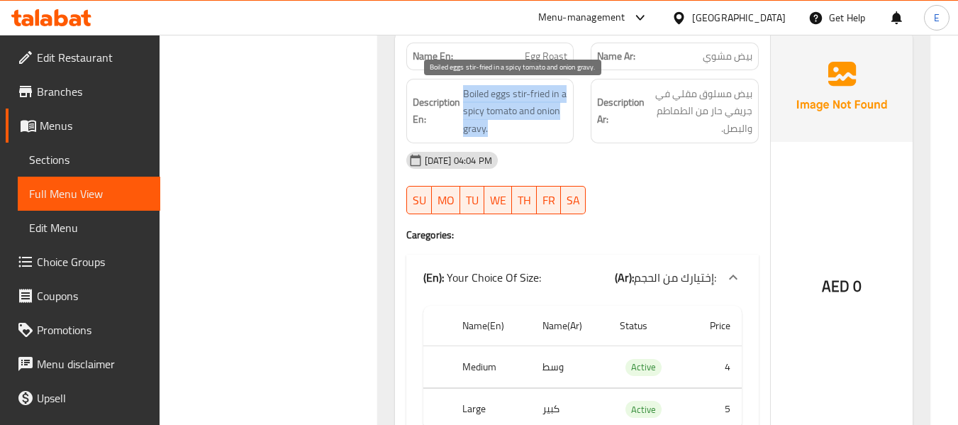
drag, startPoint x: 461, startPoint y: 85, endPoint x: 560, endPoint y: 131, distance: 108.8
click at [560, 131] on h6 "Description En: Boiled eggs stir-fried in a spicy tomato and onion gravy." at bounding box center [490, 111] width 155 height 52
click at [560, 131] on span "Boiled eggs stir-fried in a spicy tomato and onion gravy." at bounding box center [515, 111] width 105 height 52
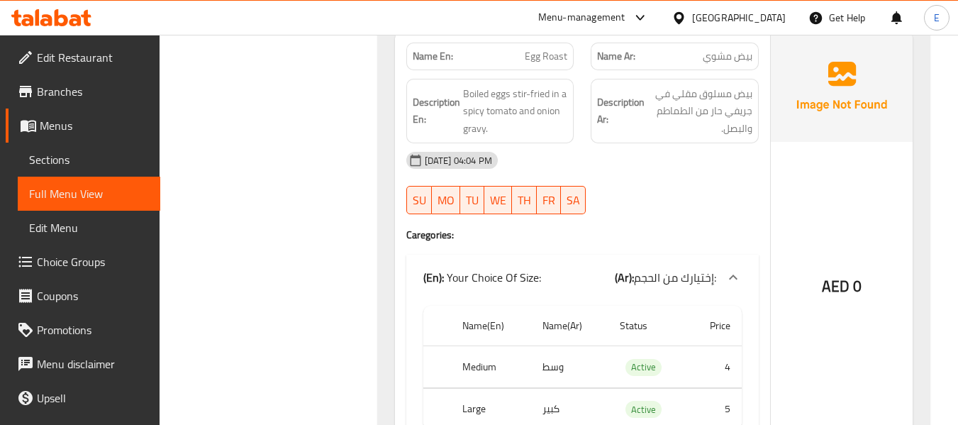
click at [644, 170] on div "[DATE] 04:04 PM" at bounding box center [583, 160] width 370 height 34
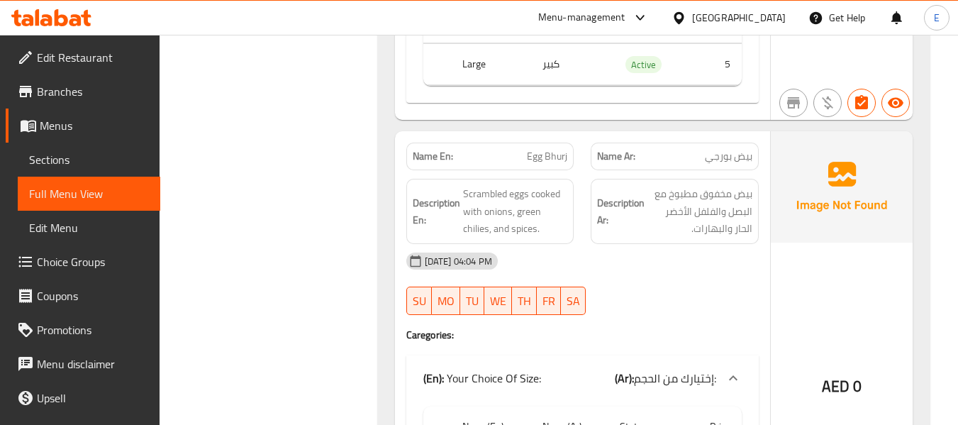
scroll to position [1773, 0]
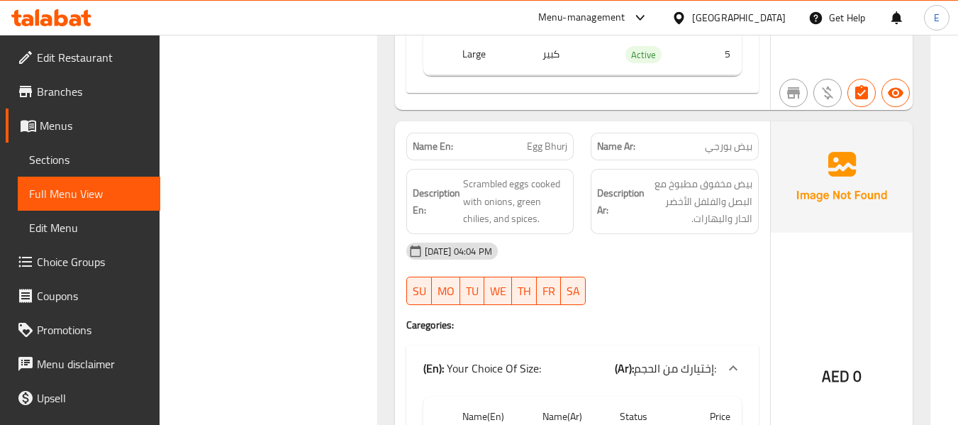
click at [738, 150] on span "بيض بورجي" at bounding box center [729, 146] width 48 height 15
click at [544, 152] on span "Egg Bhurj" at bounding box center [547, 146] width 40 height 15
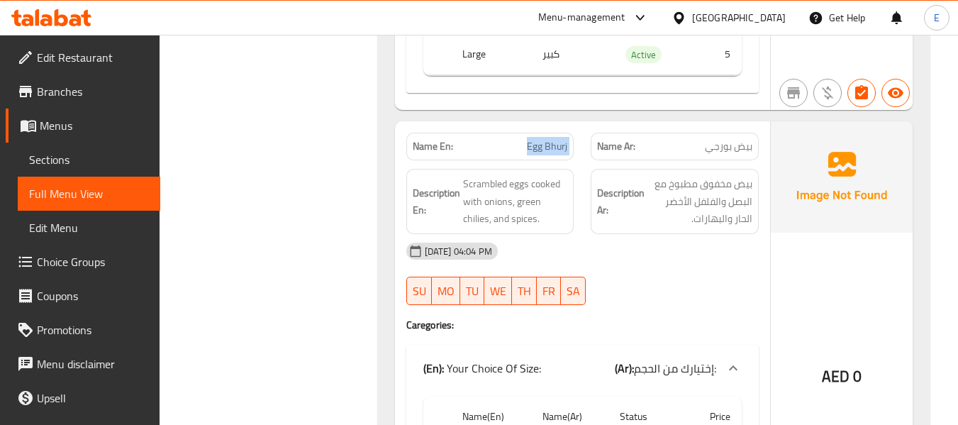
click at [544, 152] on span "Egg Bhurj" at bounding box center [547, 146] width 40 height 15
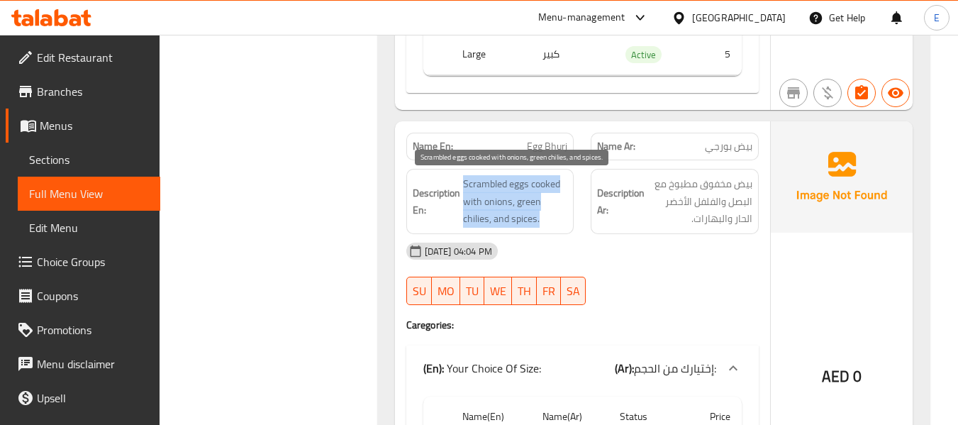
drag, startPoint x: 457, startPoint y: 174, endPoint x: 562, endPoint y: 218, distance: 113.5
click at [562, 218] on div "Description En: Scrambled eggs cooked with onions, green chilies, and spices." at bounding box center [490, 201] width 168 height 65
click at [562, 218] on span "Scrambled eggs cooked with onions, green chilies, and spices." at bounding box center [515, 201] width 105 height 52
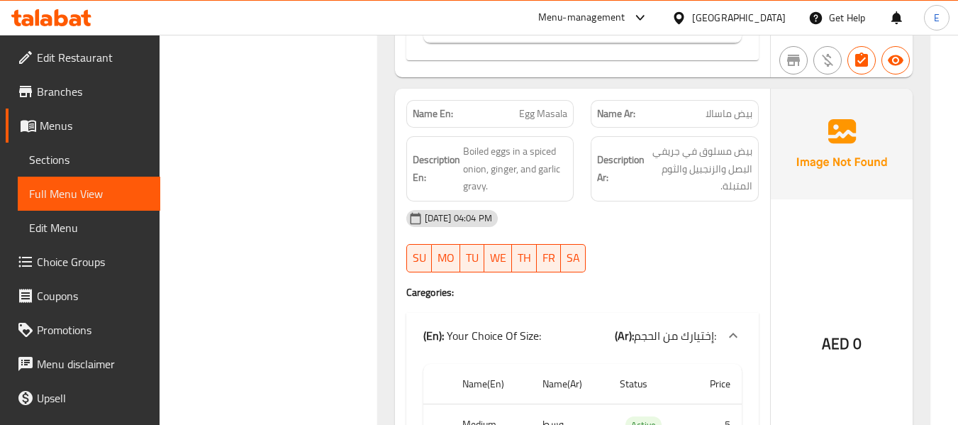
scroll to position [2270, 0]
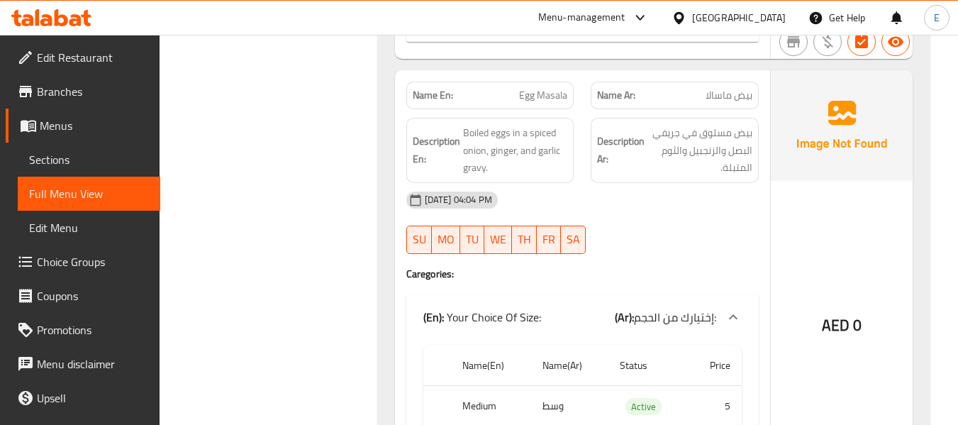
click at [708, 88] on span "بيض ماسالا" at bounding box center [729, 95] width 47 height 15
click at [567, 88] on span "Egg Masala" at bounding box center [543, 95] width 48 height 15
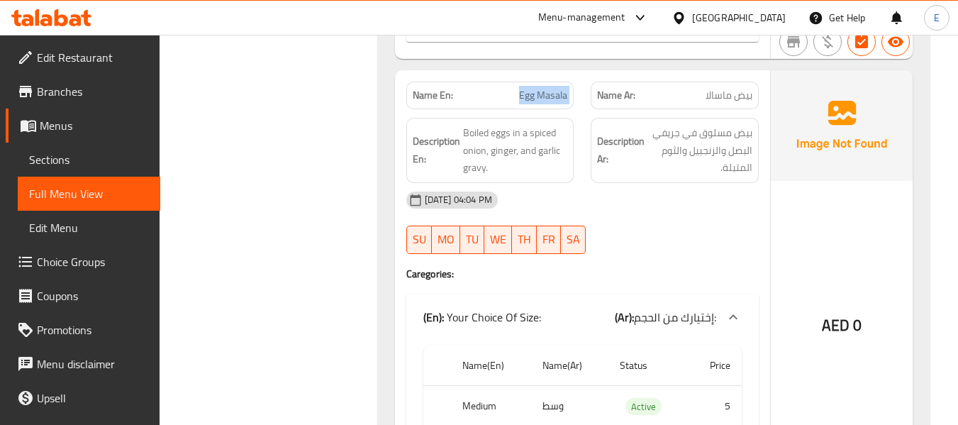
click at [567, 88] on span "Egg Masala" at bounding box center [543, 95] width 48 height 15
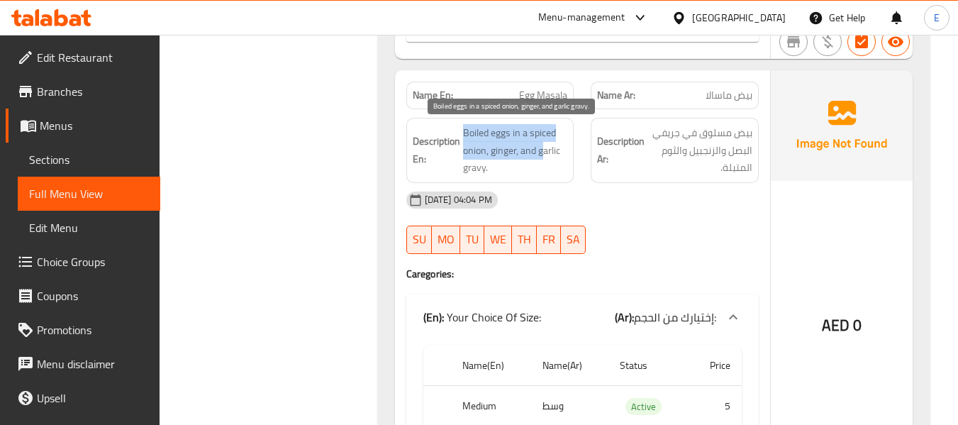
drag, startPoint x: 465, startPoint y: 125, endPoint x: 543, endPoint y: 149, distance: 82.3
click at [543, 149] on span "Boiled eggs in a spiced onion, ginger, and garlic gravy." at bounding box center [515, 150] width 105 height 52
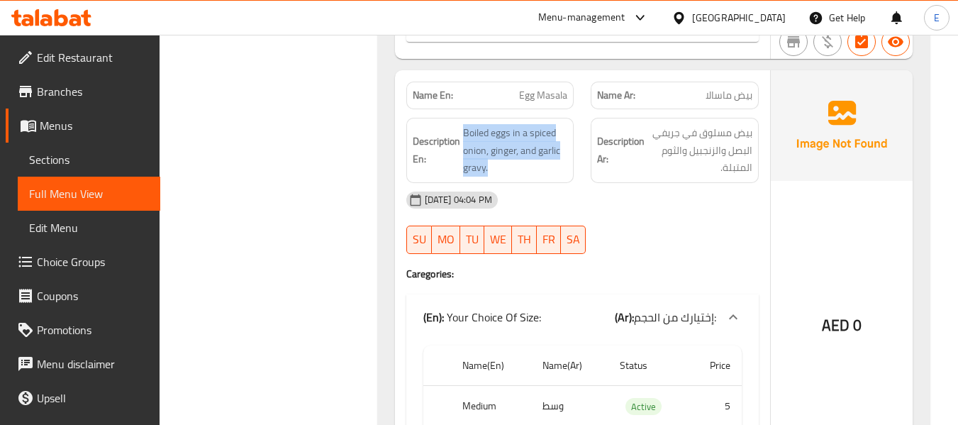
click at [577, 167] on div "Description En: Boiled eggs in a spiced onion, ginger, and garlic gravy." at bounding box center [490, 150] width 185 height 82
drag, startPoint x: 464, startPoint y: 133, endPoint x: 521, endPoint y: 168, distance: 66.9
click at [521, 168] on span "Boiled eggs in a spiced onion, ginger, and garlic gravy." at bounding box center [515, 150] width 105 height 52
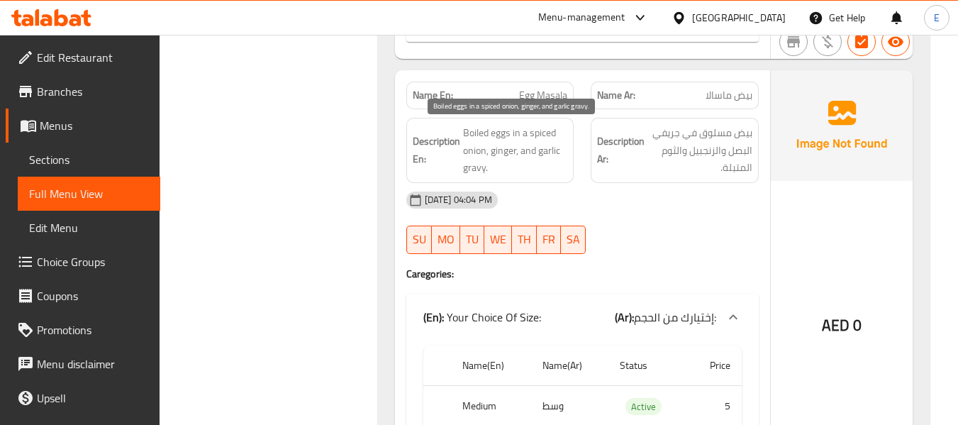
click at [521, 168] on span "Boiled eggs in a spiced onion, ginger, and garlic gravy." at bounding box center [515, 150] width 105 height 52
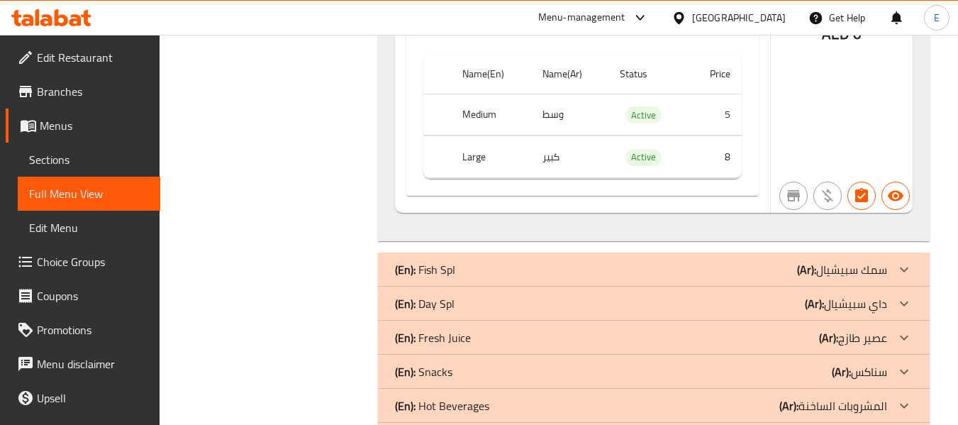
scroll to position [2624, 0]
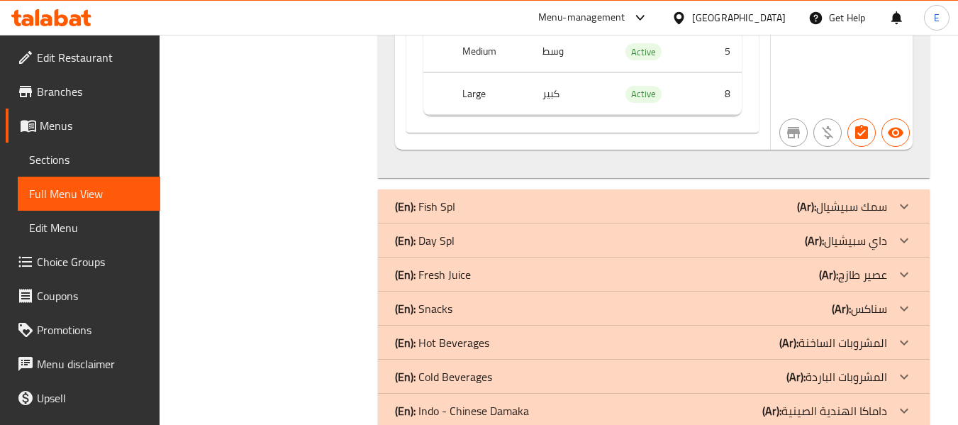
click at [735, 209] on div "(En): Fish SpI (Ar): سمك سبيشيال" at bounding box center [641, 206] width 492 height 17
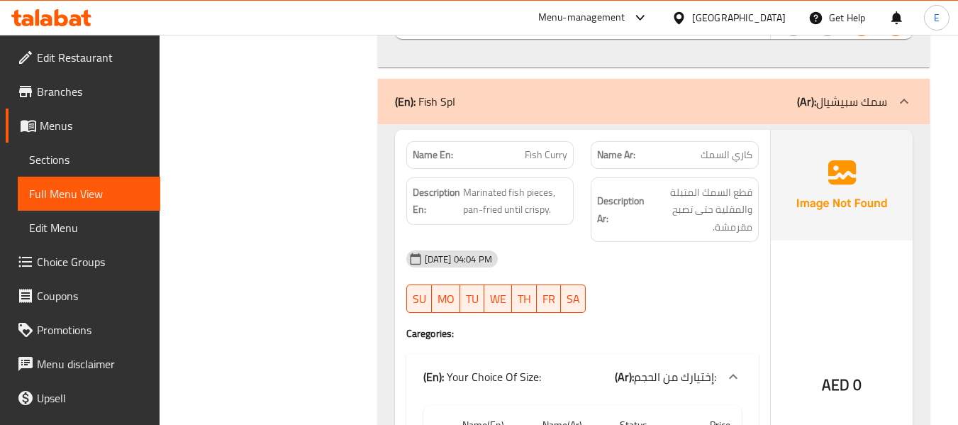
scroll to position [2766, 0]
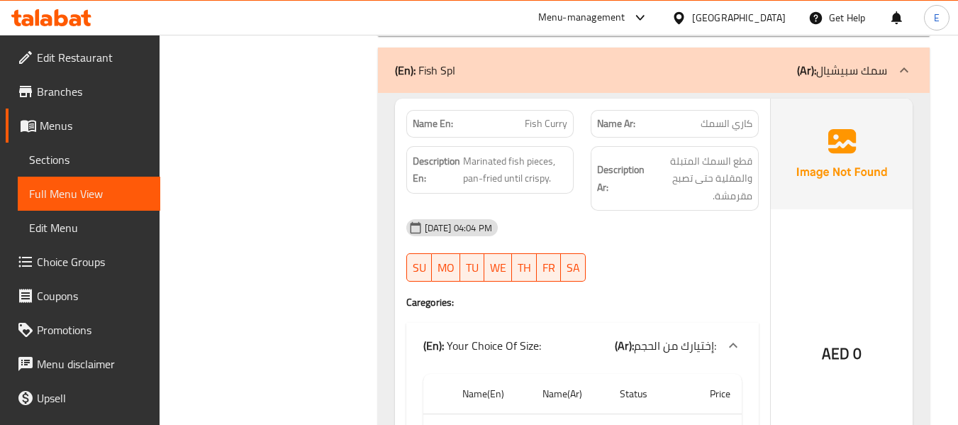
click at [551, 123] on span "Fish Curry" at bounding box center [546, 123] width 43 height 15
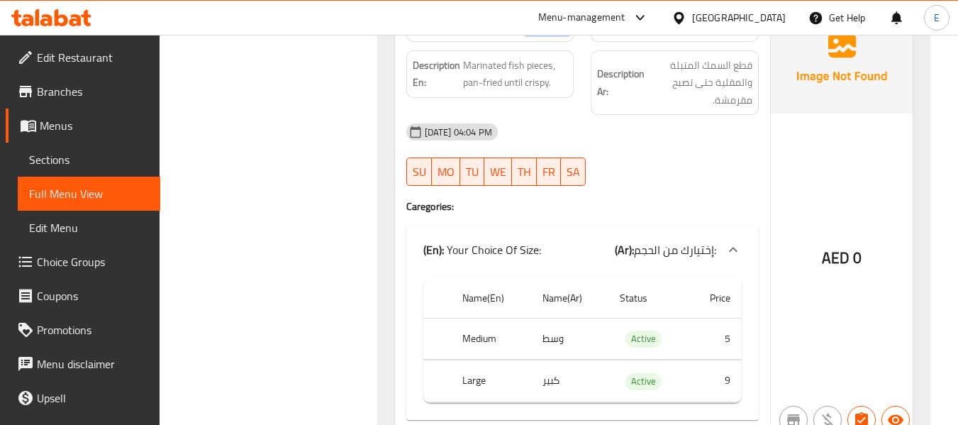
scroll to position [2837, 0]
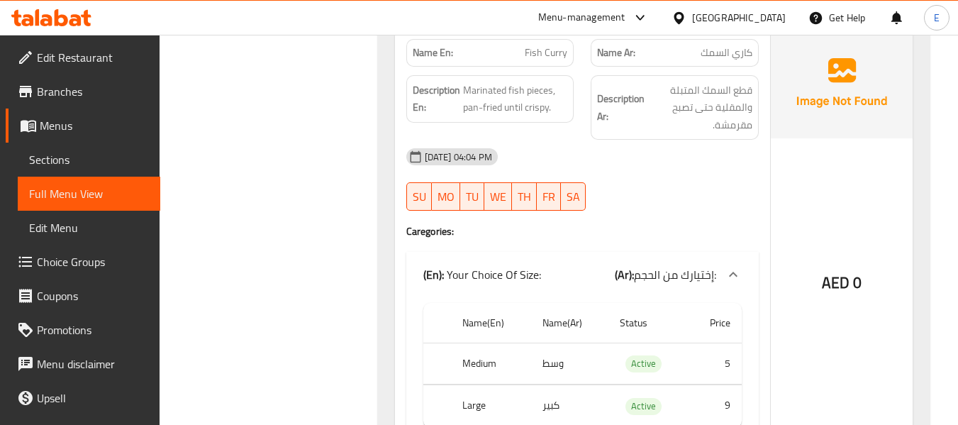
click at [741, 50] on span "كاري السمك" at bounding box center [727, 52] width 52 height 15
click at [713, 169] on div "[DATE] 04:04 PM" at bounding box center [583, 157] width 370 height 34
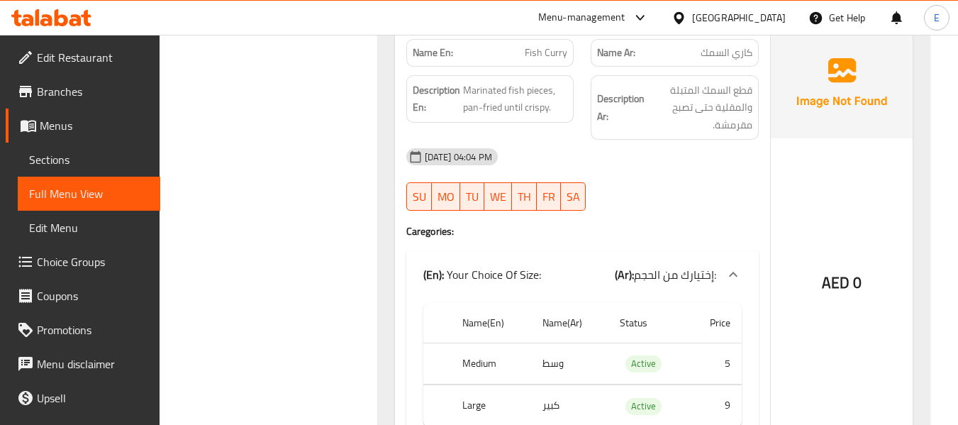
click at [740, 57] on span "كاري السمك" at bounding box center [727, 52] width 52 height 15
click at [545, 63] on div "Name En: Fish Curry" at bounding box center [490, 53] width 168 height 28
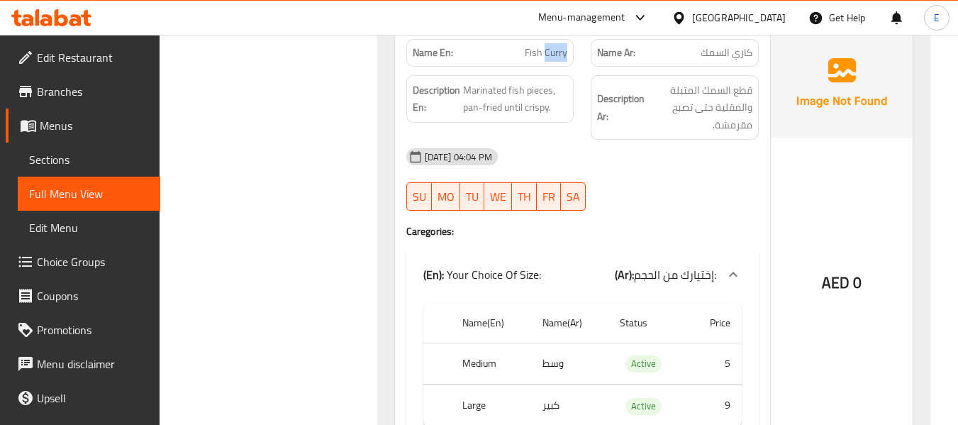
click at [545, 63] on div "Name En: Fish Curry" at bounding box center [490, 53] width 168 height 28
click at [709, 196] on div "[DATE] 04:04 PM SU MO TU WE TH FR SA" at bounding box center [583, 179] width 370 height 79
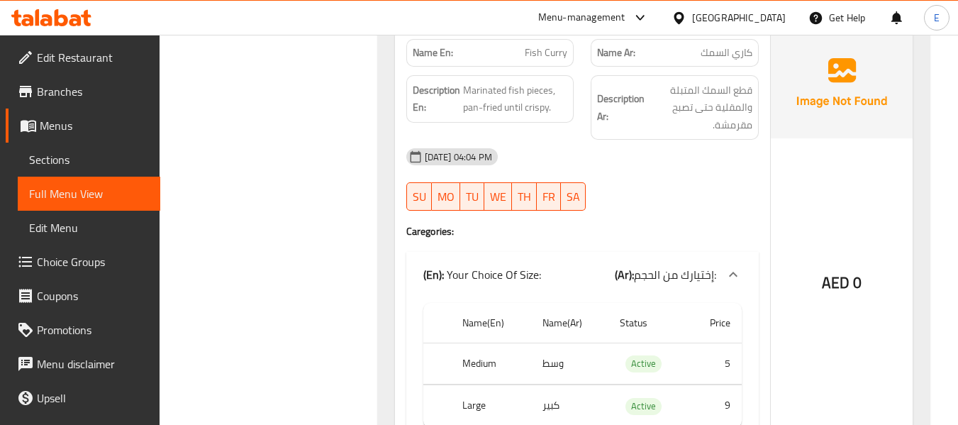
click at [543, 105] on span "Marinated fish pieces, pan-fried until crispy." at bounding box center [515, 99] width 105 height 35
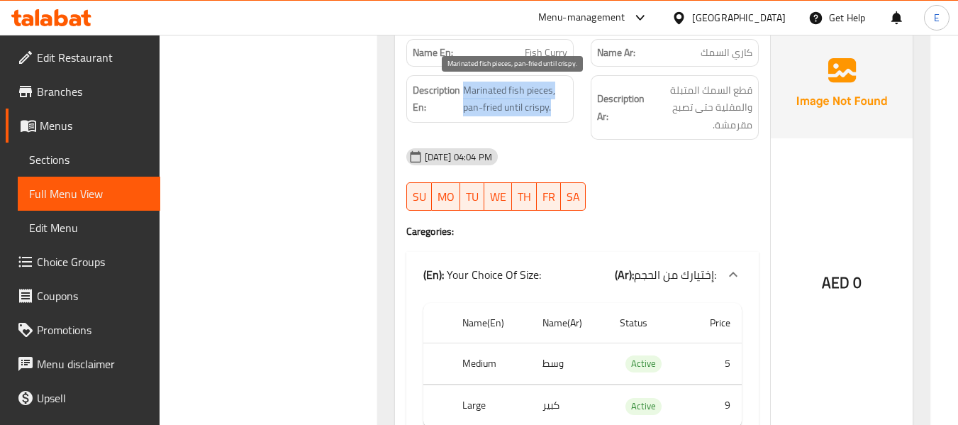
click at [543, 105] on span "Marinated fish pieces, pan-fried until crispy." at bounding box center [515, 99] width 105 height 35
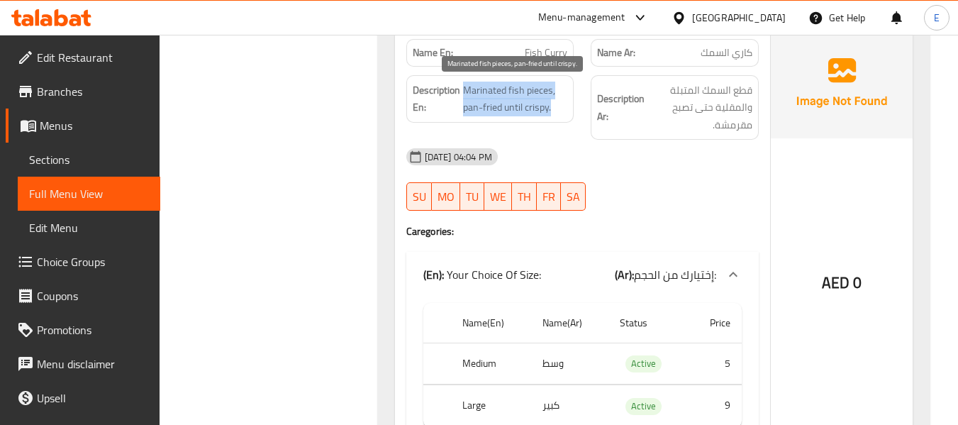
click at [543, 105] on span "Marinated fish pieces, pan-fried until crispy." at bounding box center [515, 99] width 105 height 35
click at [550, 106] on span "Marinated fish pieces, pan-fried until crispy." at bounding box center [515, 99] width 105 height 35
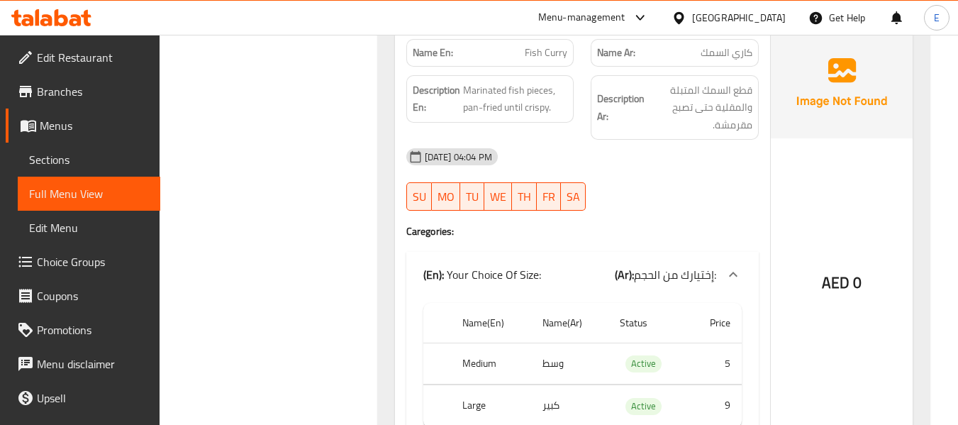
click at [560, 59] on span "Fish Curry" at bounding box center [546, 52] width 43 height 15
copy span "Fish Curry"
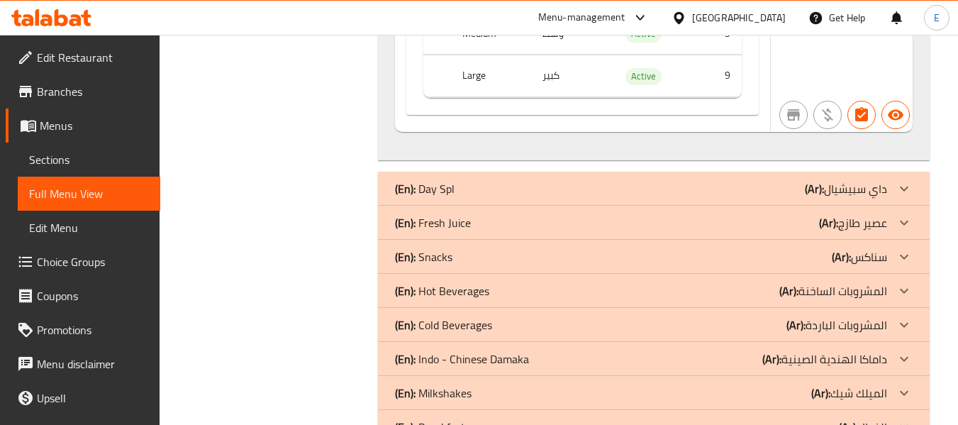
scroll to position [3192, 0]
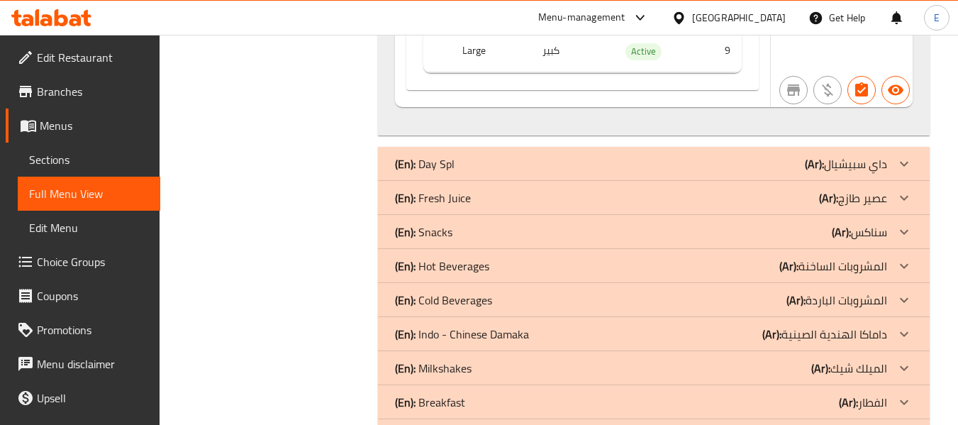
click at [757, 162] on div "(En): Day Spl (Ar): داي سبيشيال" at bounding box center [641, 163] width 492 height 17
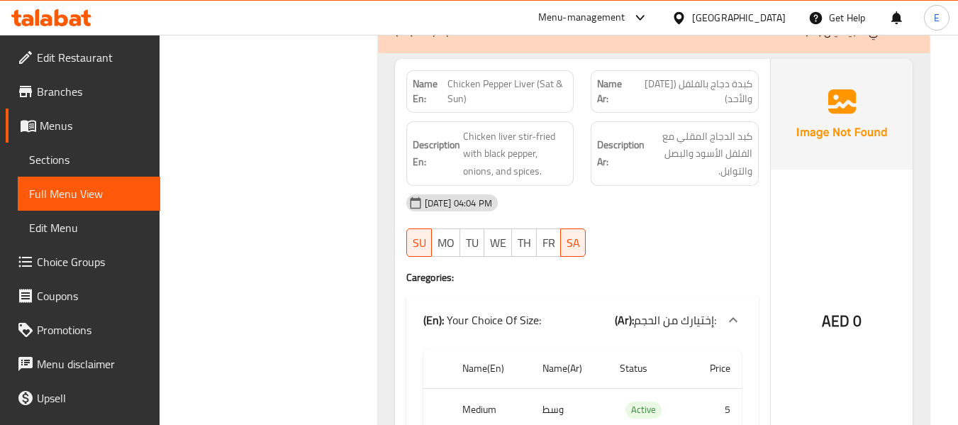
scroll to position [3334, 0]
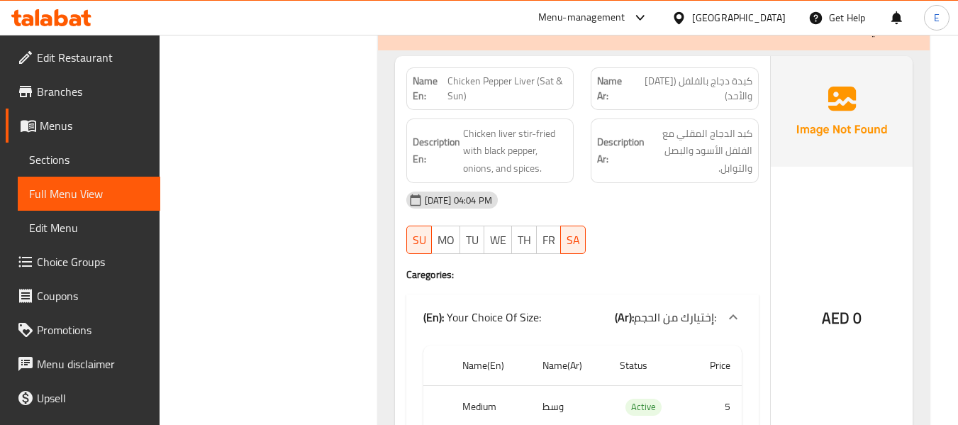
click at [535, 77] on span "Chicken Pepper Liver (Sat & Sun)" at bounding box center [508, 89] width 120 height 30
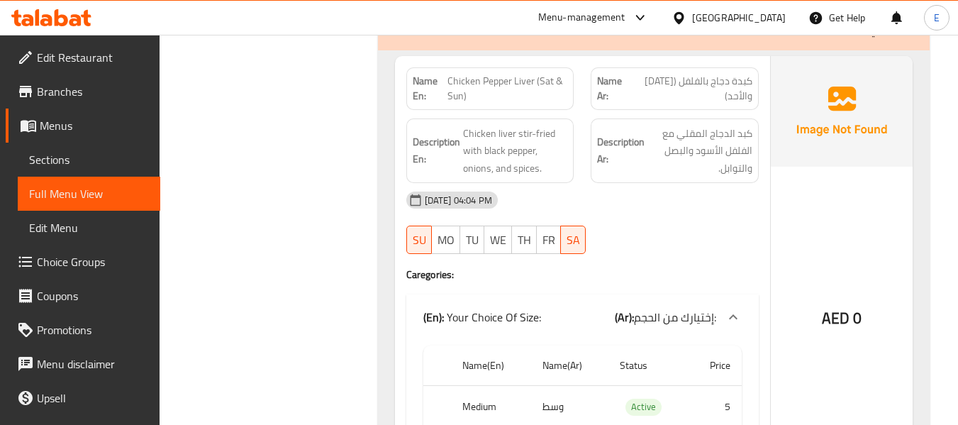
click at [718, 85] on span "كبدة دجاج بالفلفل ([DATE] والأحد)" at bounding box center [691, 89] width 121 height 30
click at [692, 209] on div "[DATE] 04:04 PM" at bounding box center [583, 200] width 370 height 34
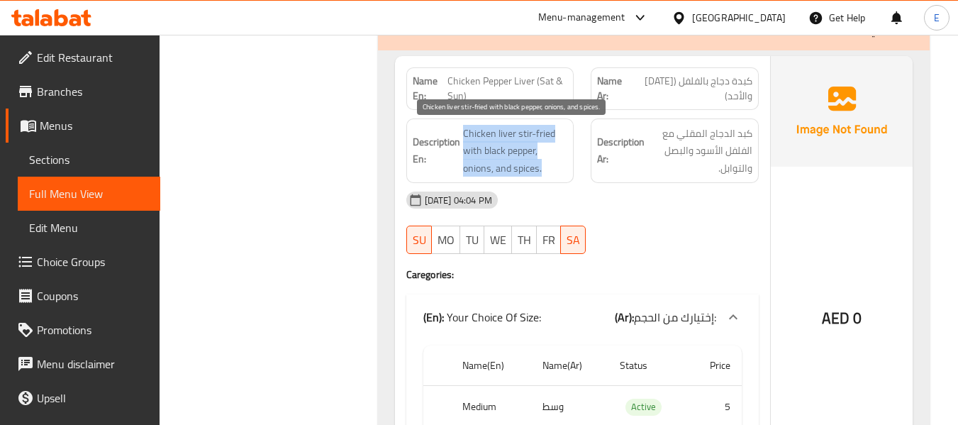
drag, startPoint x: 463, startPoint y: 128, endPoint x: 556, endPoint y: 162, distance: 99.2
click at [556, 162] on span "Chicken liver stir-fried with black pepper, onions, and spices." at bounding box center [515, 151] width 105 height 52
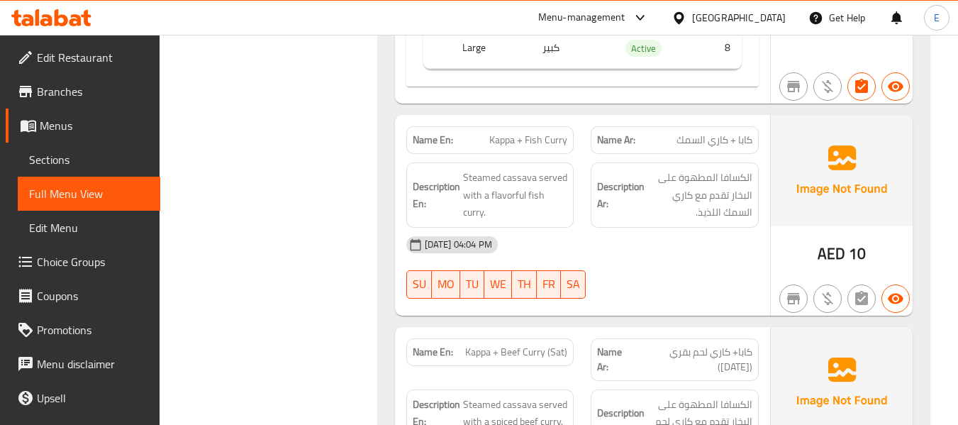
scroll to position [3759, 0]
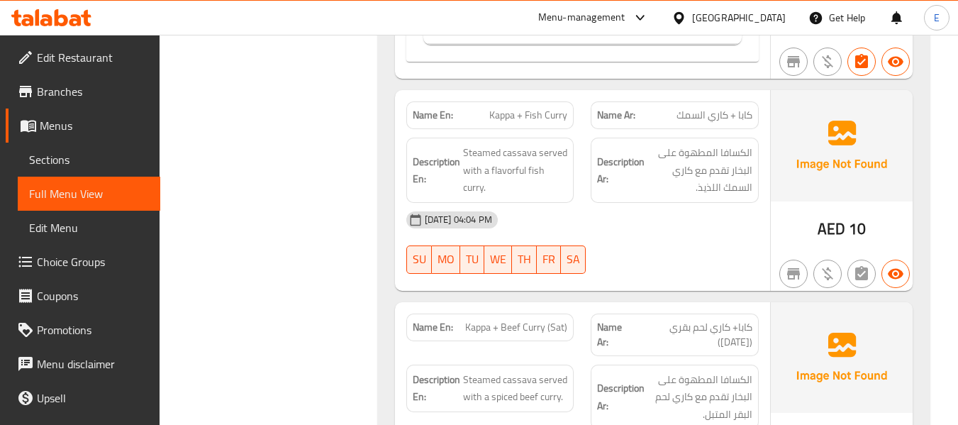
click at [496, 118] on span "Kappa + Fish Curry" at bounding box center [528, 115] width 78 height 15
click at [497, 118] on span "Kappa + Fish Curry" at bounding box center [528, 115] width 78 height 15
click at [740, 119] on span "كابا + كاري السمك" at bounding box center [715, 115] width 76 height 15
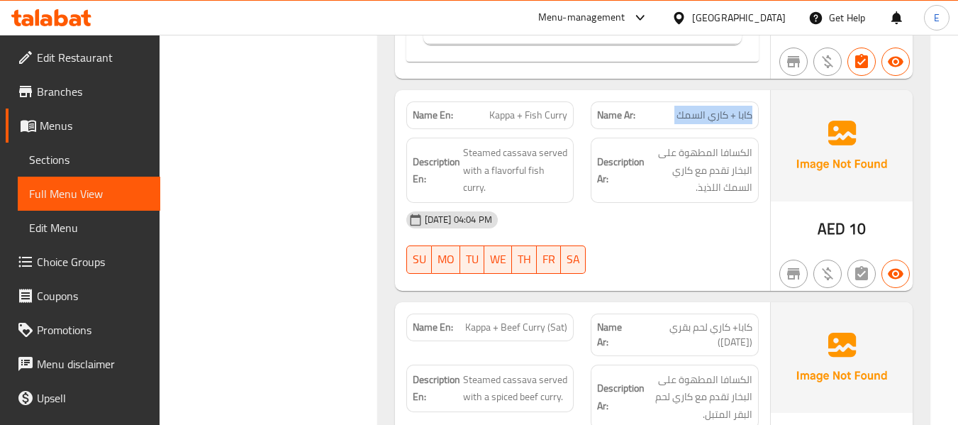
click at [740, 119] on span "كابا + كاري السمك" at bounding box center [715, 115] width 76 height 15
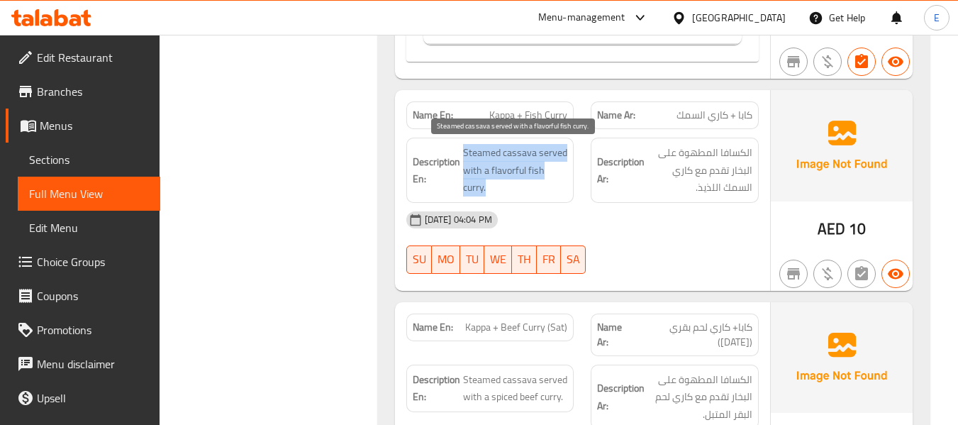
drag, startPoint x: 462, startPoint y: 144, endPoint x: 563, endPoint y: 184, distance: 108.5
click at [563, 184] on span "Steamed cassava served with a flavorful fish curry." at bounding box center [515, 170] width 105 height 52
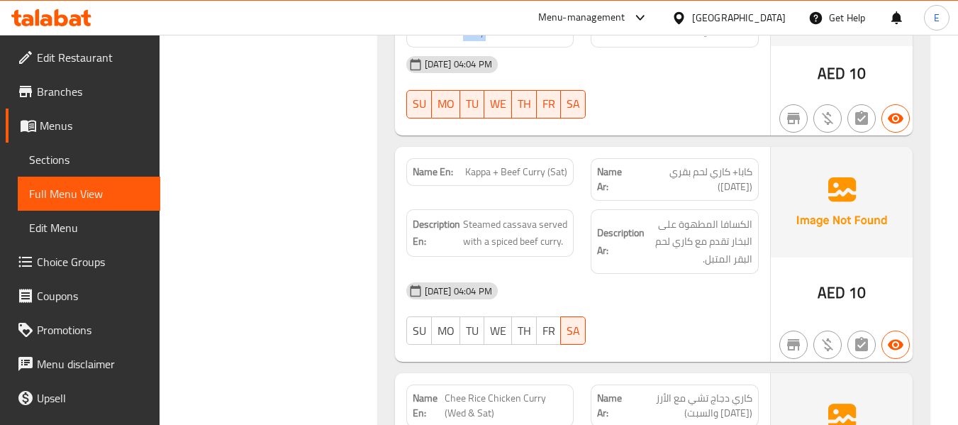
scroll to position [3972, 0]
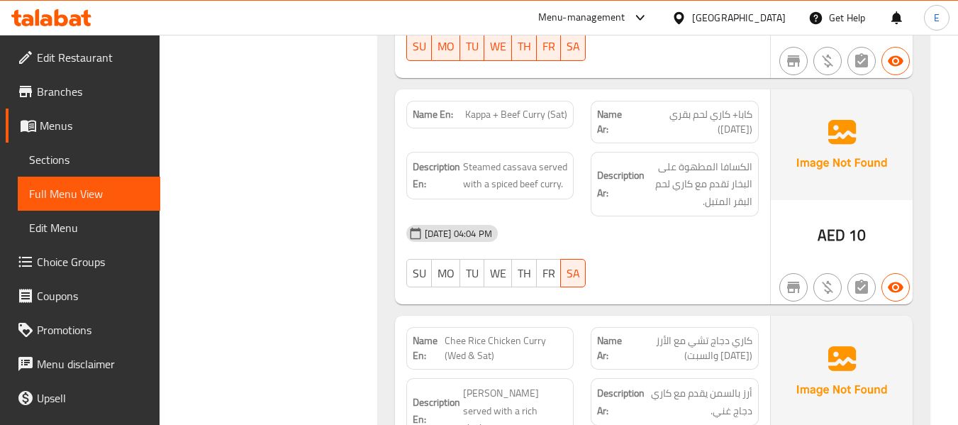
click at [718, 115] on span "كابا+ كاري لحم بقري ([DATE])" at bounding box center [694, 122] width 118 height 30
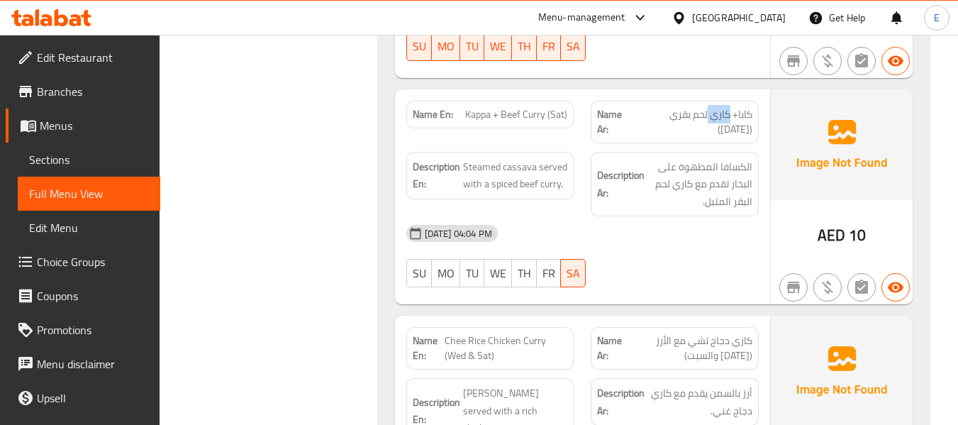
click at [718, 115] on span "كابا+ كاري لحم بقري ([DATE])" at bounding box center [694, 122] width 118 height 30
click at [511, 115] on span "Kappa + Beef Curry (Sat)" at bounding box center [516, 114] width 102 height 15
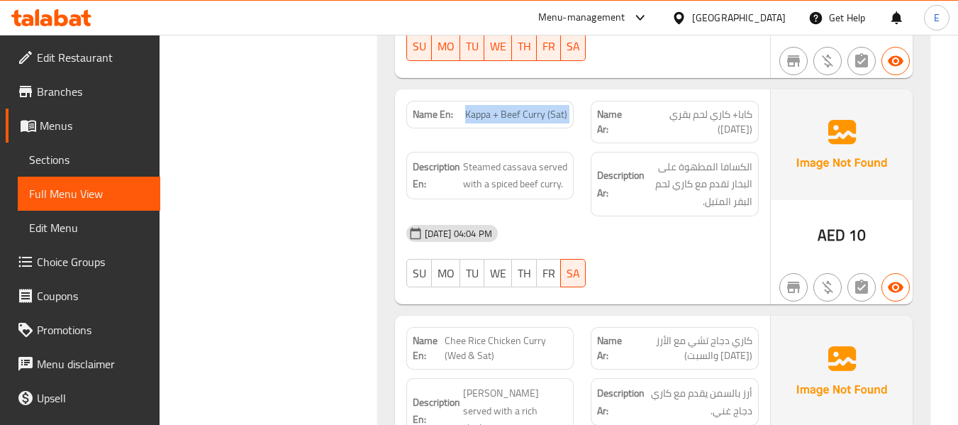
click at [511, 115] on span "Kappa + Beef Curry (Sat)" at bounding box center [516, 114] width 102 height 15
click at [701, 254] on div "[DATE] 04:04 PM SU MO TU WE TH FR SA" at bounding box center [583, 255] width 370 height 79
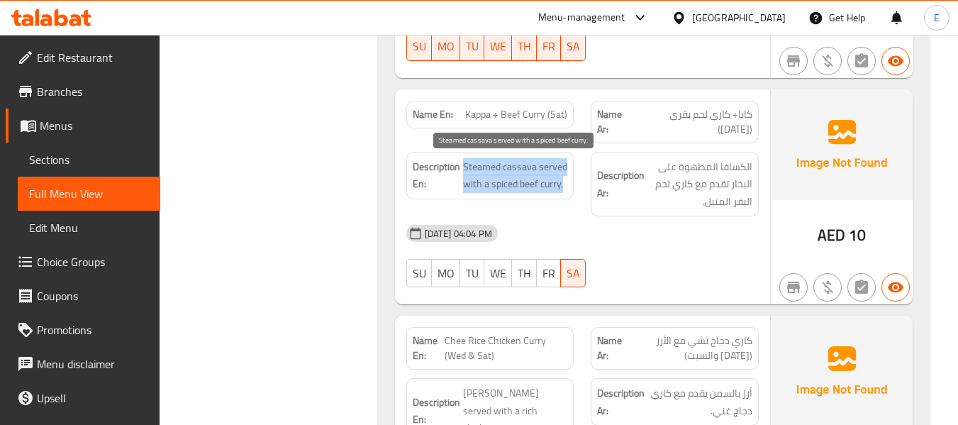
drag, startPoint x: 467, startPoint y: 165, endPoint x: 565, endPoint y: 187, distance: 100.3
click at [565, 187] on span "Steamed cassava served with a spiced beef curry." at bounding box center [515, 175] width 105 height 35
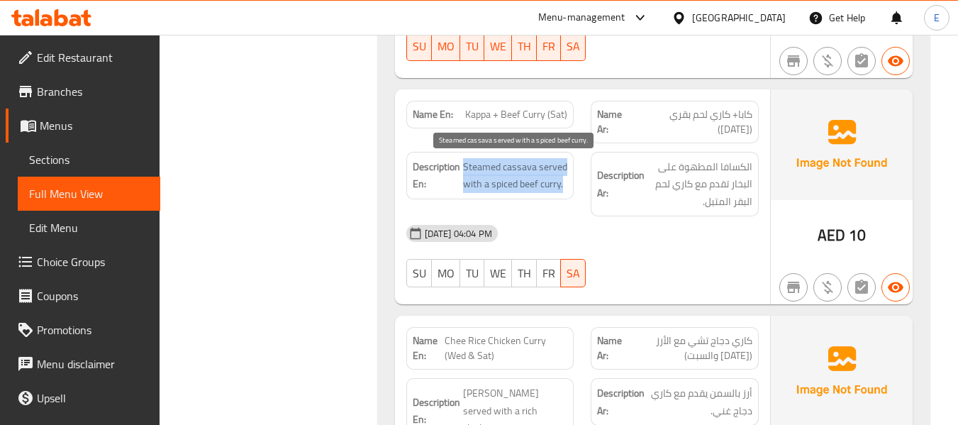
click at [565, 187] on span "Steamed cassava served with a spiced beef curry." at bounding box center [515, 175] width 105 height 35
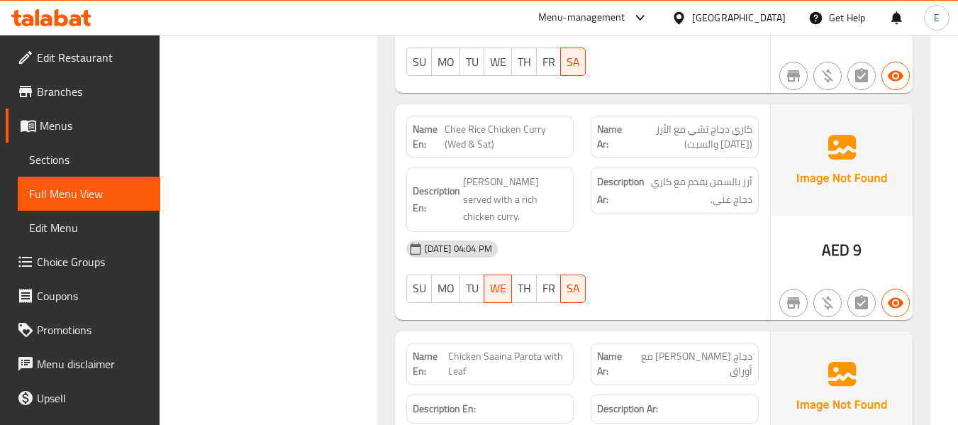
scroll to position [4185, 0]
click at [840, 238] on span "AED" at bounding box center [836, 249] width 28 height 28
click at [485, 140] on span "Chee Rice Chicken Curry (Wed & Sat)" at bounding box center [506, 136] width 123 height 30
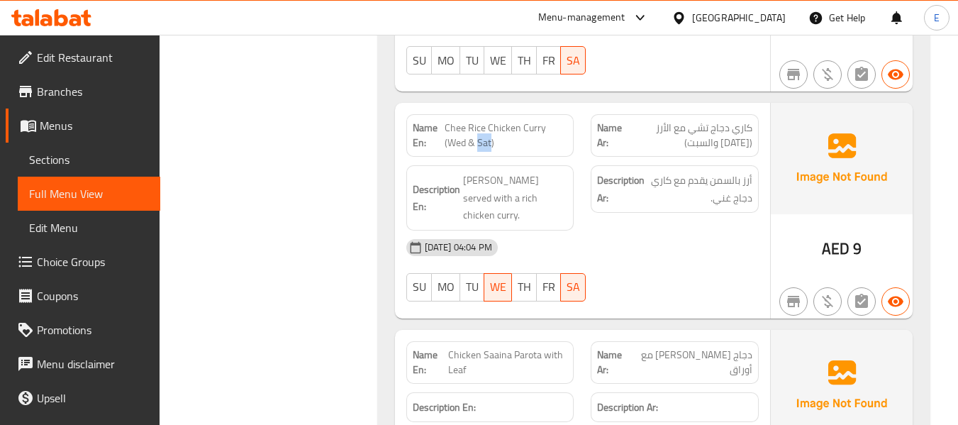
click at [485, 140] on span "Chee Rice Chicken Curry (Wed & Sat)" at bounding box center [506, 136] width 123 height 30
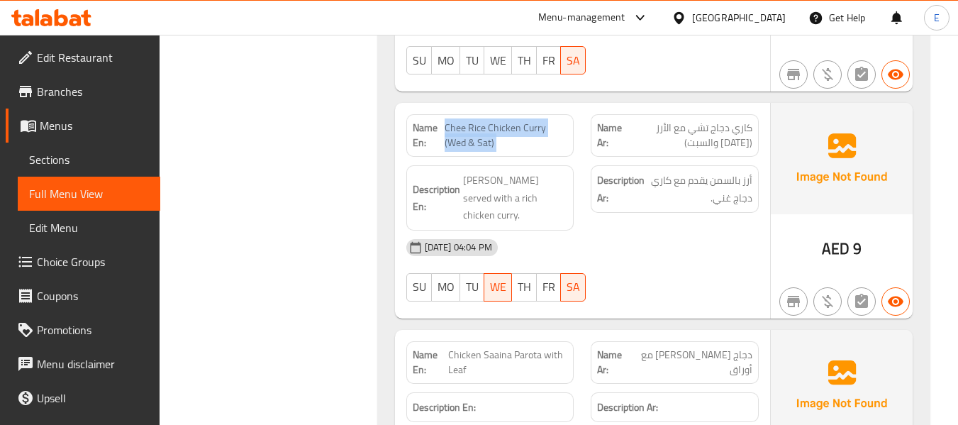
click at [485, 140] on span "Chee Rice Chicken Curry (Wed & Sat)" at bounding box center [506, 136] width 123 height 30
drag, startPoint x: 445, startPoint y: 124, endPoint x: 559, endPoint y: 125, distance: 113.5
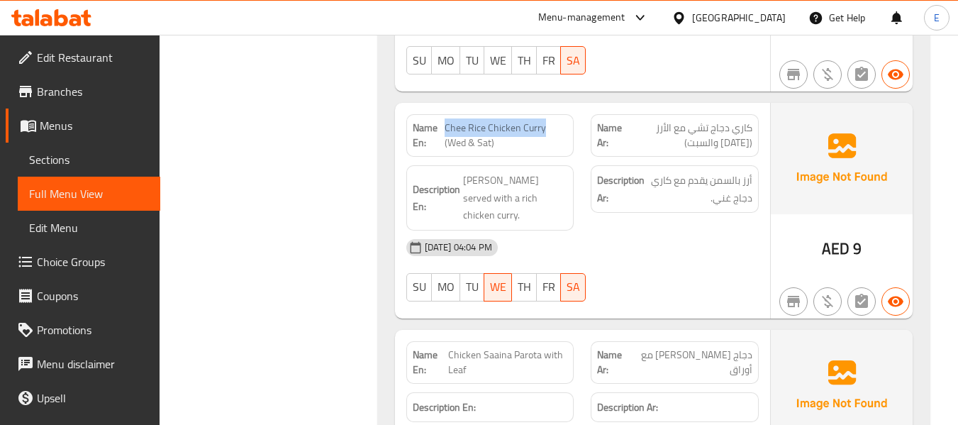
click at [559, 125] on span "Chee Rice Chicken Curry (Wed & Sat)" at bounding box center [506, 136] width 123 height 30
click at [560, 125] on span "Chee Rice Chicken Curry (Wed & Sat)" at bounding box center [506, 136] width 123 height 30
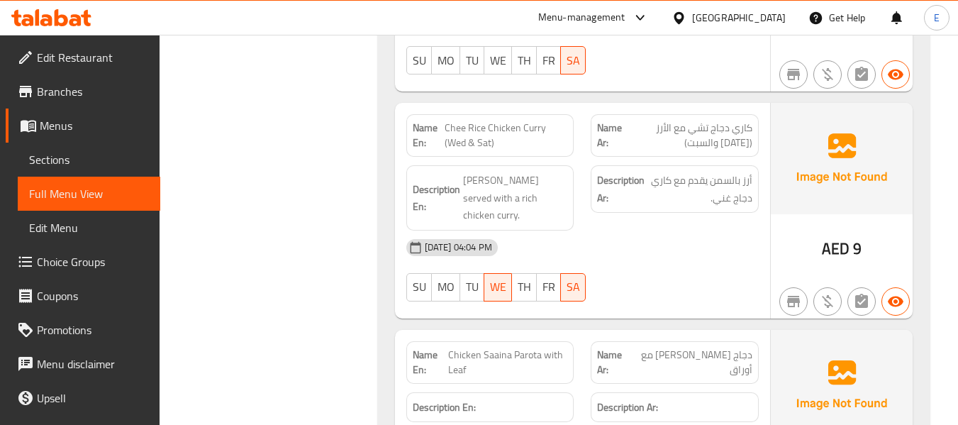
click at [695, 139] on span "كاري دجاج تشي مع الأرز ([DATE] والسبت)" at bounding box center [689, 136] width 126 height 30
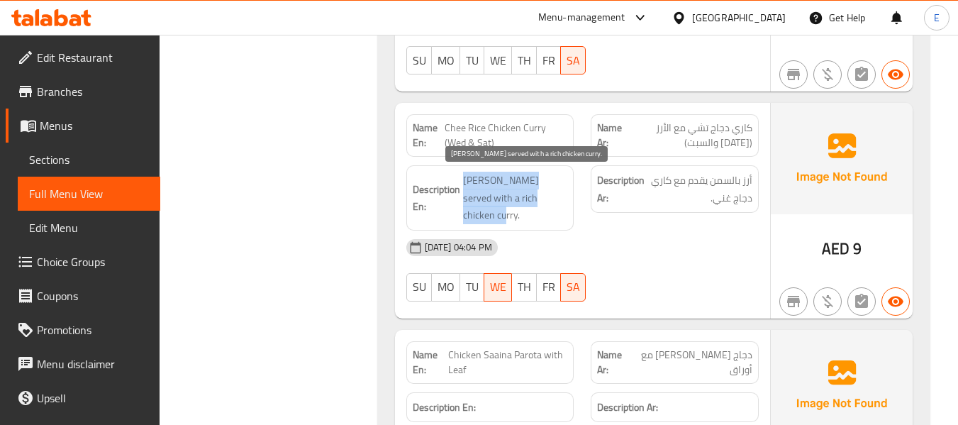
drag, startPoint x: 464, startPoint y: 178, endPoint x: 560, endPoint y: 196, distance: 98.2
click at [560, 196] on span "[PERSON_NAME] served with a rich chicken curry." at bounding box center [515, 198] width 105 height 52
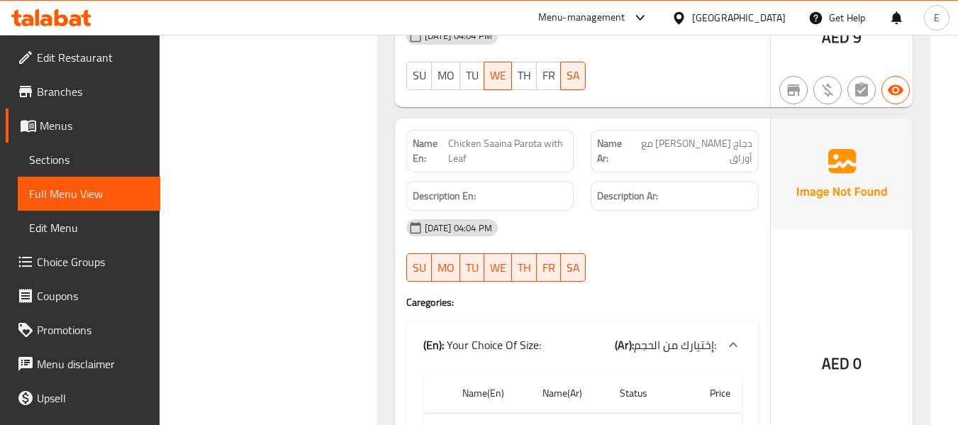
scroll to position [4397, 0]
click at [687, 135] on span "دجاج [PERSON_NAME] مع أوراق" at bounding box center [691, 150] width 121 height 30
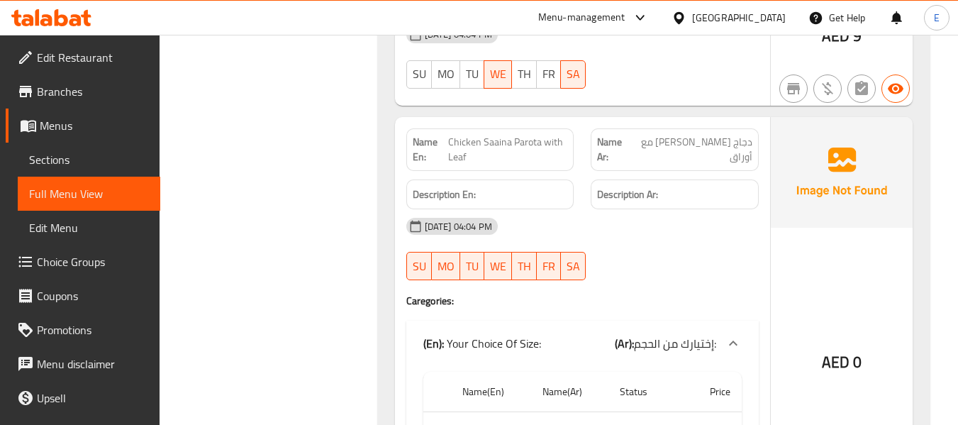
click at [535, 135] on span "Chicken Saaina Parota with Leaf" at bounding box center [507, 150] width 119 height 30
click at [733, 135] on span "دجاج [PERSON_NAME] مع أوراق" at bounding box center [691, 150] width 121 height 30
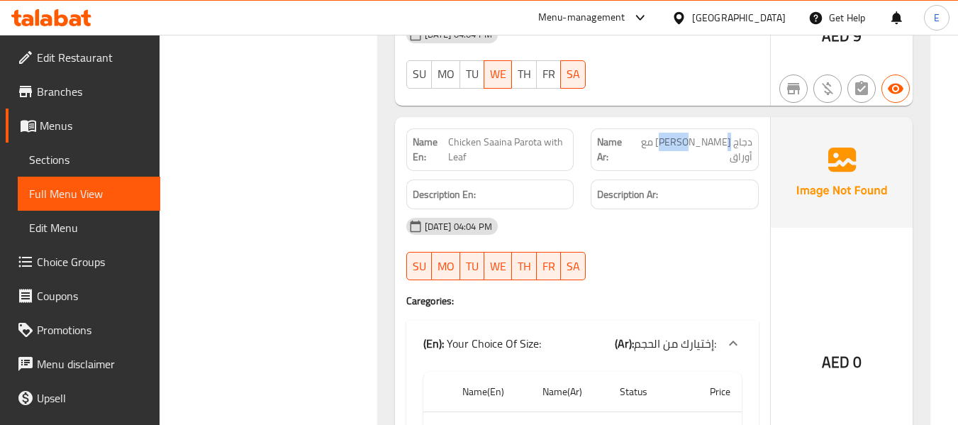
click at [733, 135] on span "دجاج [PERSON_NAME] مع أوراق" at bounding box center [691, 150] width 121 height 30
click at [694, 272] on div at bounding box center [674, 280] width 185 height 17
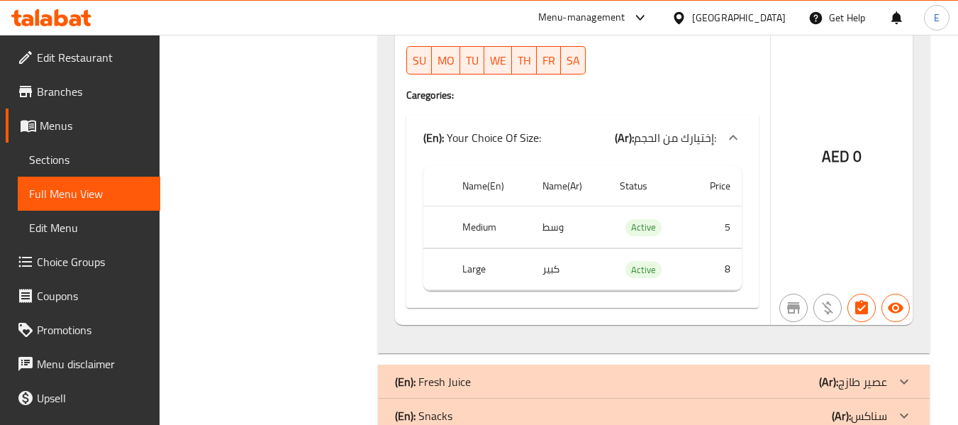
scroll to position [4610, 0]
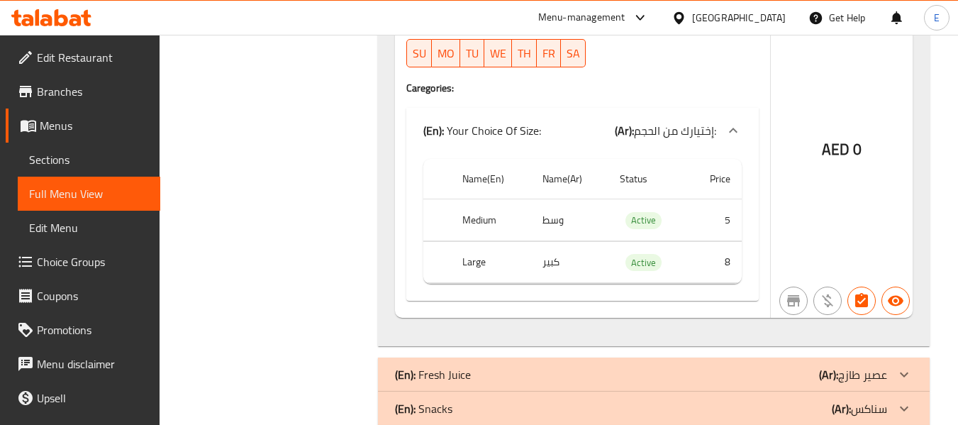
click at [567, 242] on td "كبير" at bounding box center [569, 262] width 77 height 42
click at [484, 248] on th "Large" at bounding box center [491, 262] width 80 height 42
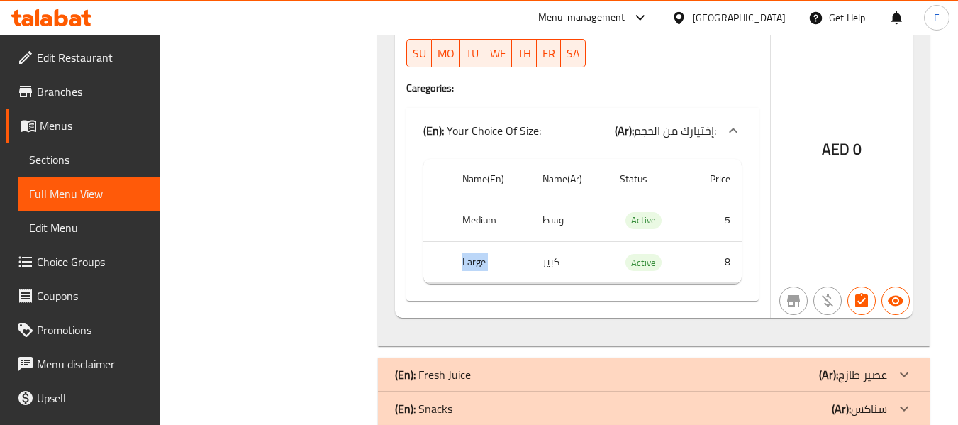
click at [484, 248] on th "Large" at bounding box center [491, 262] width 80 height 42
click at [553, 253] on td "كبير" at bounding box center [569, 262] width 77 height 42
click at [722, 252] on td "8" at bounding box center [715, 262] width 54 height 42
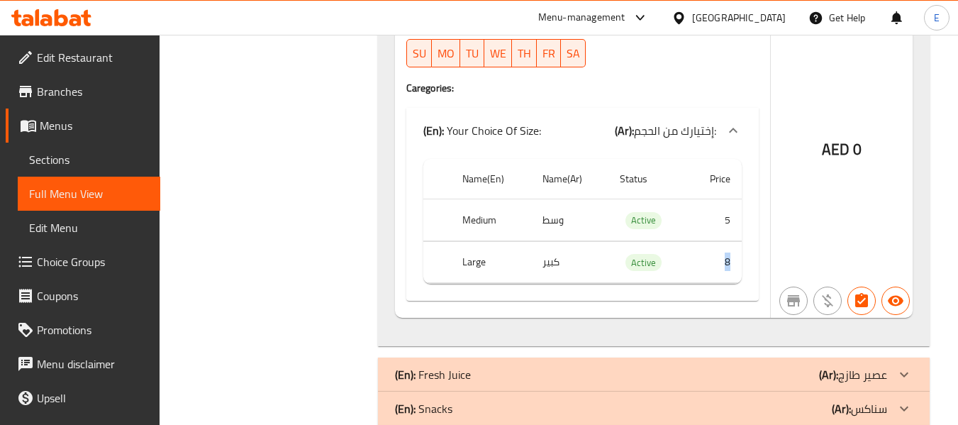
click at [722, 252] on td "8" at bounding box center [715, 262] width 54 height 42
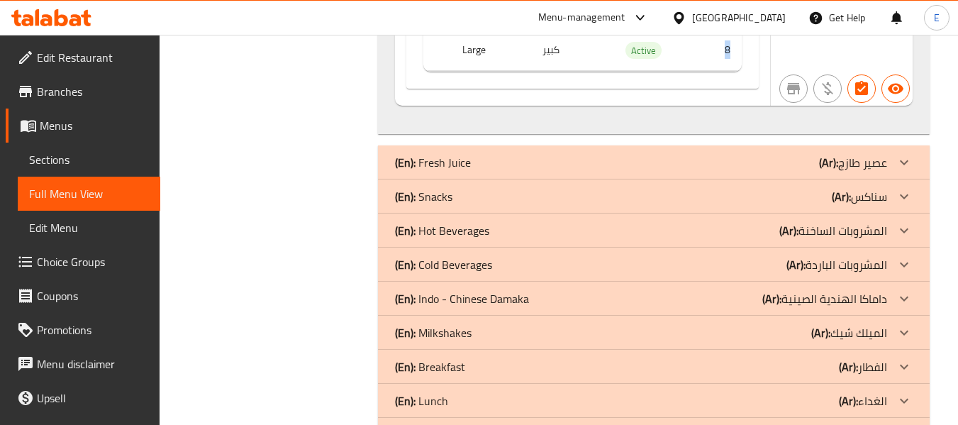
scroll to position [4823, 0]
click at [757, 153] on div "(En): Fresh Juice (Ar): عصير طازج" at bounding box center [641, 161] width 492 height 17
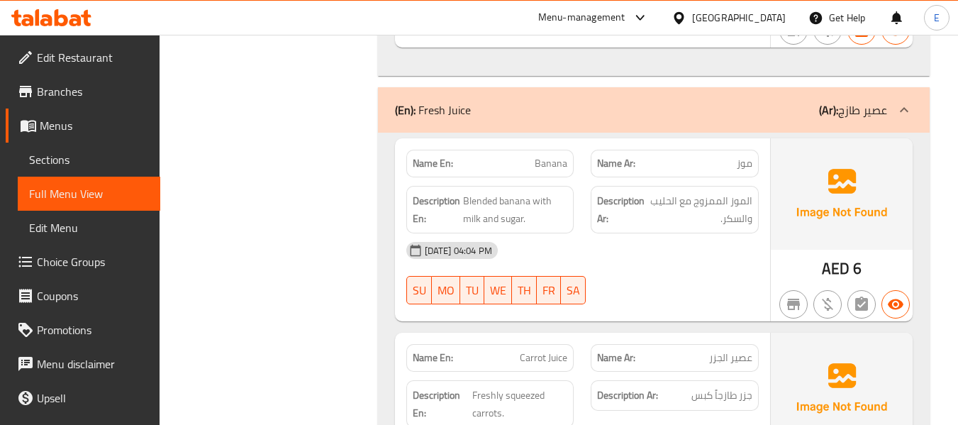
scroll to position [4899, 0]
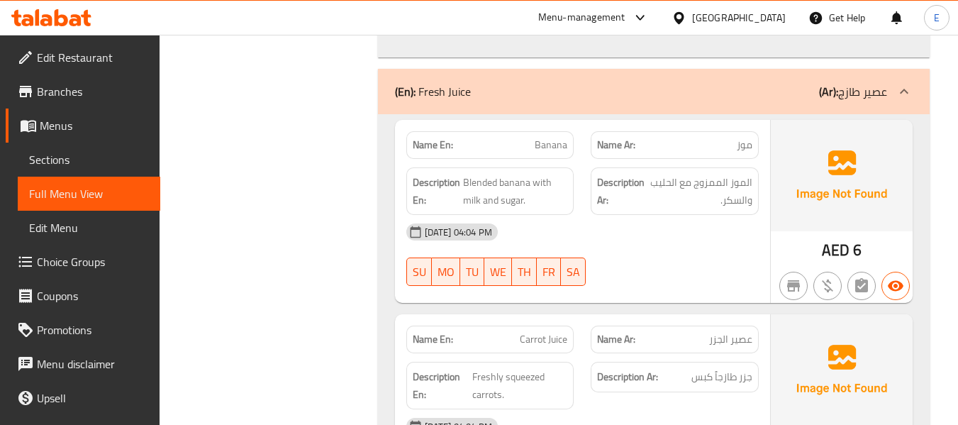
click at [753, 131] on div "Name Ar: موز" at bounding box center [675, 145] width 168 height 28
click at [553, 138] on span "Banana" at bounding box center [551, 145] width 33 height 15
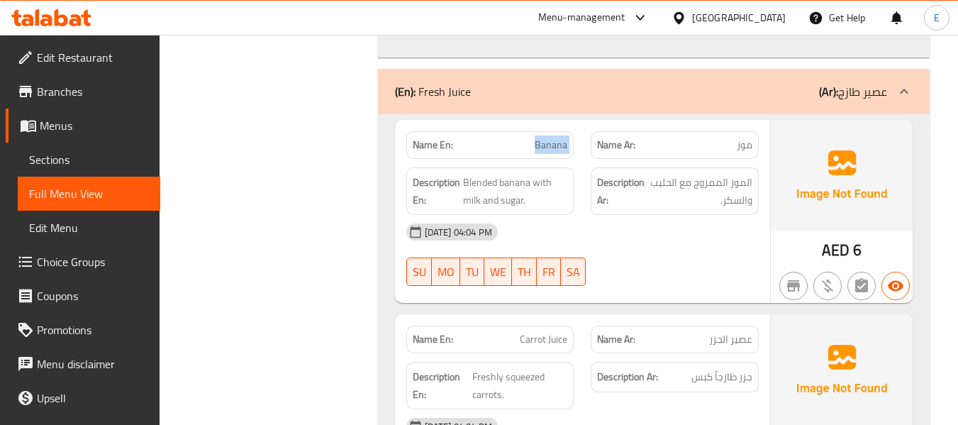
click at [553, 138] on span "Banana" at bounding box center [551, 145] width 33 height 15
click at [635, 231] on div "[DATE] 04:04 PM" at bounding box center [583, 232] width 370 height 34
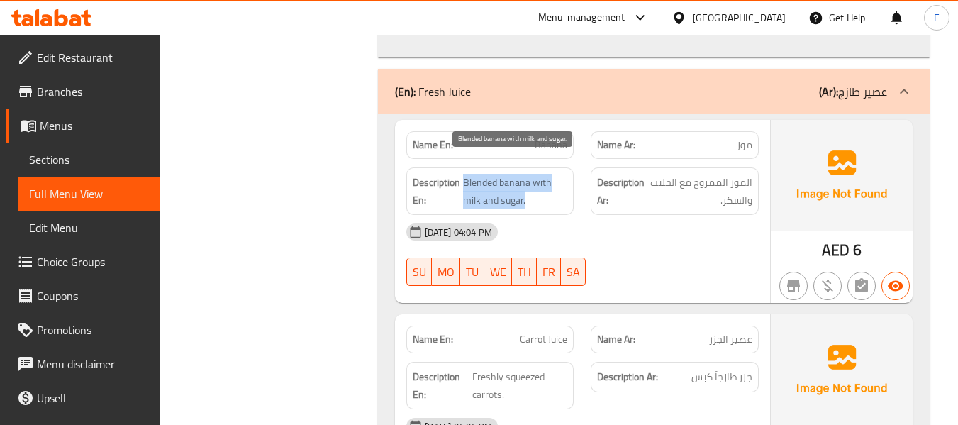
drag, startPoint x: 466, startPoint y: 165, endPoint x: 562, endPoint y: 181, distance: 97.1
click at [562, 181] on span "Blended banana with milk and sugar." at bounding box center [515, 191] width 105 height 35
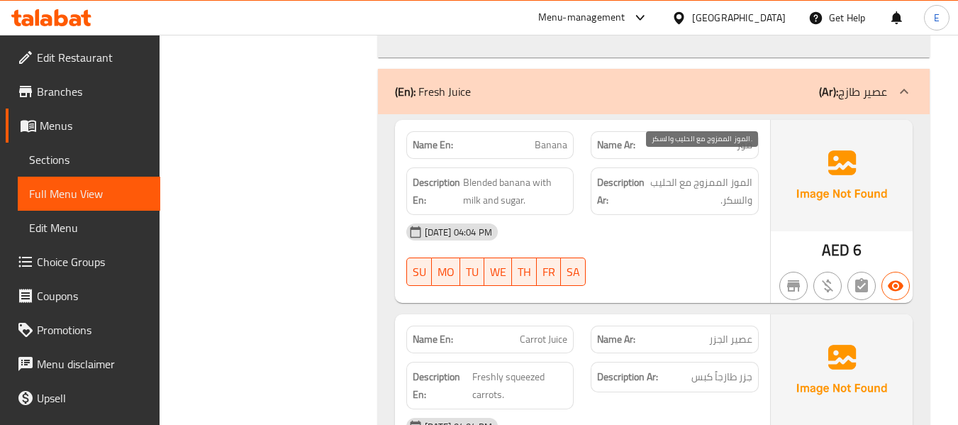
click at [721, 222] on div "[DATE] 04:04 PM" at bounding box center [583, 232] width 370 height 34
click at [580, 172] on div "Description En: Blended banana with milk and sugar." at bounding box center [490, 191] width 185 height 65
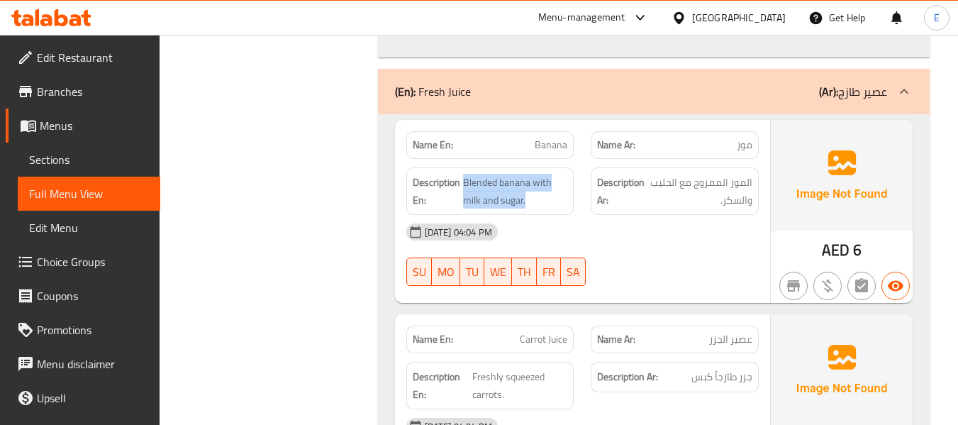
click at [580, 172] on div "Description En: Blended banana with milk and sugar." at bounding box center [490, 191] width 185 height 65
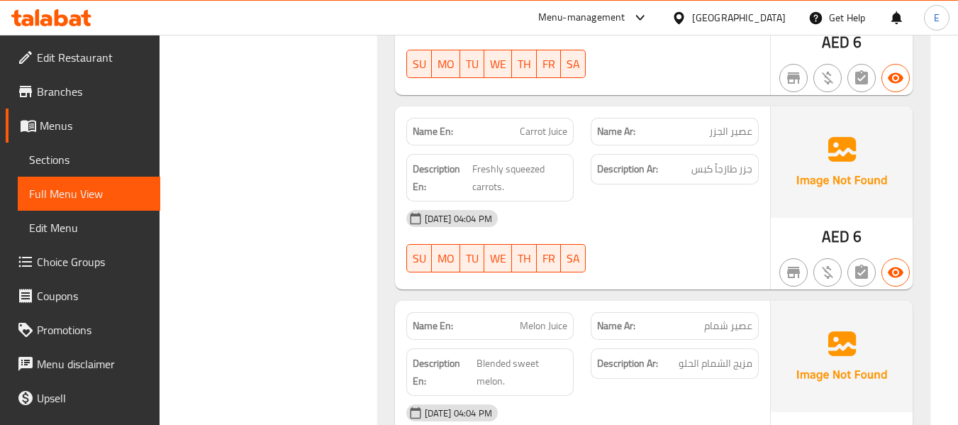
scroll to position [5112, 0]
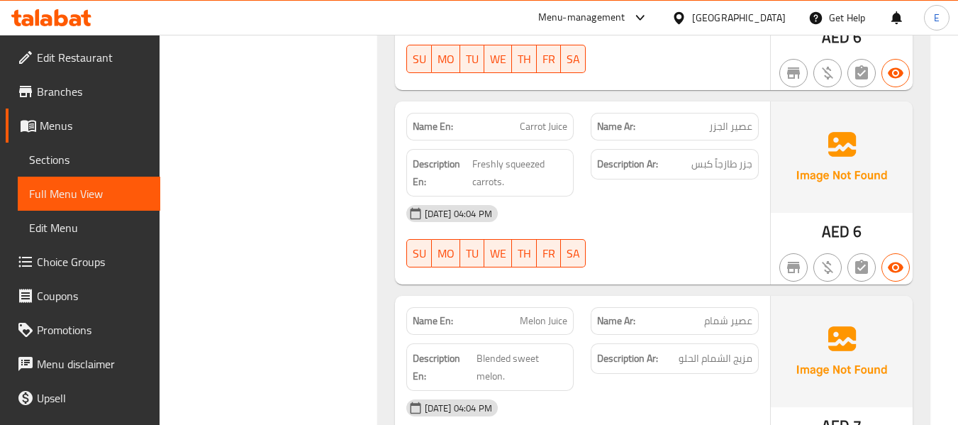
click at [746, 119] on span "عصير الجزر" at bounding box center [730, 126] width 43 height 15
click at [542, 119] on span "Carrot Juice" at bounding box center [544, 126] width 48 height 15
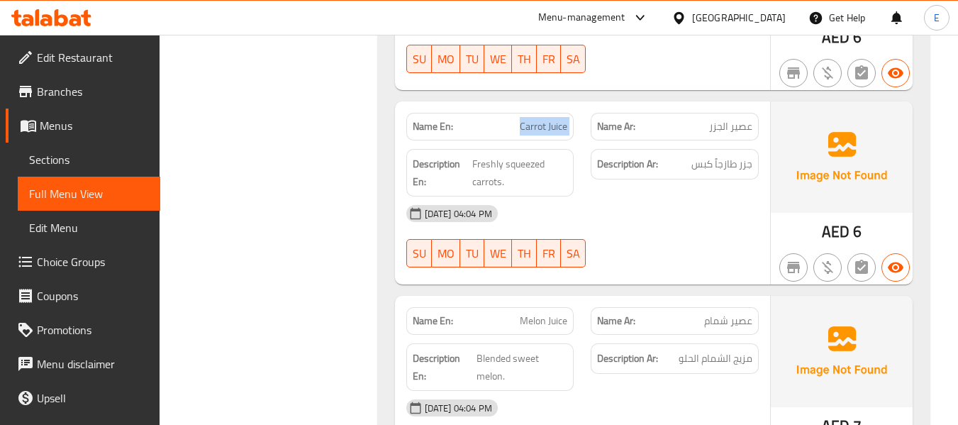
click at [542, 119] on span "Carrot Juice" at bounding box center [544, 126] width 48 height 15
click at [733, 155] on span "جزر طازجاً كبس" at bounding box center [722, 164] width 61 height 18
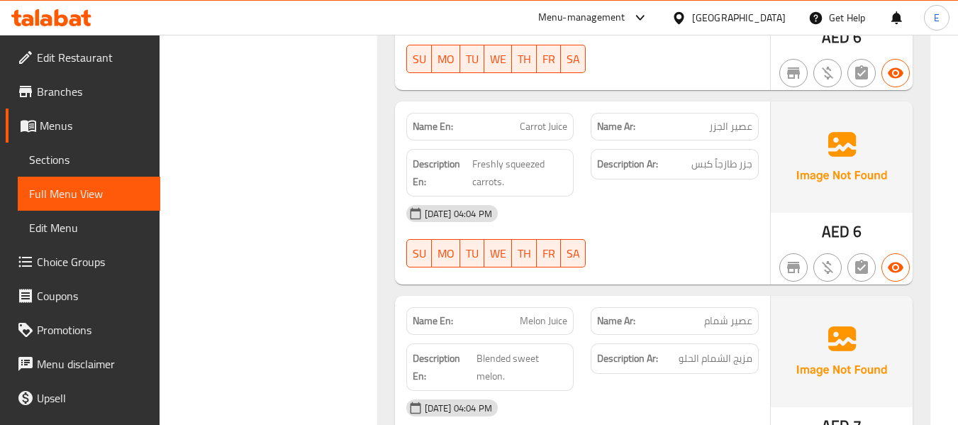
click at [528, 149] on div "Description En: Freshly squeezed carrots." at bounding box center [490, 173] width 168 height 48
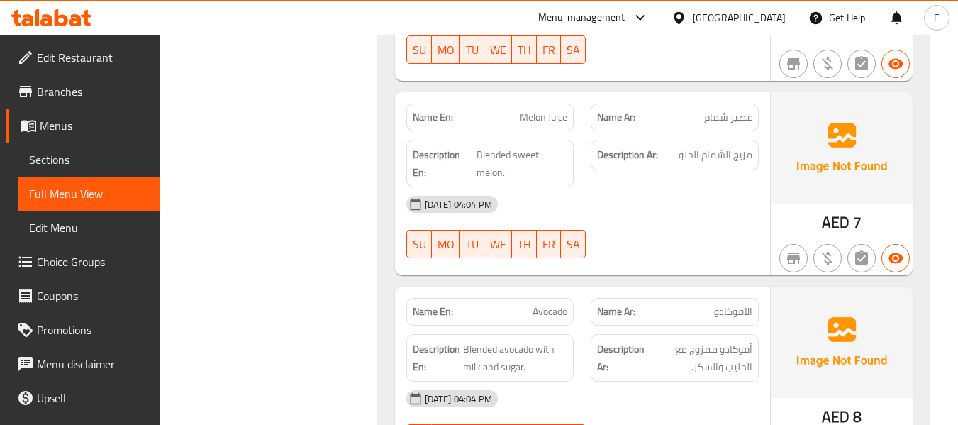
scroll to position [5324, 0]
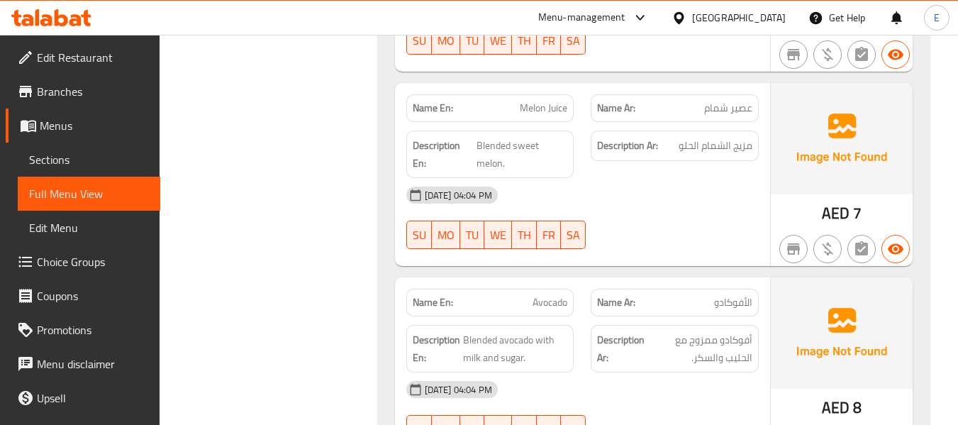
click at [553, 101] on span "Melon Juice" at bounding box center [544, 108] width 48 height 15
click at [714, 101] on span "عصير شمام" at bounding box center [728, 108] width 48 height 15
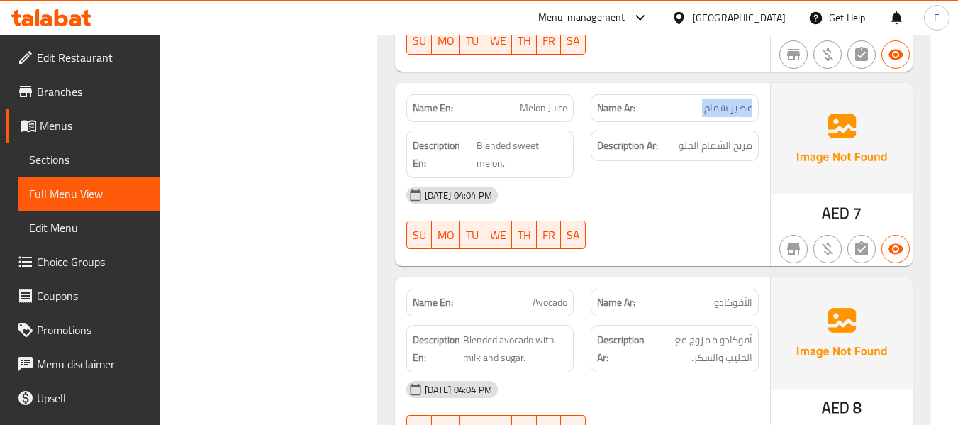
click at [714, 101] on span "عصير شمام" at bounding box center [728, 108] width 48 height 15
click at [715, 101] on span "عصير شمام" at bounding box center [728, 108] width 48 height 15
click at [706, 137] on span "مزيج الشمام الحلو" at bounding box center [716, 146] width 74 height 18
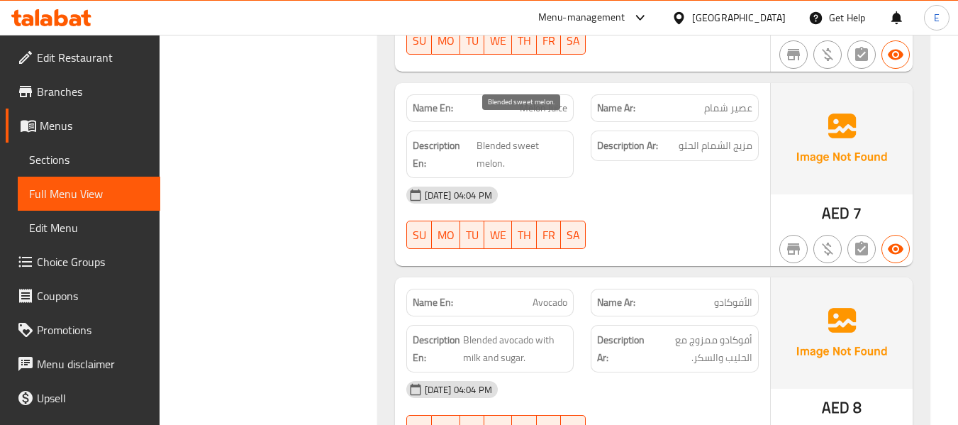
click at [510, 137] on span "Blended sweet melon." at bounding box center [522, 154] width 91 height 35
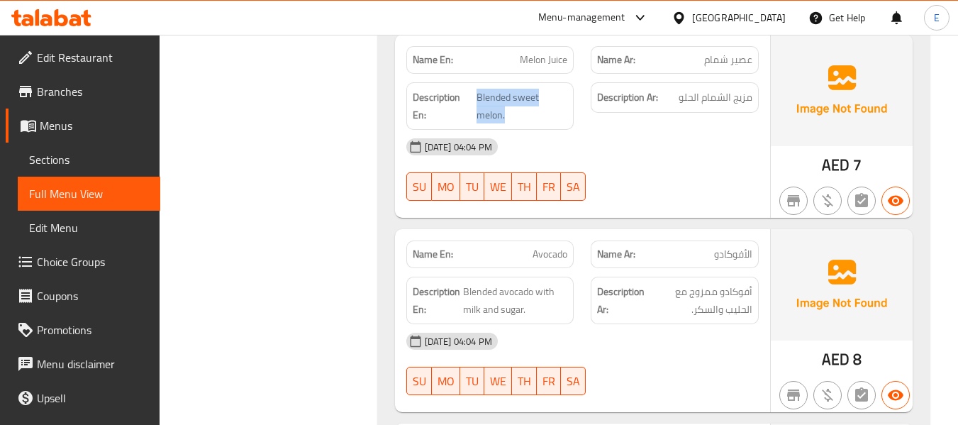
scroll to position [5466, 0]
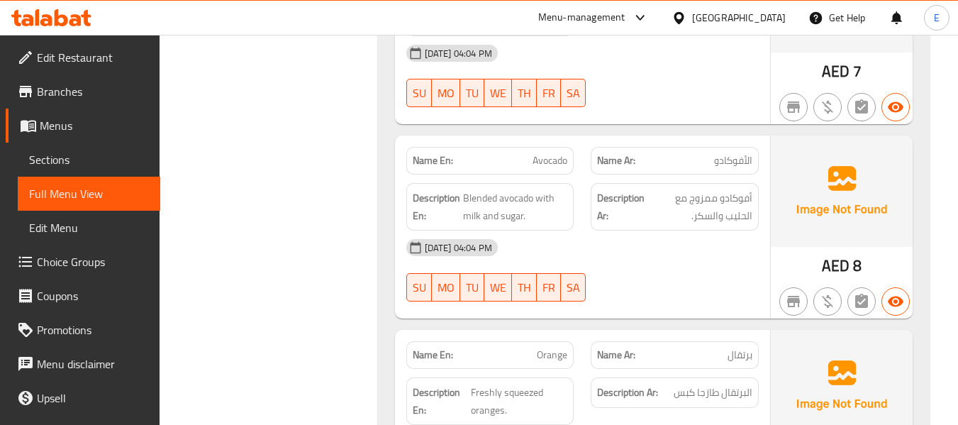
click at [857, 253] on span "8" at bounding box center [857, 266] width 9 height 28
click at [545, 153] on span "Avocado" at bounding box center [550, 160] width 35 height 15
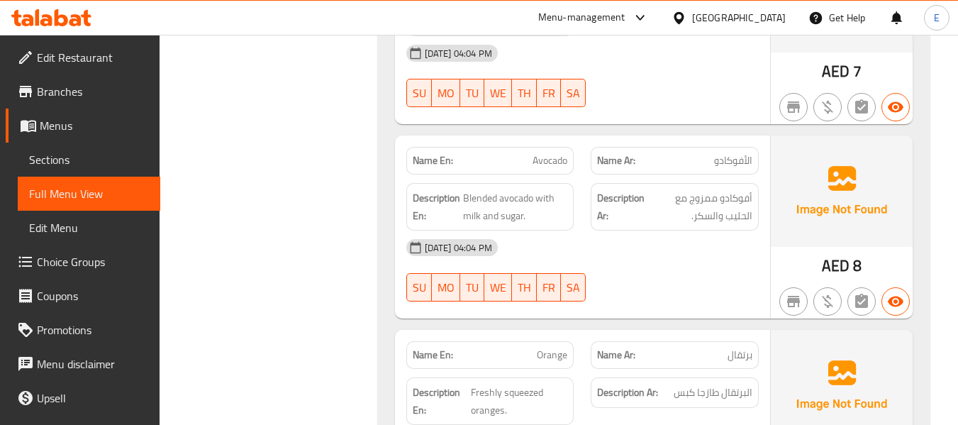
click at [748, 147] on div "Name Ar: الأفوكادو" at bounding box center [675, 161] width 168 height 28
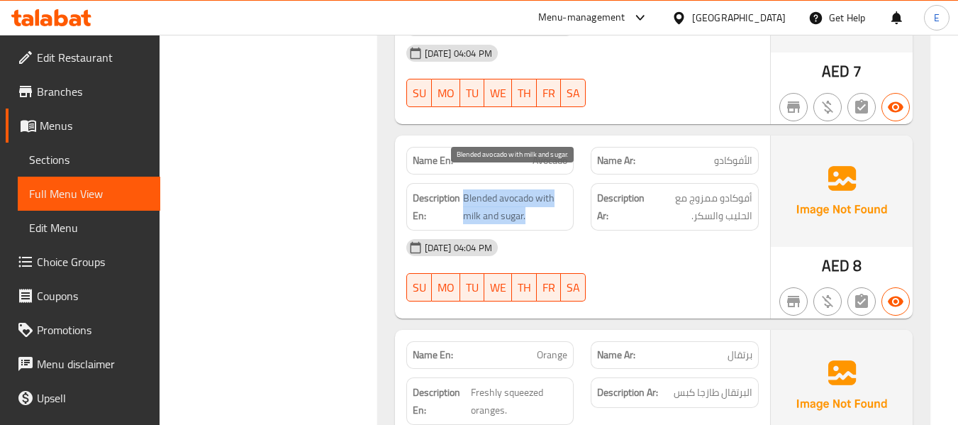
drag, startPoint x: 473, startPoint y: 182, endPoint x: 536, endPoint y: 196, distance: 64.7
click at [536, 196] on span "Blended avocado with milk and sugar." at bounding box center [515, 206] width 105 height 35
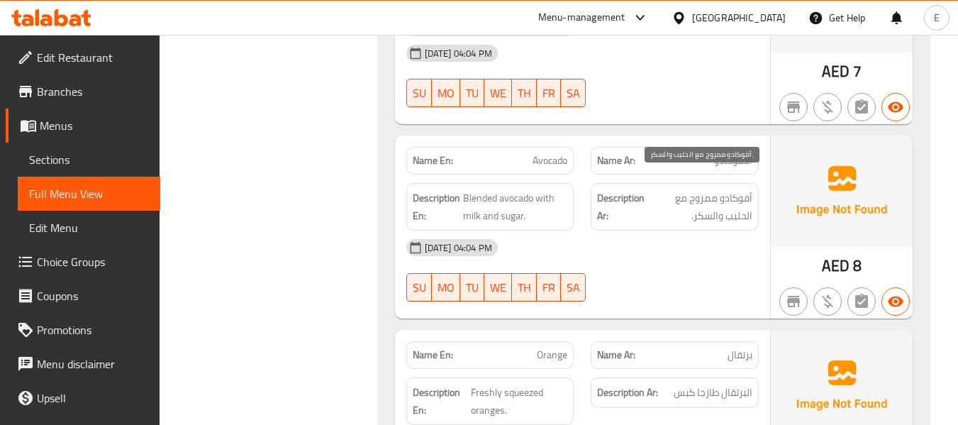
click at [723, 189] on span "أفوكادو ممزوج مع الحليب والسكر." at bounding box center [700, 206] width 105 height 35
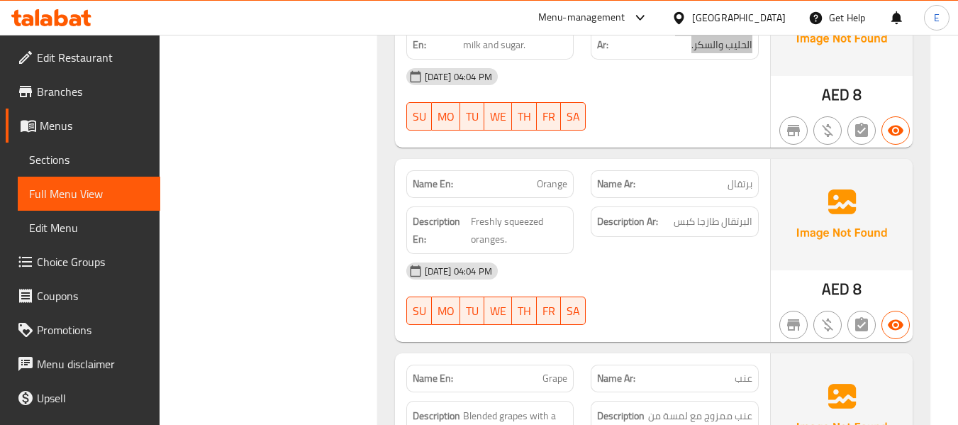
scroll to position [5679, 0]
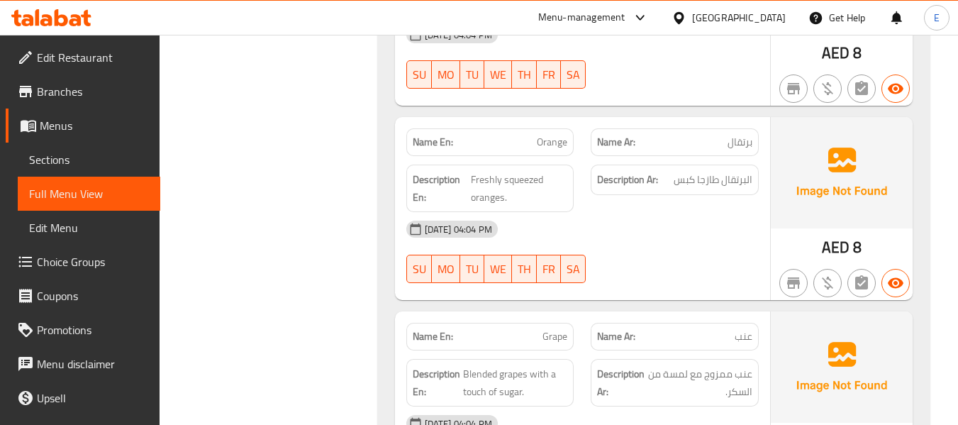
click at [858, 238] on span "8" at bounding box center [857, 247] width 9 height 28
click at [749, 135] on span "برتقال" at bounding box center [740, 142] width 25 height 15
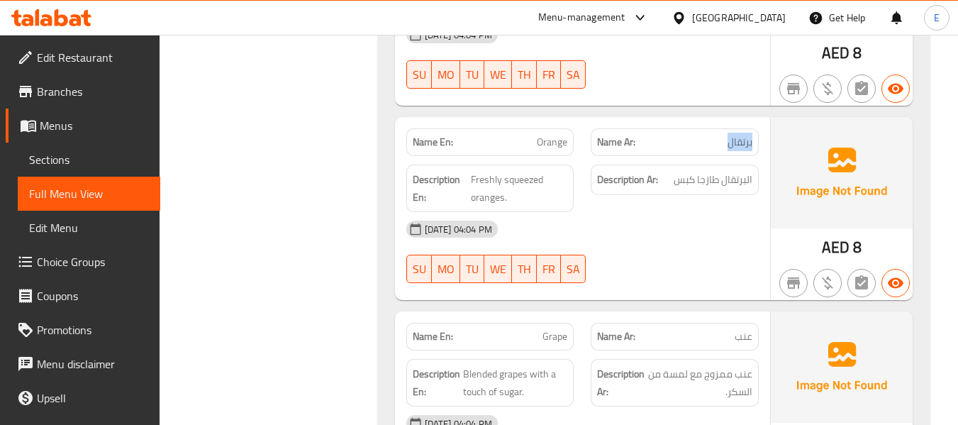
click at [749, 135] on span "برتقال" at bounding box center [740, 142] width 25 height 15
click at [557, 135] on span "Orange" at bounding box center [552, 142] width 30 height 15
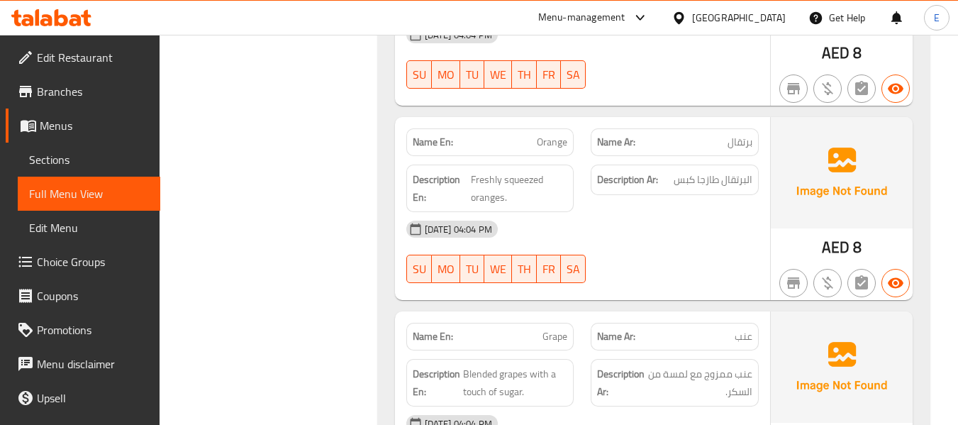
click at [647, 216] on div "[DATE] 04:04 PM" at bounding box center [583, 229] width 370 height 34
click at [706, 171] on span "البرتقال طازجا كبس" at bounding box center [713, 180] width 79 height 18
click at [560, 171] on span "Freshly squeezed oranges." at bounding box center [519, 188] width 97 height 35
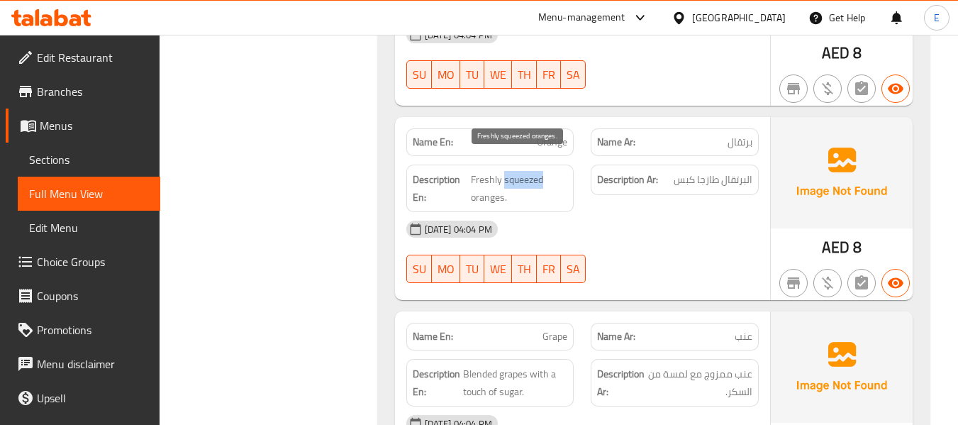
click at [560, 171] on span "Freshly squeezed oranges." at bounding box center [519, 188] width 97 height 35
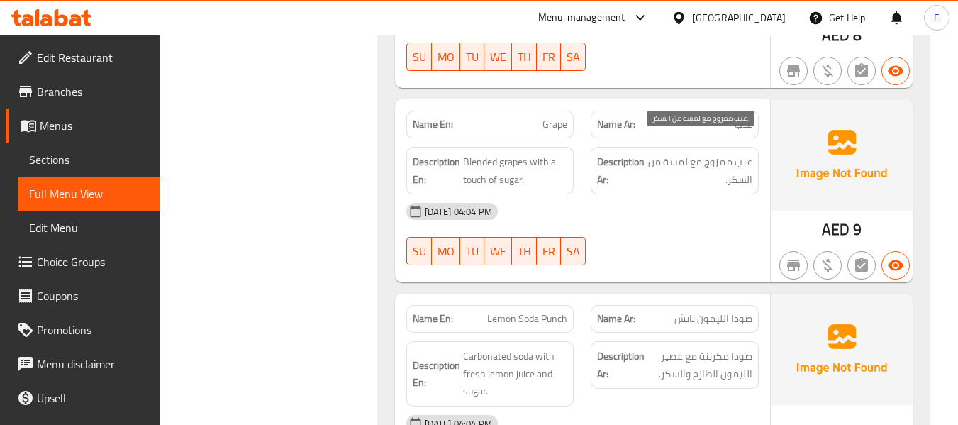
scroll to position [5892, 0]
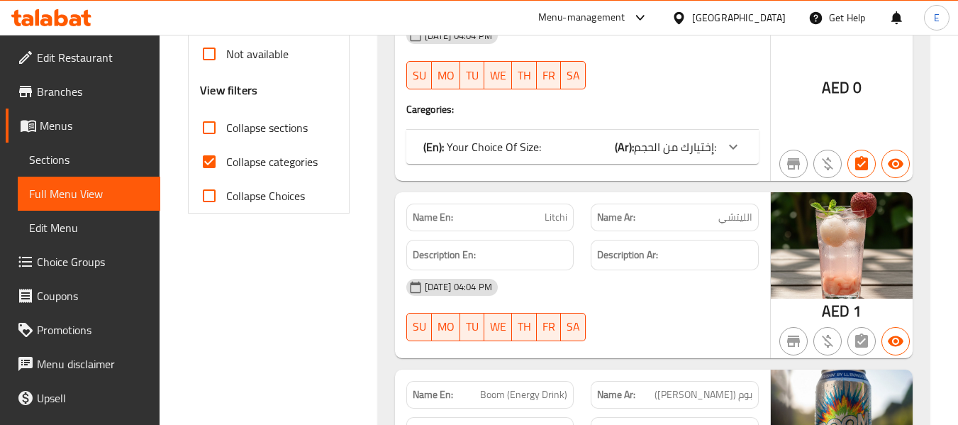
scroll to position [567, 0]
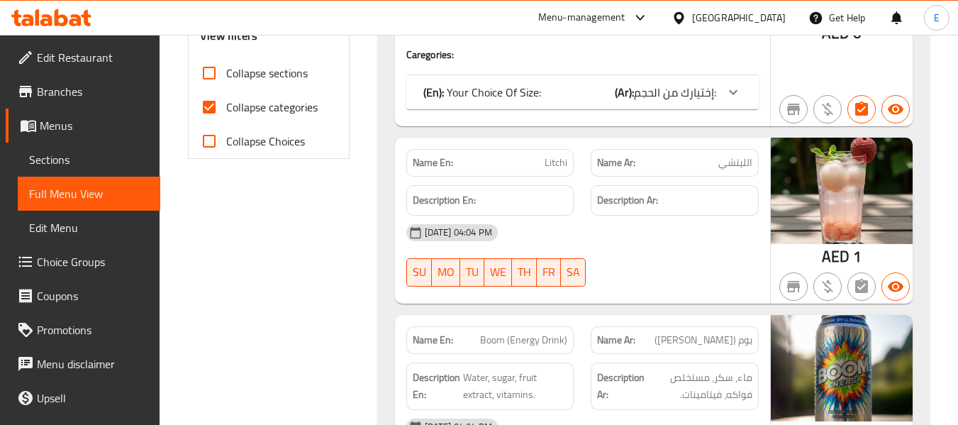
click at [209, 111] on input "Collapse categories" at bounding box center [209, 107] width 34 height 34
checkbox input "false"
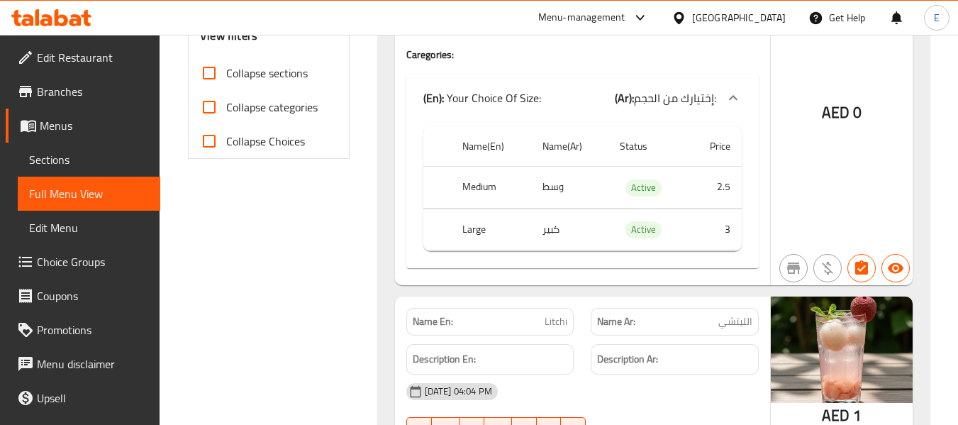
click at [50, 157] on span "Sections" at bounding box center [89, 159] width 120 height 17
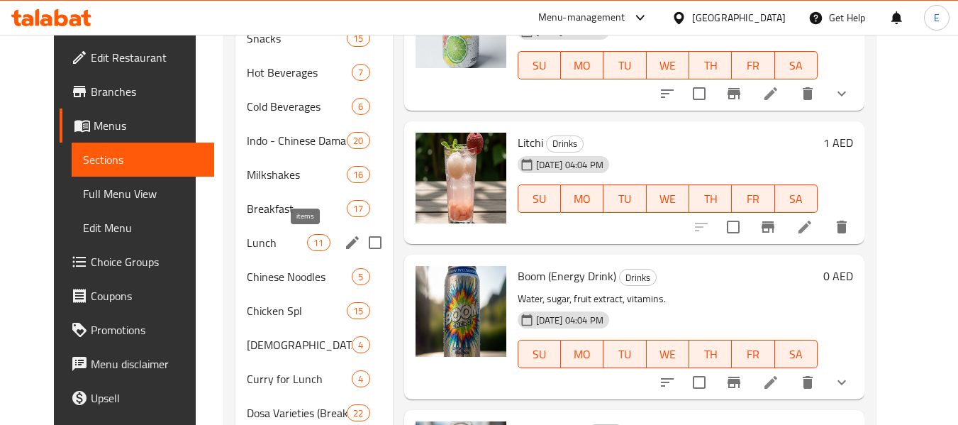
scroll to position [511, 0]
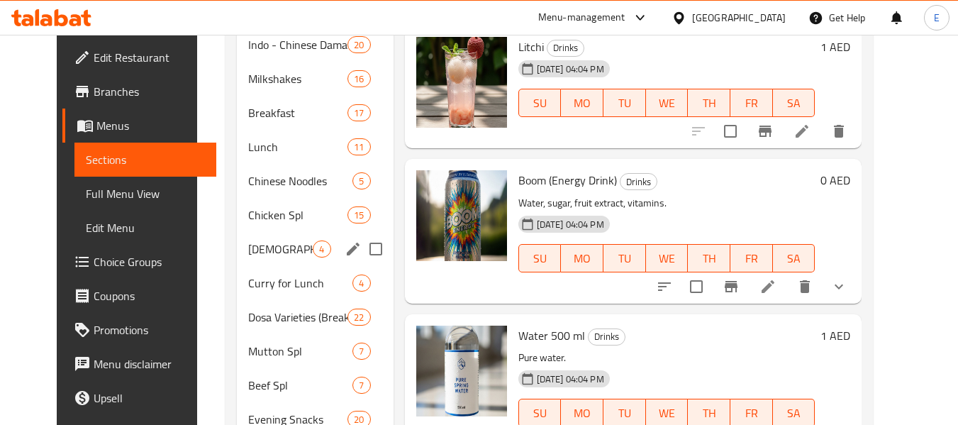
click at [293, 245] on span "[DEMOGRAPHIC_DATA] Dinner Curries" at bounding box center [280, 248] width 65 height 17
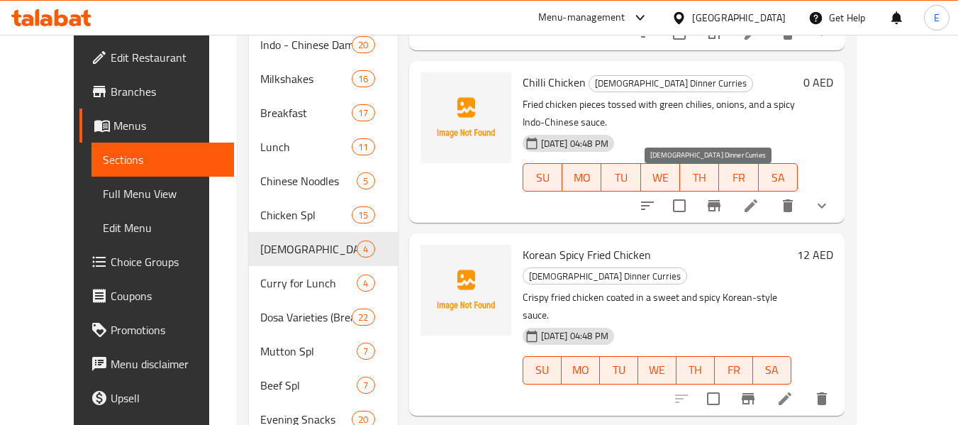
click at [649, 268] on span "[DEMOGRAPHIC_DATA] Dinner Curries" at bounding box center [604, 276] width 163 height 16
copy span "[DEMOGRAPHIC_DATA] Dinner Curries"
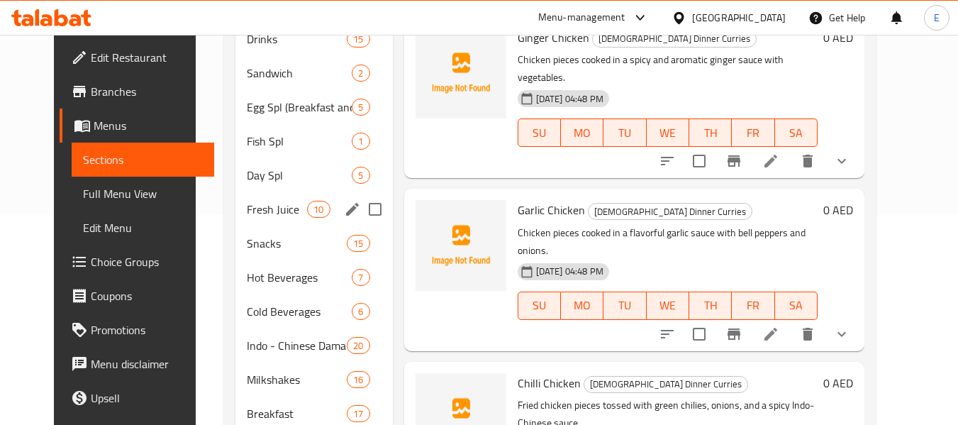
scroll to position [139, 0]
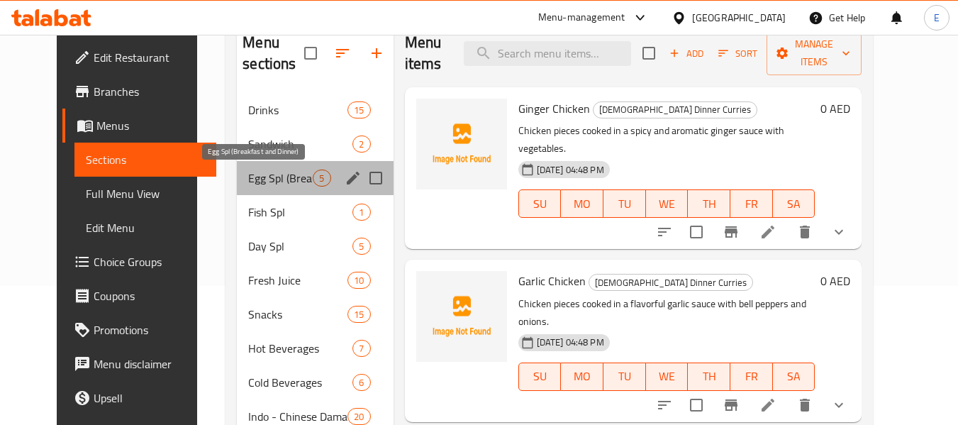
click at [274, 182] on span "Egg Spl (Breakfast and Dinner)" at bounding box center [280, 178] width 65 height 17
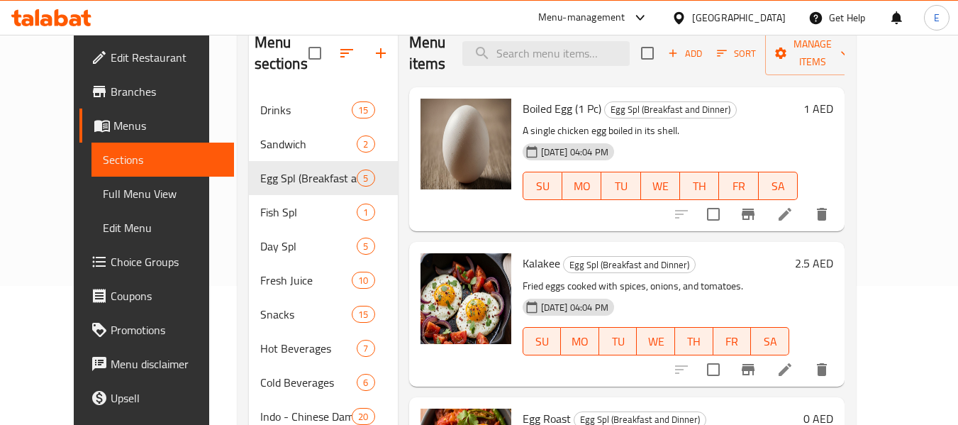
click at [592, 253] on h6 "Kalakee Egg Spl (Breakfast and Dinner)" at bounding box center [656, 263] width 267 height 20
click at [600, 257] on span "Egg Spl (Breakfast and Dinner)" at bounding box center [629, 265] width 131 height 16
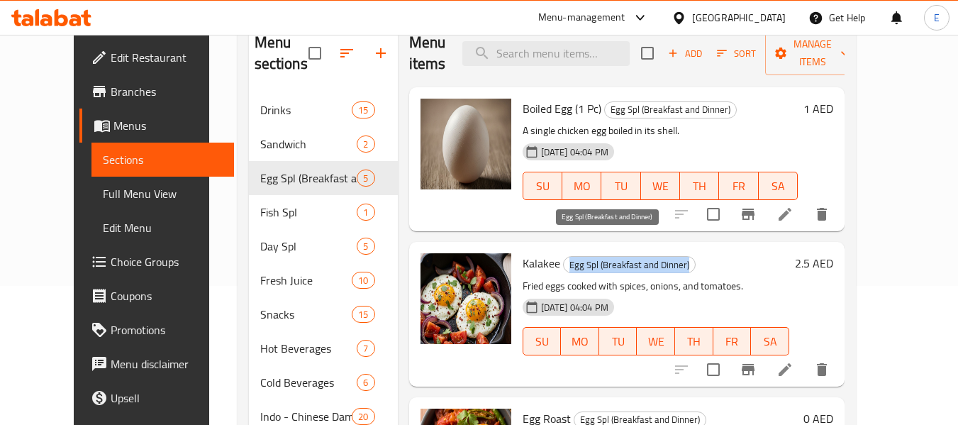
click at [600, 257] on span "Egg Spl (Breakfast and Dinner)" at bounding box center [629, 265] width 131 height 16
copy span "Egg Spl (Breakfast and Dinner)"
click at [572, 257] on span "Egg Spl (Breakfast and Dinner)" at bounding box center [629, 265] width 131 height 16
